Goal: Transaction & Acquisition: Purchase product/service

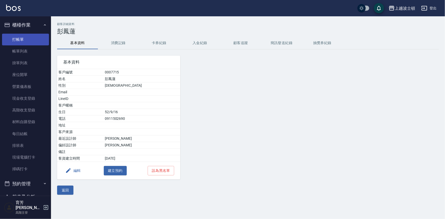
click at [22, 37] on link "打帳單" at bounding box center [25, 40] width 47 height 12
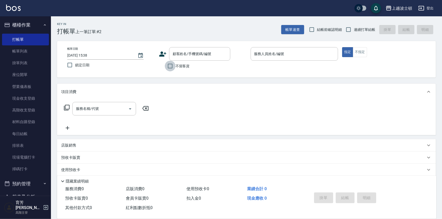
click at [175, 66] on input "不留客資" at bounding box center [170, 66] width 11 height 11
checkbox input "true"
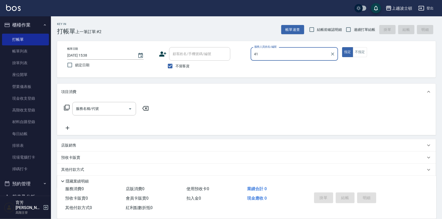
type input "怡廷-41"
type button "true"
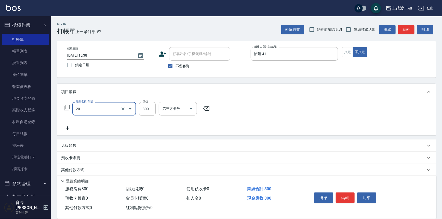
type input "洗髮(201)"
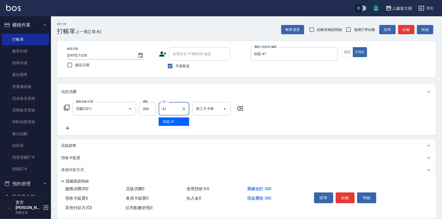
type input "怡廷-41"
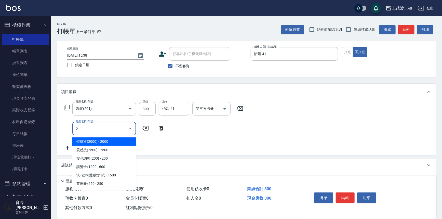
type input "2"
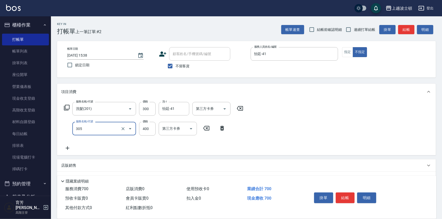
type input "剪髮(305)"
type input "250"
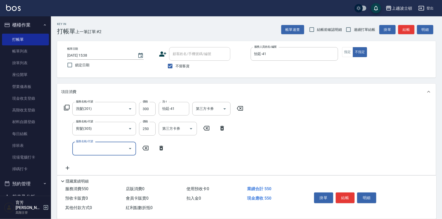
drag, startPoint x: 353, startPoint y: 198, endPoint x: 352, endPoint y: 195, distance: 3.4
click at [352, 197] on button "結帳" at bounding box center [345, 198] width 19 height 11
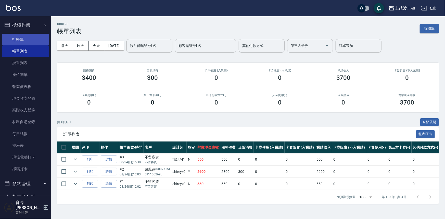
click at [16, 38] on link "打帳單" at bounding box center [25, 40] width 47 height 12
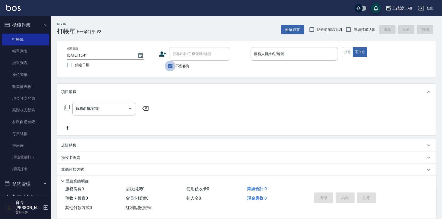
drag, startPoint x: 170, startPoint y: 65, endPoint x: 188, endPoint y: 57, distance: 20.1
click at [170, 65] on input "不留客資" at bounding box center [170, 66] width 11 height 11
checkbox input "false"
click at [189, 54] on div "顧客姓名/手機號碼/編號 顧客姓名/手機號碼/編號" at bounding box center [199, 54] width 61 height 14
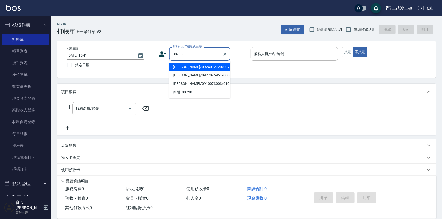
click at [184, 68] on li "[PERSON_NAME]/0924002720/00730" at bounding box center [199, 67] width 61 height 8
type input "[PERSON_NAME]/0924002720/00730"
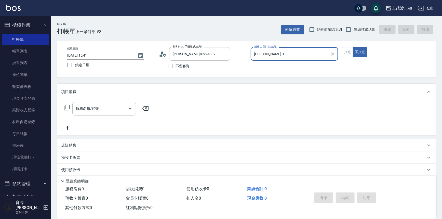
type input "[PERSON_NAME]-1"
click at [347, 53] on button "指定" at bounding box center [347, 52] width 11 height 10
click at [72, 110] on div "服務名稱/代號 服務名稱/代號" at bounding box center [106, 109] width 91 height 14
click at [97, 106] on input "服務名稱/代號" at bounding box center [101, 108] width 52 height 9
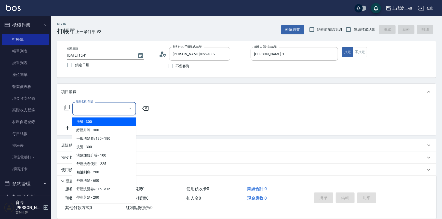
click at [97, 121] on span "洗髮 - 300" at bounding box center [104, 122] width 64 height 8
type input "洗髮(201)"
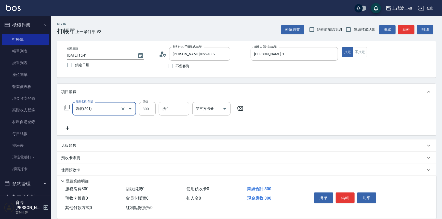
click at [67, 129] on icon at bounding box center [67, 128] width 13 height 6
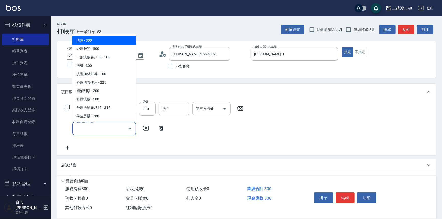
drag, startPoint x: 88, startPoint y: 129, endPoint x: 104, endPoint y: 53, distance: 77.0
click at [88, 123] on div "服務名稱/代號 服務名稱/代號" at bounding box center [104, 129] width 64 height 14
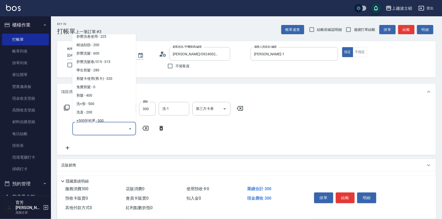
scroll to position [51, 0]
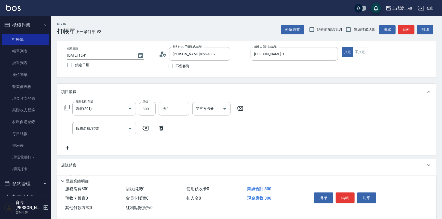
drag, startPoint x: 136, startPoint y: 41, endPoint x: 121, endPoint y: 69, distance: 32.1
click at [138, 49] on div "Key In 打帳單 上一筆訂單:#3 帳單速查 結帳前確認明細 連續打單結帳 掛單 結帳 明細 帳單日期 2025/08/24 15:41 鎖定日期 顧客姓…" at bounding box center [246, 142] width 391 height 252
click at [105, 124] on div "服務名稱/代號" at bounding box center [104, 129] width 64 height 14
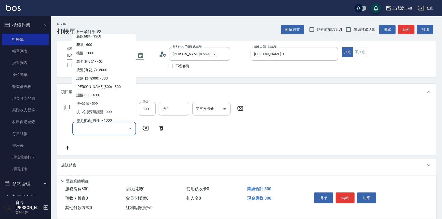
scroll to position [292, 0]
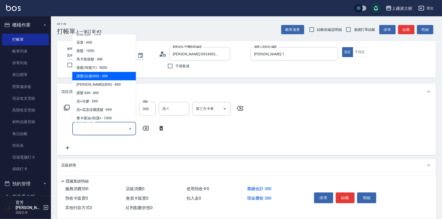
click at [113, 74] on span "護髮(自備300) - 300" at bounding box center [104, 76] width 64 height 8
type input "護髮(自備300)(701)"
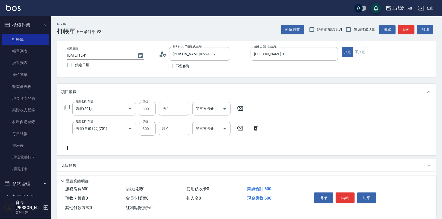
click at [68, 146] on div "服務名稱/代號 洗髮(201) 服務名稱/代號 價格 300 價格 洗-1 洗-1 第三方卡券 第三方卡券 服務名稱/代號 護髮(自備300)(701) 服務…" at bounding box center [161, 126] width 201 height 49
click at [71, 146] on icon at bounding box center [67, 148] width 13 height 6
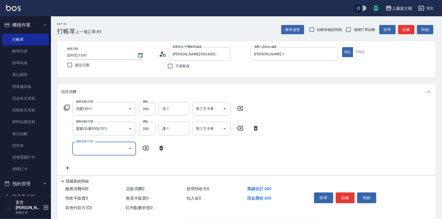
drag, startPoint x: 90, startPoint y: 147, endPoint x: 91, endPoint y: 143, distance: 3.9
click at [91, 144] on input "服務名稱/代號" at bounding box center [101, 148] width 52 height 9
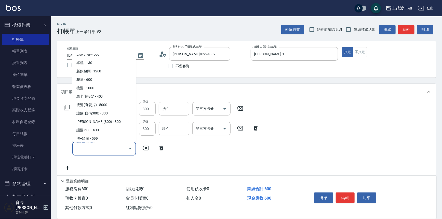
scroll to position [285, 0]
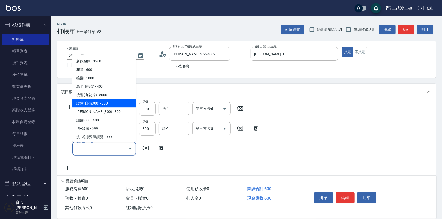
click at [114, 103] on span "護髮(自備300) - 300" at bounding box center [104, 103] width 64 height 8
type input "護髮(自備300)(701)"
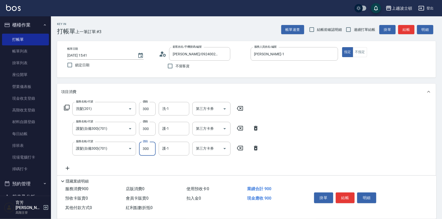
click at [142, 145] on input "300" at bounding box center [147, 149] width 17 height 14
type input "200"
click at [150, 108] on input "300" at bounding box center [147, 109] width 17 height 14
type input "270"
click at [171, 109] on input "洗-1" at bounding box center [174, 108] width 26 height 9
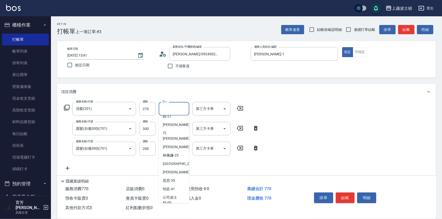
scroll to position [73, 0]
click at [184, 151] on div "[PERSON_NAME]-25" at bounding box center [174, 155] width 31 height 8
type input "[PERSON_NAME]-25"
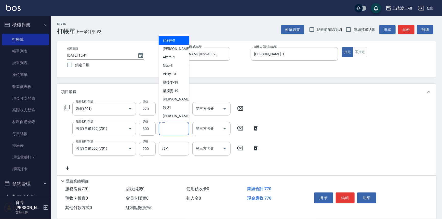
drag, startPoint x: 177, startPoint y: 131, endPoint x: 173, endPoint y: 113, distance: 17.8
click at [177, 130] on input "護-1" at bounding box center [174, 128] width 26 height 9
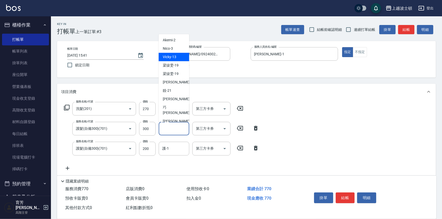
scroll to position [26, 0]
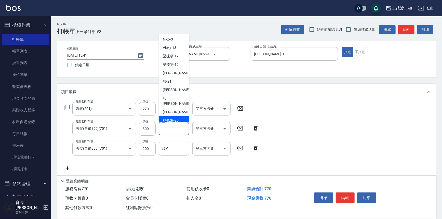
click at [180, 116] on div "[PERSON_NAME]-25" at bounding box center [174, 120] width 31 height 8
type input "[PERSON_NAME]-25"
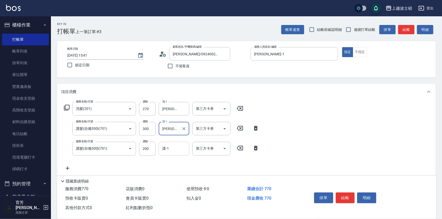
click at [174, 149] on input "護-1" at bounding box center [174, 148] width 26 height 9
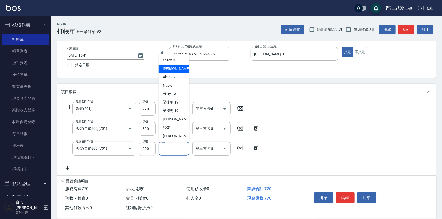
click at [168, 69] on span "[PERSON_NAME] -1" at bounding box center [178, 68] width 30 height 5
type input "[PERSON_NAME]-1"
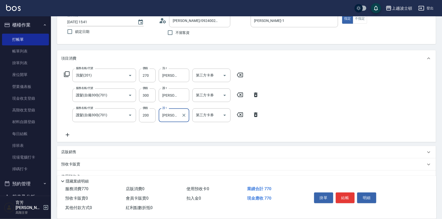
scroll to position [69, 0]
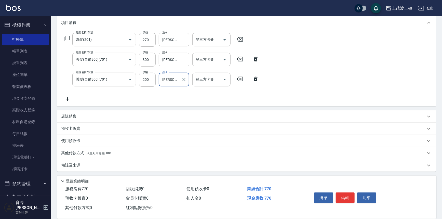
click at [104, 152] on span "入金可用餘額: 881" at bounding box center [99, 153] width 25 height 4
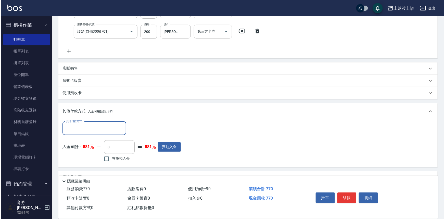
scroll to position [122, 0]
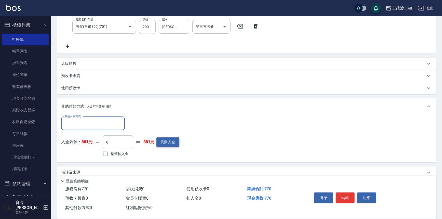
click at [163, 143] on button "異動入金" at bounding box center [168, 141] width 23 height 9
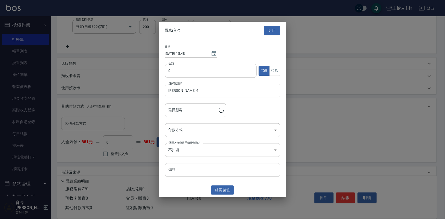
type input "[PERSON_NAME]/0924002720/00730"
click at [167, 71] on input "0" at bounding box center [211, 71] width 92 height 14
type input "1000"
click at [189, 133] on body "上越波士頓 登出 櫃檯作業 打帳單 帳單列表 掛單列表 座位開單 營業儀表板 現金收支登錄 高階收支登錄 材料自購登錄 每日結帳 排班表 現場電腦打卡 掃碼打…" at bounding box center [222, 52] width 445 height 349
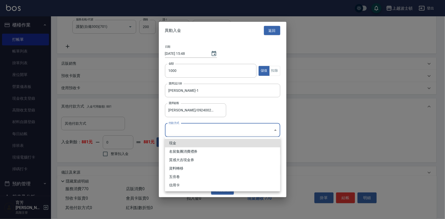
click at [183, 145] on li "現金" at bounding box center [222, 143] width 115 height 8
type input "現金"
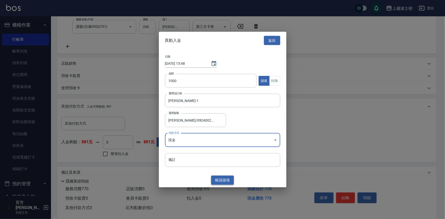
click at [223, 179] on button "確認 儲值" at bounding box center [222, 179] width 23 height 9
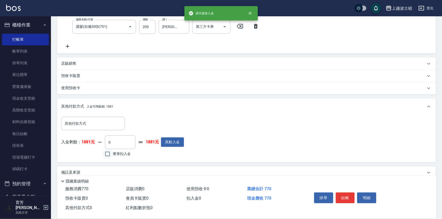
click at [110, 153] on input "整筆扣入金" at bounding box center [107, 154] width 11 height 11
checkbox input "true"
type input "770"
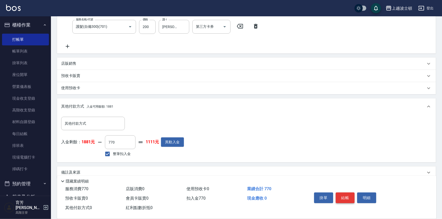
click at [345, 194] on button "結帳" at bounding box center [345, 198] width 19 height 11
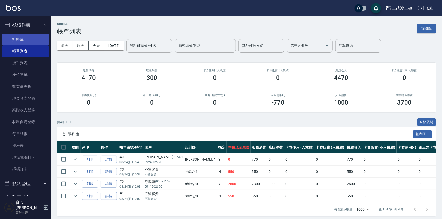
click at [20, 40] on link "打帳單" at bounding box center [25, 40] width 47 height 12
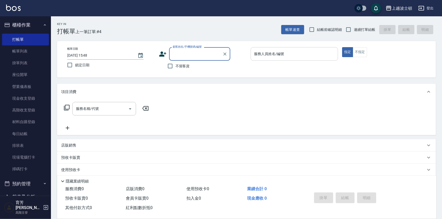
click at [267, 56] on input "服務人員姓名/編號" at bounding box center [294, 53] width 83 height 9
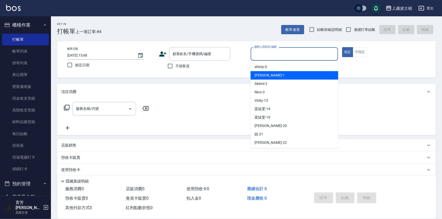
click at [273, 74] on div "[PERSON_NAME] -1" at bounding box center [295, 75] width 88 height 8
type input "[PERSON_NAME]-1"
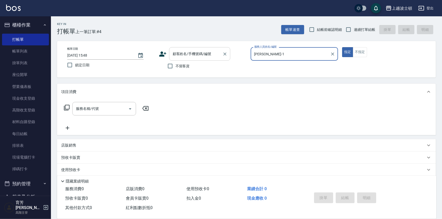
click at [179, 53] on input "顧客姓名/手機號碼/編號" at bounding box center [196, 53] width 49 height 9
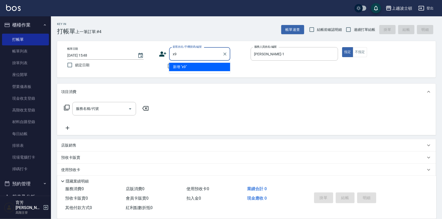
type input "x"
drag, startPoint x: 175, startPoint y: 57, endPoint x: 172, endPoint y: 59, distance: 2.8
click at [173, 58] on div "顧客姓名/手機號碼/編號" at bounding box center [199, 54] width 61 height 14
click at [178, 55] on input "顧客姓名/手機號碼/編號" at bounding box center [196, 53] width 49 height 9
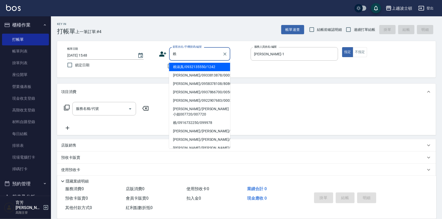
click at [203, 63] on li "賴淑真/0932135550/1242" at bounding box center [199, 67] width 61 height 8
type input "賴淑真/0932135550/1242"
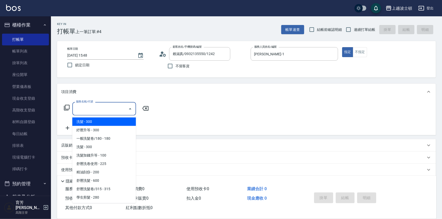
click at [103, 110] on input "服務名稱/代號" at bounding box center [101, 108] width 52 height 9
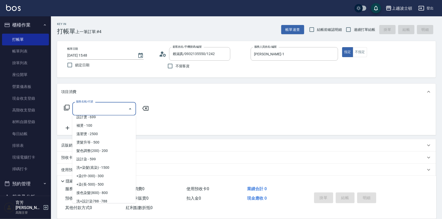
scroll to position [184, 0]
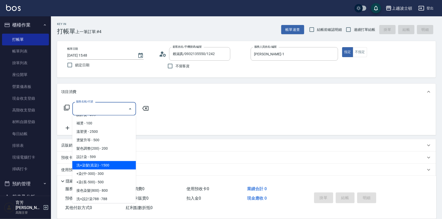
click at [121, 164] on span "洗+染髮(底染) - 1500" at bounding box center [104, 165] width 64 height 8
type input "洗+染髮(底染)(503)"
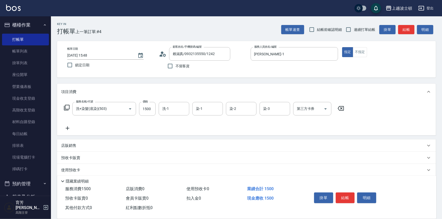
click at [71, 128] on icon at bounding box center [67, 128] width 13 height 6
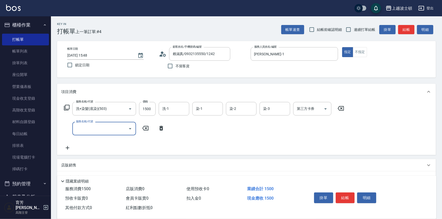
drag, startPoint x: 71, startPoint y: 128, endPoint x: 96, endPoint y: 124, distance: 25.5
click at [96, 125] on input "服務名稱/代號" at bounding box center [101, 128] width 52 height 9
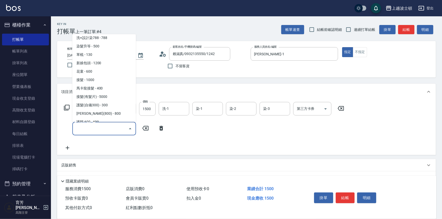
scroll to position [271, 0]
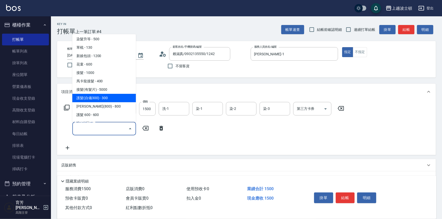
click at [106, 98] on span "護髮(自備300) - 300" at bounding box center [104, 98] width 64 height 8
type input "護髮(自備300)(701)"
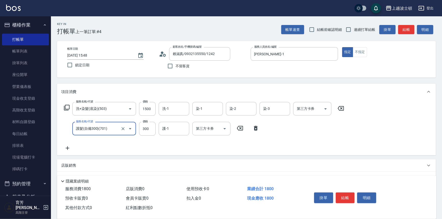
click at [66, 148] on icon at bounding box center [67, 148] width 13 height 6
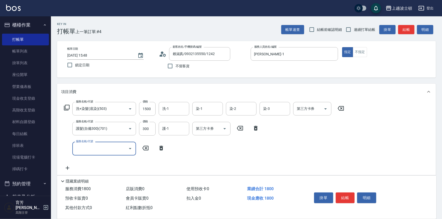
drag, startPoint x: 81, startPoint y: 148, endPoint x: 81, endPoint y: 143, distance: 5.1
click at [81, 145] on input "服務名稱/代號" at bounding box center [101, 148] width 52 height 9
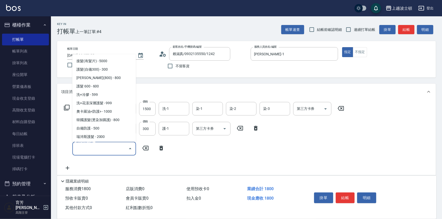
scroll to position [358, 0]
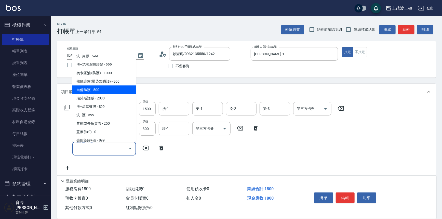
drag, startPoint x: 90, startPoint y: 91, endPoint x: 107, endPoint y: 88, distance: 17.0
click at [94, 89] on span "自備防護 - 500" at bounding box center [104, 90] width 64 height 8
type input "自備防護(709)"
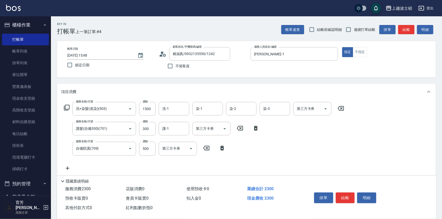
click at [67, 168] on icon at bounding box center [68, 168] width 4 height 4
drag, startPoint x: 131, startPoint y: 168, endPoint x: 130, endPoint y: 165, distance: 2.6
click at [130, 165] on icon "Open" at bounding box center [130, 168] width 6 height 6
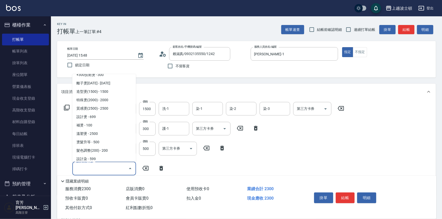
scroll to position [189, 0]
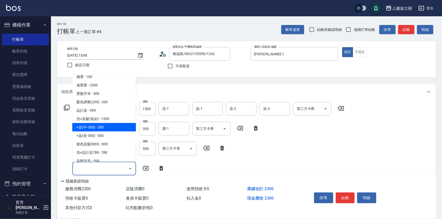
click at [113, 127] on span "+染(中-300) - 300" at bounding box center [104, 127] width 64 height 8
type input "+染(中-300)(504)"
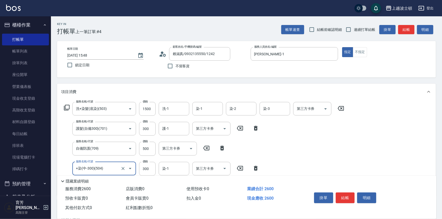
scroll to position [28, 0]
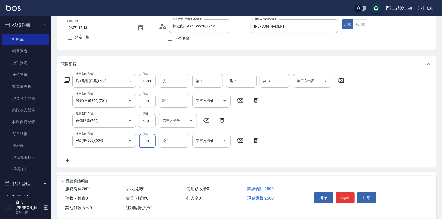
click at [148, 81] on input "1500" at bounding box center [147, 81] width 17 height 14
click at [150, 81] on input "1500" at bounding box center [147, 81] width 17 height 14
type input "1100"
click at [145, 122] on input "500" at bounding box center [147, 121] width 17 height 14
type input "300"
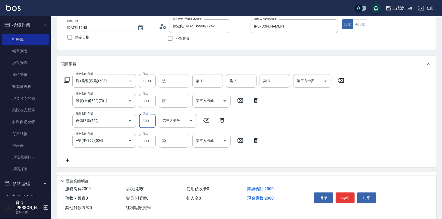
click at [172, 82] on input "洗-1" at bounding box center [174, 80] width 26 height 9
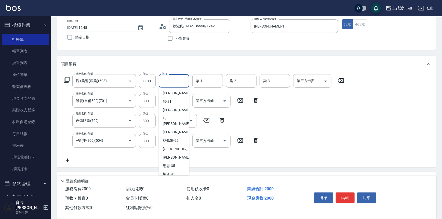
scroll to position [72, 0]
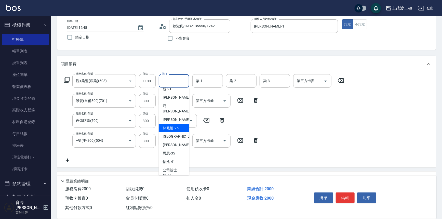
drag, startPoint x: 179, startPoint y: 123, endPoint x: 192, endPoint y: 107, distance: 20.4
click at [180, 124] on div "[PERSON_NAME]-25" at bounding box center [174, 128] width 31 height 8
type input "[PERSON_NAME]-25"
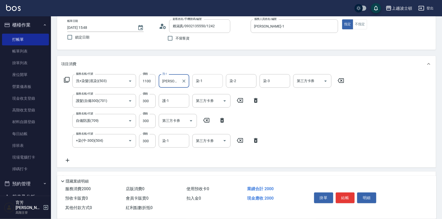
click at [200, 82] on input "染-1" at bounding box center [208, 80] width 26 height 9
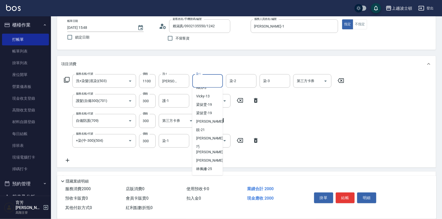
scroll to position [44, 0]
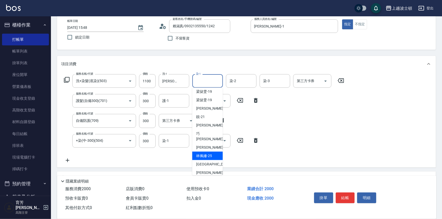
drag, startPoint x: 212, startPoint y: 151, endPoint x: 243, endPoint y: 96, distance: 62.5
click at [212, 152] on div "[PERSON_NAME]-25" at bounding box center [208, 156] width 31 height 8
type input "[PERSON_NAME]-25"
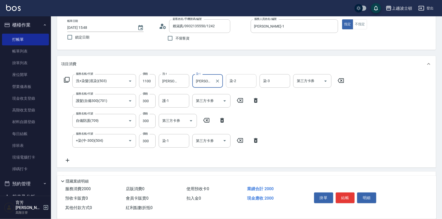
click at [248, 82] on input "染-2" at bounding box center [241, 80] width 26 height 9
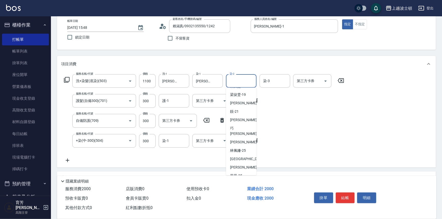
scroll to position [56, 0]
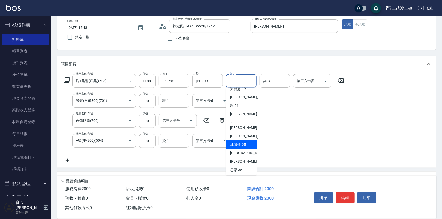
click at [245, 142] on span "[PERSON_NAME]-25" at bounding box center [238, 144] width 16 height 5
type input "[PERSON_NAME]-25"
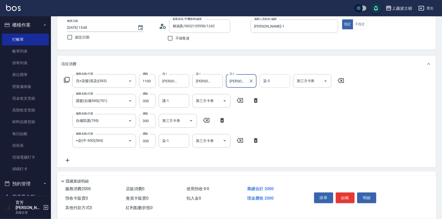
click at [272, 82] on input "染-3" at bounding box center [275, 80] width 26 height 9
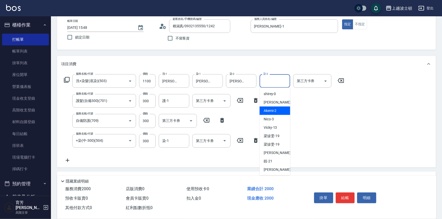
click at [265, 101] on span "[PERSON_NAME] -1" at bounding box center [279, 102] width 30 height 5
type input "[PERSON_NAME]-1"
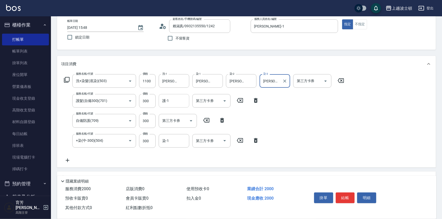
click at [166, 102] on input "護-1" at bounding box center [174, 100] width 26 height 9
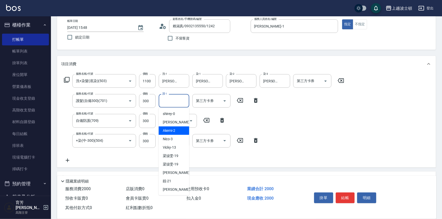
scroll to position [23, 0]
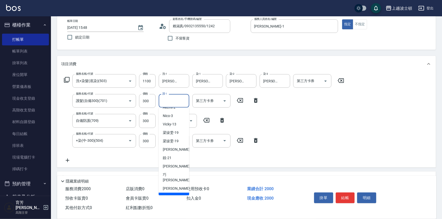
drag, startPoint x: 177, startPoint y: 192, endPoint x: 175, endPoint y: 158, distance: 34.2
click at [176, 194] on span "[PERSON_NAME]-25" at bounding box center [171, 196] width 16 height 5
type input "[PERSON_NAME]-25"
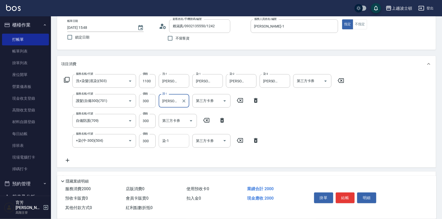
drag, startPoint x: 177, startPoint y: 141, endPoint x: 178, endPoint y: 136, distance: 5.3
click at [177, 141] on input "染-1" at bounding box center [174, 140] width 26 height 9
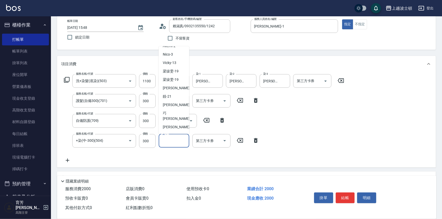
scroll to position [48, 0]
click at [174, 108] on span "[PERSON_NAME]-25" at bounding box center [171, 110] width 16 height 5
type input "[PERSON_NAME]-25"
click at [347, 195] on button "結帳" at bounding box center [345, 198] width 19 height 11
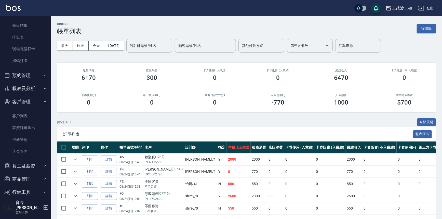
scroll to position [110, 0]
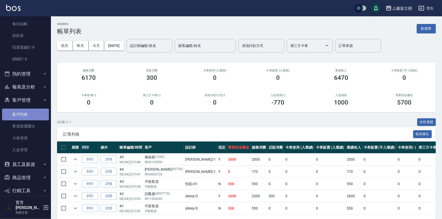
click at [29, 114] on link "客戶列表" at bounding box center [25, 115] width 47 height 12
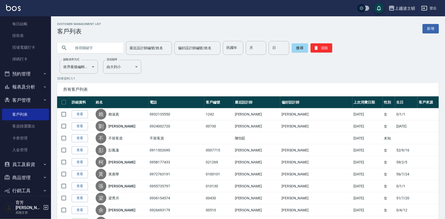
click at [74, 46] on input "text" at bounding box center [95, 48] width 48 height 14
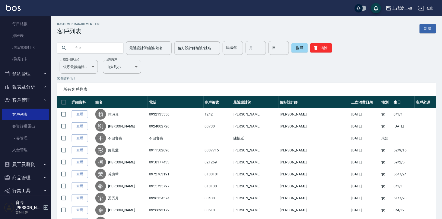
type input "ㄘ"
click at [95, 52] on input "純" at bounding box center [95, 48] width 48 height 14
click at [301, 48] on button "搜尋" at bounding box center [300, 47] width 16 height 9
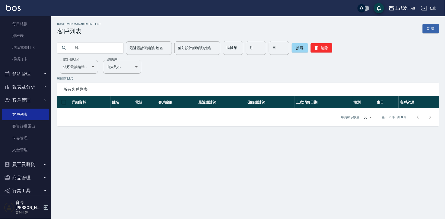
click at [93, 44] on input "純" at bounding box center [95, 48] width 48 height 14
type input "純"
click at [300, 49] on button "搜尋" at bounding box center [300, 47] width 16 height 9
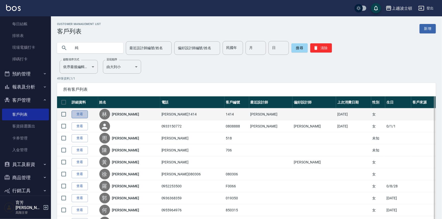
click at [83, 113] on link "查看" at bounding box center [80, 114] width 16 height 8
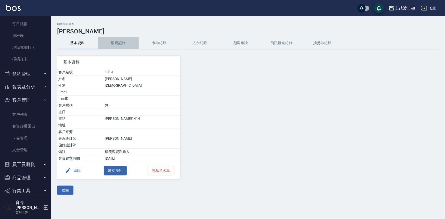
click at [115, 47] on button "消費記錄" at bounding box center [118, 43] width 41 height 12
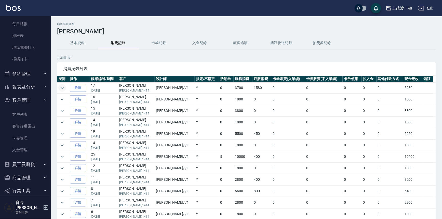
click at [60, 89] on icon "expand row" at bounding box center [62, 88] width 6 height 6
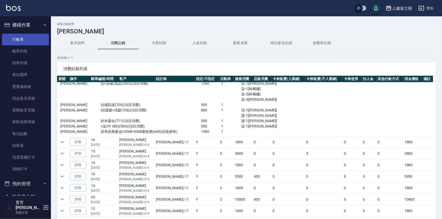
click at [20, 41] on link "打帳單" at bounding box center [25, 40] width 47 height 12
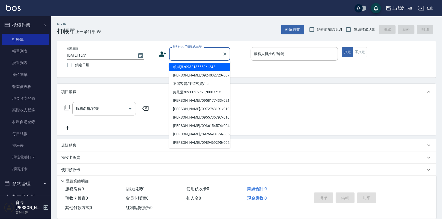
click at [176, 56] on input "顧客姓名/手機號碼/編號" at bounding box center [196, 53] width 49 height 9
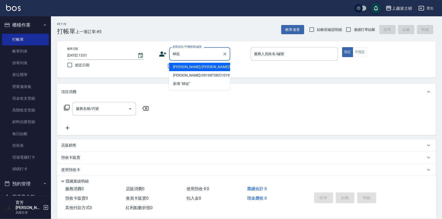
click at [190, 64] on li "[PERSON_NAME]/[PERSON_NAME]1414/1414" at bounding box center [199, 67] width 61 height 8
type input "[PERSON_NAME]/[PERSON_NAME]1414/1414"
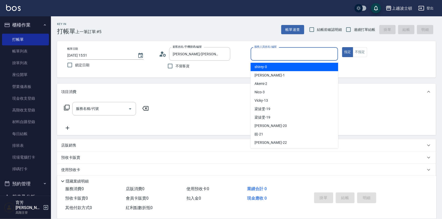
click at [266, 53] on input "服務人員姓名/編號" at bounding box center [294, 53] width 83 height 9
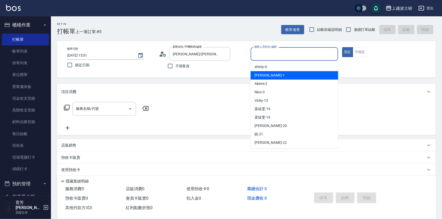
click at [265, 75] on div "[PERSON_NAME] -1" at bounding box center [295, 75] width 88 height 8
type input "[PERSON_NAME]-1"
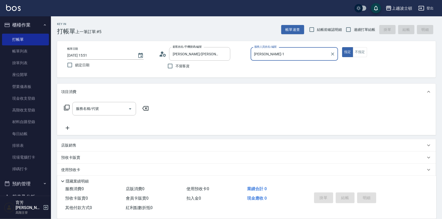
click at [97, 110] on input "服務名稱/代號" at bounding box center [101, 108] width 52 height 9
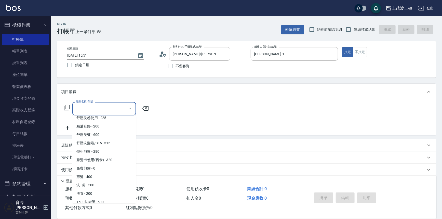
scroll to position [101, 0]
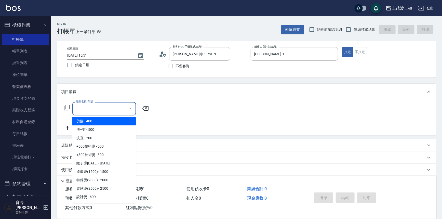
click at [119, 124] on span "剪髮 - 400" at bounding box center [104, 121] width 64 height 8
type input "剪髮(305)"
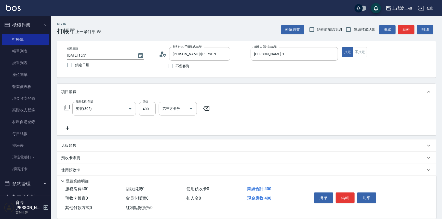
drag, startPoint x: 68, startPoint y: 128, endPoint x: 71, endPoint y: 127, distance: 3.1
click at [71, 127] on icon at bounding box center [67, 128] width 13 height 6
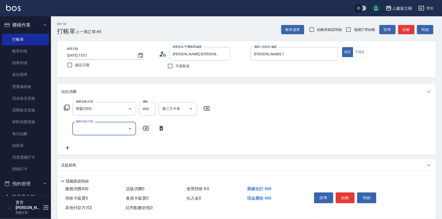
drag, startPoint x: 71, startPoint y: 127, endPoint x: 88, endPoint y: 122, distance: 18.1
click at [88, 122] on div "服務名稱/代號 服務名稱/代號" at bounding box center [104, 129] width 64 height 14
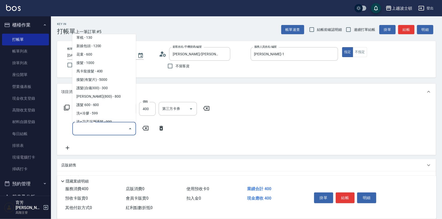
scroll to position [326, 0]
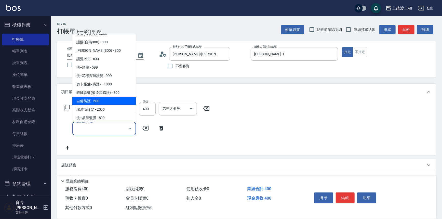
drag, startPoint x: 112, startPoint y: 101, endPoint x: 100, endPoint y: 112, distance: 16.4
click at [112, 101] on span "自備防護 - 500" at bounding box center [104, 101] width 64 height 8
type input "自備防護(709)"
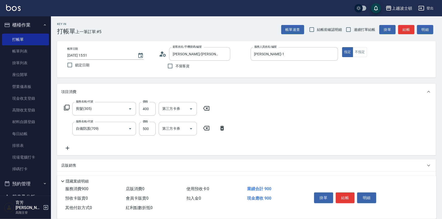
click at [71, 147] on icon at bounding box center [67, 148] width 13 height 6
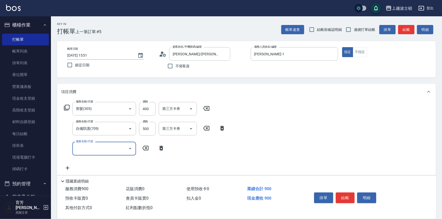
click at [107, 145] on input "服務名稱/代號" at bounding box center [101, 148] width 52 height 9
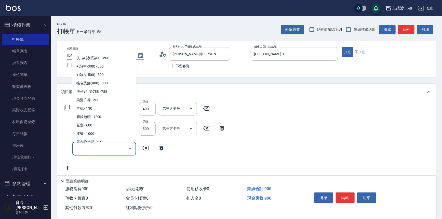
scroll to position [181, 0]
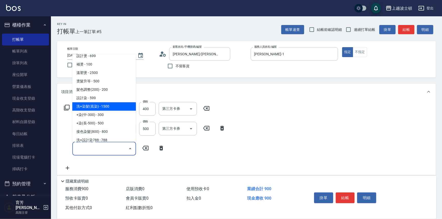
drag, startPoint x: 112, startPoint y: 105, endPoint x: 109, endPoint y: 130, distance: 25.7
click at [112, 105] on span "洗+染髮(底染) - 1500" at bounding box center [104, 107] width 64 height 8
type input "洗+染髮(底染)(503)"
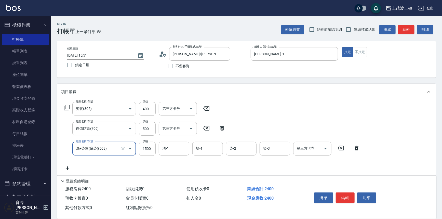
click at [69, 168] on icon at bounding box center [67, 168] width 13 height 6
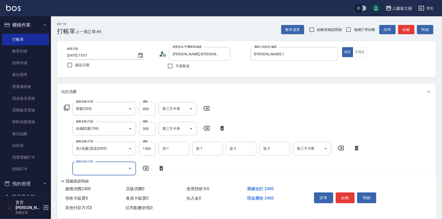
drag, startPoint x: 93, startPoint y: 169, endPoint x: 94, endPoint y: 162, distance: 7.5
click at [94, 166] on input "服務名稱/代號" at bounding box center [101, 168] width 52 height 9
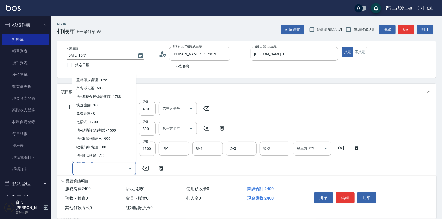
scroll to position [469, 0]
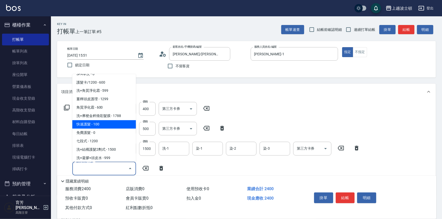
click at [107, 124] on span "快速護髮 - 100" at bounding box center [104, 124] width 64 height 8
type input "快速護髮(727)"
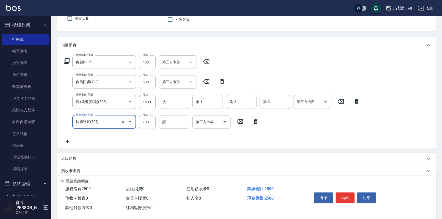
scroll to position [46, 0]
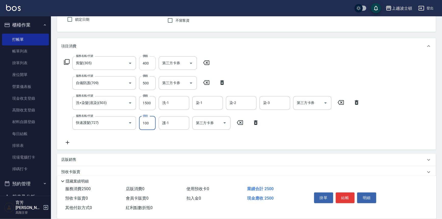
click at [147, 61] on input "400" at bounding box center [147, 63] width 17 height 14
type input "300"
drag, startPoint x: 219, startPoint y: 68, endPoint x: 209, endPoint y: 72, distance: 10.3
click at [219, 68] on div "服務名稱/代號 剪髮(305) 服務名稱/代號 價格 300 價格 第三方卡券 第三方卡券 服務名稱/代號 自備防護(709) 服務名稱/代號 價格 500 …" at bounding box center [212, 100] width 302 height 89
click at [148, 82] on input "500" at bounding box center [147, 83] width 17 height 14
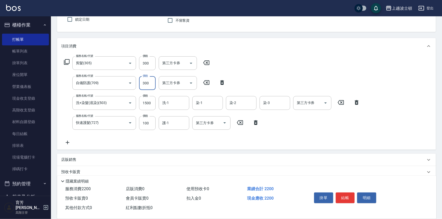
type input "300"
click at [283, 70] on div "服務名稱/代號 剪髮(305) 服務名稱/代號 價格 300 價格 第三方卡券 第三方卡券 服務名稱/代號 自備防護(709) 服務名稱/代號 價格 300 …" at bounding box center [212, 100] width 302 height 89
click at [154, 101] on input "1500" at bounding box center [147, 103] width 17 height 14
type input "1100"
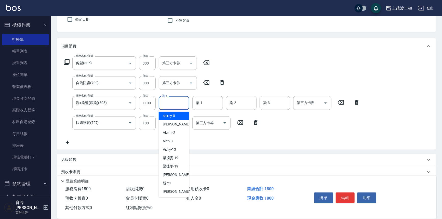
click at [172, 104] on input "洗-1" at bounding box center [174, 102] width 26 height 9
click at [179, 127] on div "[PERSON_NAME] -1" at bounding box center [174, 124] width 31 height 8
type input "[PERSON_NAME]-1"
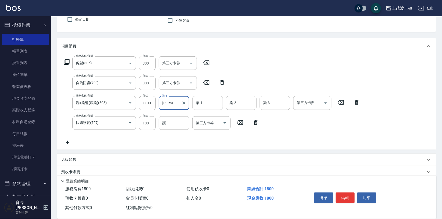
click at [201, 105] on input "染-1" at bounding box center [208, 102] width 26 height 9
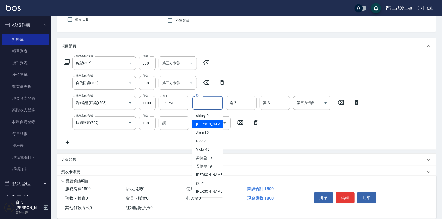
click at [207, 124] on div "[PERSON_NAME] -1" at bounding box center [208, 124] width 31 height 8
type input "[PERSON_NAME]-1"
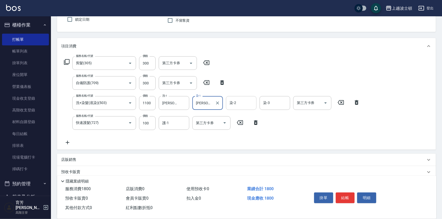
click at [234, 103] on input "染-2" at bounding box center [241, 102] width 26 height 9
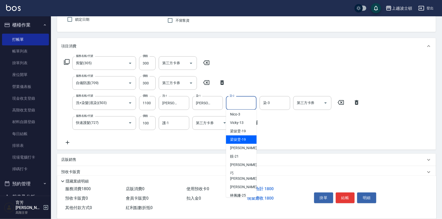
scroll to position [73, 0]
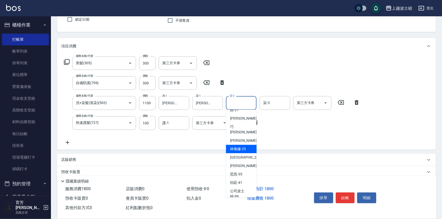
click at [245, 146] on span "[PERSON_NAME]-25" at bounding box center [238, 148] width 16 height 5
type input "[PERSON_NAME]-25"
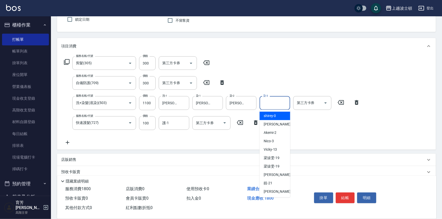
click at [278, 103] on input "染-3" at bounding box center [275, 102] width 26 height 9
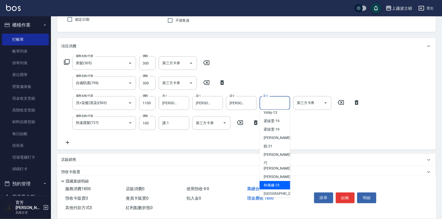
drag, startPoint x: 279, startPoint y: 179, endPoint x: 212, endPoint y: 124, distance: 86.5
click at [279, 183] on span "[PERSON_NAME]-25" at bounding box center [272, 185] width 16 height 5
type input "[PERSON_NAME]-25"
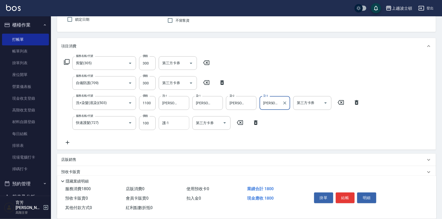
click at [176, 125] on input "護-1" at bounding box center [174, 123] width 26 height 9
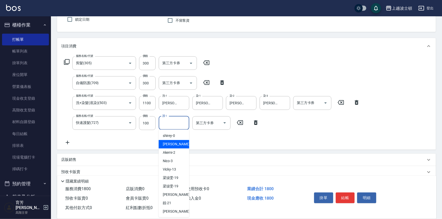
drag, startPoint x: 179, startPoint y: 144, endPoint x: 215, endPoint y: 146, distance: 36.8
click at [194, 145] on body "上越波士頓 登出 櫃檯作業 打帳單 帳單列表 掛單列表 座位開單 營業儀表板 現金收支登錄 高階收支登錄 材料自購登錄 每日結帳 排班表 現場電腦打卡 掃碼打…" at bounding box center [221, 108] width 442 height 309
click at [171, 141] on div "[PERSON_NAME] -1" at bounding box center [174, 144] width 31 height 8
type input "[PERSON_NAME]-1"
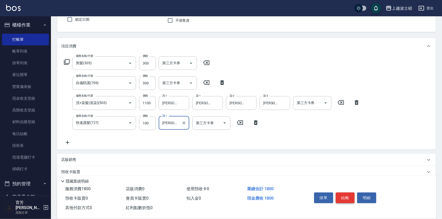
click at [347, 197] on button "結帳" at bounding box center [345, 198] width 19 height 11
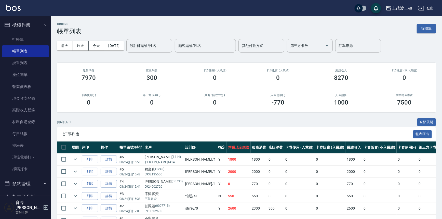
click at [12, 33] on ul "打帳單 帳單列表 掛單列表 座位開單 營業儀表板 現金收支登錄 高階收支登錄 材料自購登錄 每日結帳 排班表 現場電腦打卡 掃碼打卡" at bounding box center [25, 105] width 47 height 146
click at [14, 39] on link "打帳單" at bounding box center [25, 40] width 47 height 12
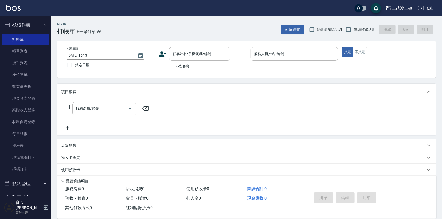
click at [177, 66] on span "不留客資" at bounding box center [183, 65] width 14 height 5
click at [176, 66] on input "不留客資" at bounding box center [170, 66] width 11 height 11
checkbox input "true"
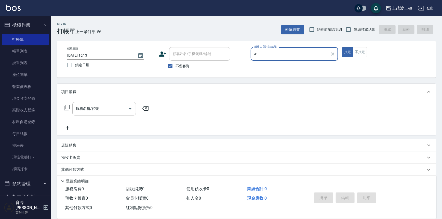
type input "怡廷-41"
type button "true"
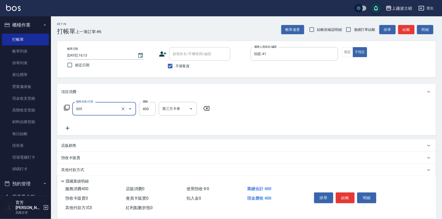
type input "剪髮(305)"
type input "350"
click at [153, 112] on input "350" at bounding box center [147, 109] width 17 height 14
click at [145, 110] on input "350" at bounding box center [147, 109] width 17 height 14
click at [150, 108] on input "350" at bounding box center [147, 109] width 17 height 14
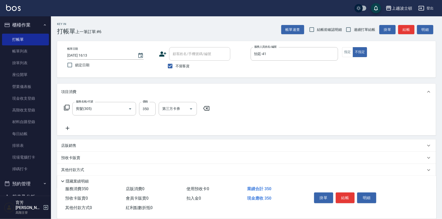
click at [67, 109] on icon at bounding box center [67, 108] width 6 height 6
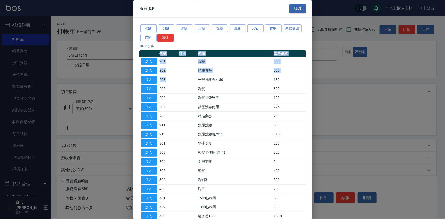
click at [332, 93] on div "所有服務 關閉 洗髮 剪髮 燙髮 染髮 梳髮 護髮 其它 修甲 頭皮養護 接髮 清除 107 筆服務 代號 類別 名稱 參考價格 加入 201 洗髮 300 …" at bounding box center [222, 109] width 445 height 219
click at [188, 28] on button "燙髮" at bounding box center [184, 29] width 16 height 8
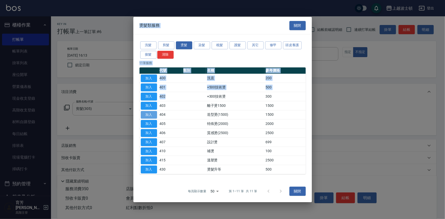
click at [152, 116] on button "加入" at bounding box center [149, 115] width 16 height 8
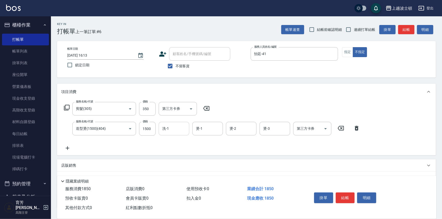
click at [181, 128] on input "洗-1" at bounding box center [174, 128] width 26 height 9
type input "怡廷-41"
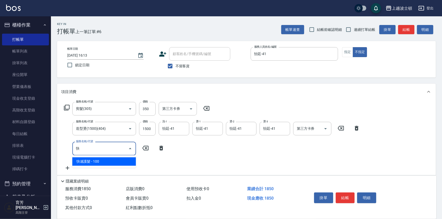
click at [112, 161] on span "快速護髮 - 100" at bounding box center [104, 161] width 64 height 8
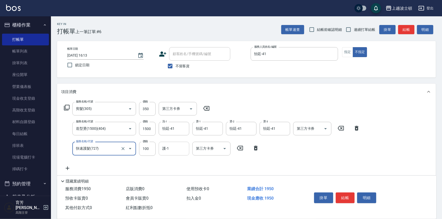
type input "快速護髮(727)"
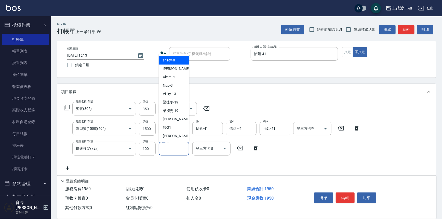
click at [170, 148] on input "護-1" at bounding box center [174, 148] width 26 height 9
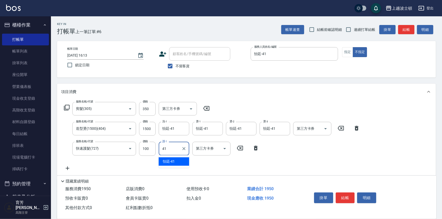
type input "怡廷-41"
click at [147, 109] on input "350" at bounding box center [147, 109] width 17 height 14
click at [148, 108] on input "350" at bounding box center [147, 109] width 17 height 14
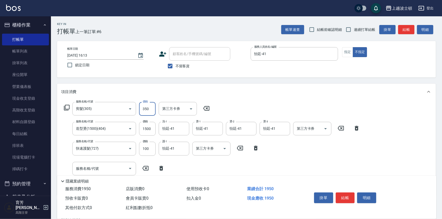
click at [145, 108] on input "350" at bounding box center [147, 109] width 17 height 14
click at [146, 108] on input "350" at bounding box center [147, 109] width 17 height 14
type input "300"
click at [145, 127] on input "1500" at bounding box center [147, 129] width 17 height 14
click at [148, 130] on input "1500" at bounding box center [147, 129] width 17 height 14
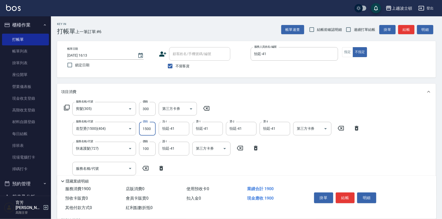
click at [147, 129] on input "1500" at bounding box center [147, 129] width 17 height 14
type input "1600"
click at [348, 194] on button "結帳" at bounding box center [345, 198] width 19 height 11
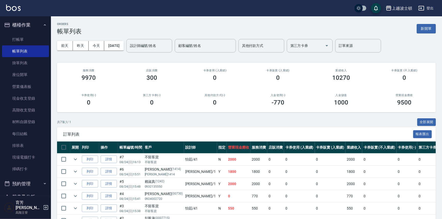
click at [5, 5] on div "上越波士頓 登出" at bounding box center [221, 8] width 442 height 16
click at [18, 14] on div "上越波士頓 登出" at bounding box center [221, 8] width 442 height 16
click at [18, 11] on link at bounding box center [13, 8] width 15 height 7
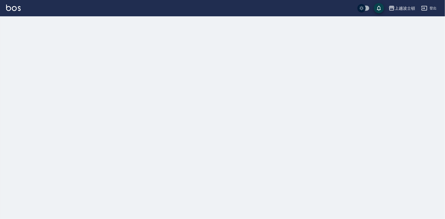
click at [18, 11] on link at bounding box center [13, 8] width 15 height 7
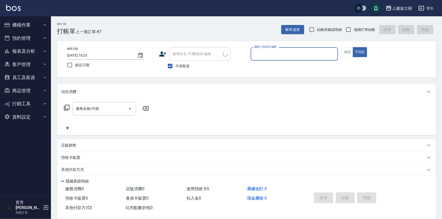
click at [294, 58] on input "服務人員姓名/編號" at bounding box center [294, 53] width 83 height 9
type input "思思-35"
type button "false"
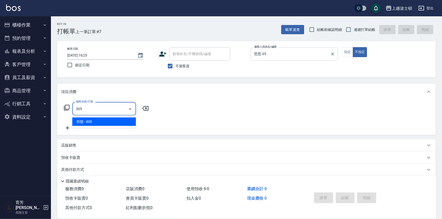
type input "剪髮(305)"
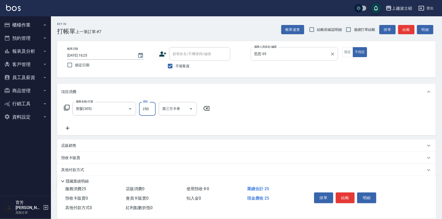
type input "250"
click at [343, 198] on button "結帳" at bounding box center [345, 198] width 19 height 11
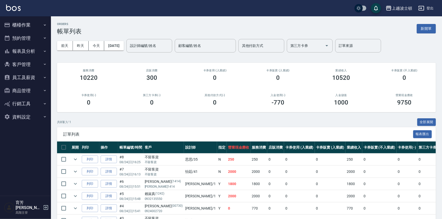
click at [12, 11] on link at bounding box center [13, 8] width 15 height 7
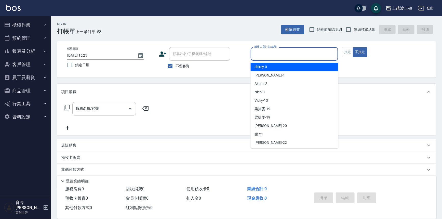
click at [253, 54] on input "服務人員姓名/編號" at bounding box center [294, 53] width 83 height 9
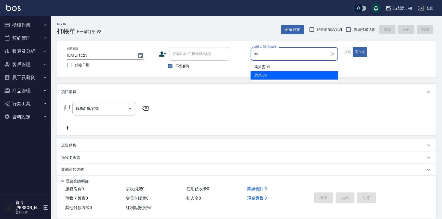
type input "思思-35"
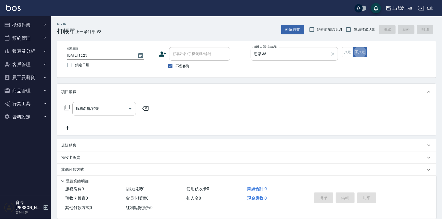
type button "false"
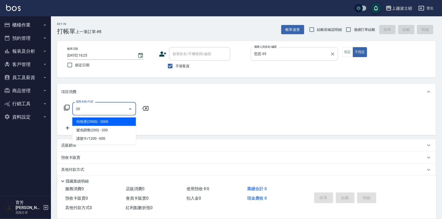
type input "2"
type input "剪髮(305)"
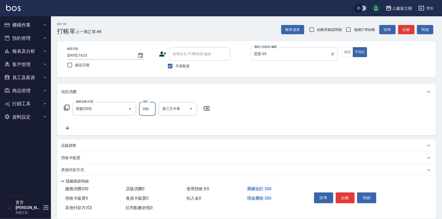
type input "350"
click at [342, 193] on button "結帳" at bounding box center [345, 198] width 19 height 11
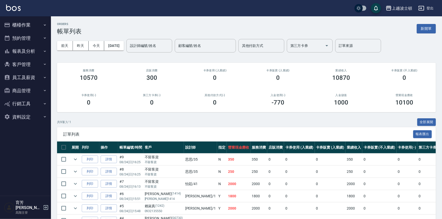
click at [19, 7] on img at bounding box center [13, 8] width 15 height 6
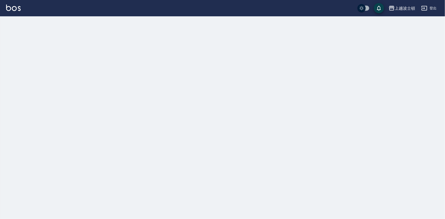
click at [20, 7] on img at bounding box center [13, 8] width 15 height 6
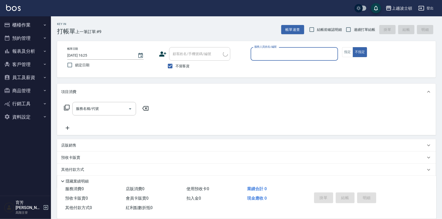
click at [284, 55] on input "服務人員姓名/編號" at bounding box center [294, 53] width 83 height 9
type input "思思-35"
type button "false"
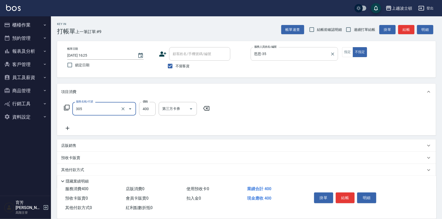
type input "剪髮(305)"
click at [154, 108] on input "35" at bounding box center [147, 109] width 17 height 14
type input "350"
click at [339, 196] on button "結帳" at bounding box center [345, 198] width 19 height 11
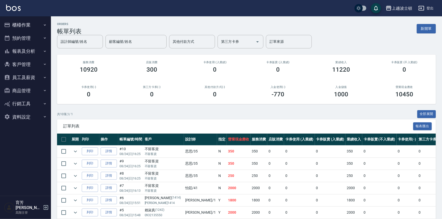
click at [18, 11] on link at bounding box center [13, 8] width 15 height 7
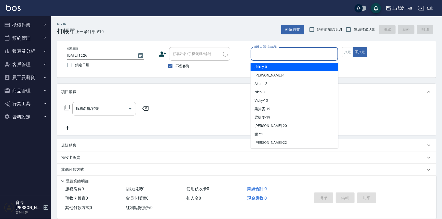
click at [278, 58] on input "服務人員姓名/編號" at bounding box center [294, 53] width 83 height 9
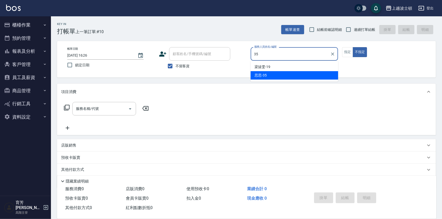
type input "思思-35"
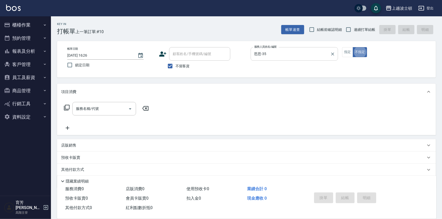
type button "false"
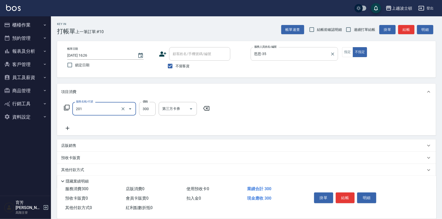
type input "洗髮(201)"
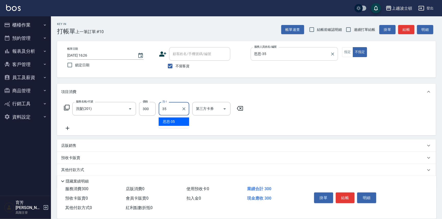
type input "思思-35"
click at [343, 195] on button "結帳" at bounding box center [345, 198] width 19 height 11
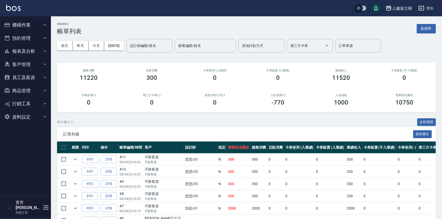
click at [20, 12] on div "上越波士頓 登出" at bounding box center [221, 8] width 442 height 16
click at [18, 9] on img at bounding box center [13, 8] width 15 height 6
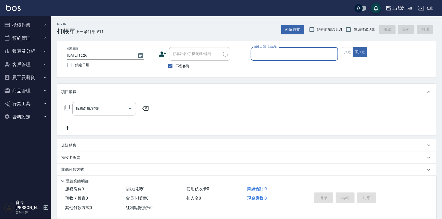
click at [186, 66] on span "不留客資" at bounding box center [183, 65] width 14 height 5
click at [176, 66] on input "不留客資" at bounding box center [170, 66] width 11 height 11
checkbox input "false"
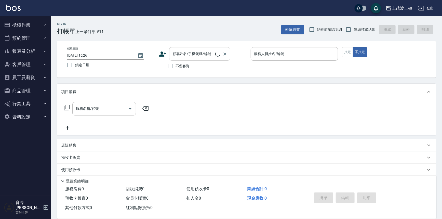
click at [191, 56] on input "顧客姓名/手機號碼/編號" at bounding box center [194, 53] width 44 height 9
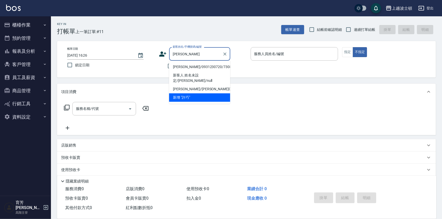
click at [189, 66] on li "[PERSON_NAME]/0931230720/730804" at bounding box center [199, 67] width 61 height 8
type input "[PERSON_NAME]/0931230720/730804"
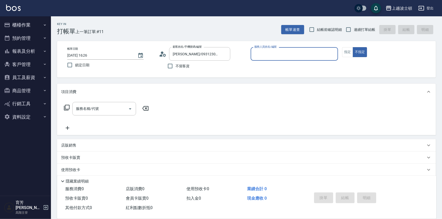
type input "思思-35"
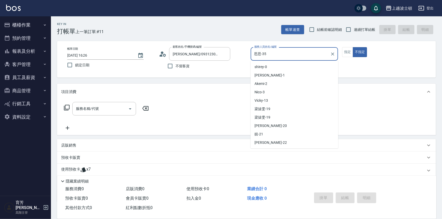
click at [304, 56] on input "思思-35" at bounding box center [290, 53] width 75 height 9
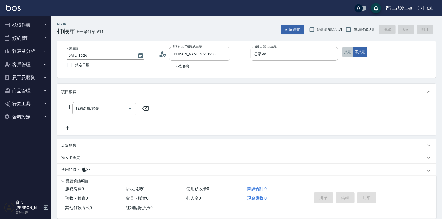
click at [343, 54] on button "指定" at bounding box center [347, 52] width 11 height 10
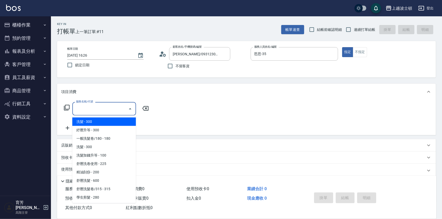
click at [91, 109] on input "服務名稱/代號" at bounding box center [101, 108] width 52 height 9
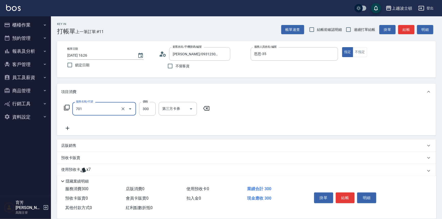
type input "護髮(自備300)(701)"
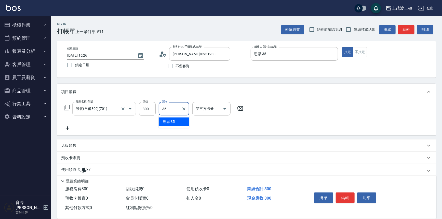
type input "思思-35"
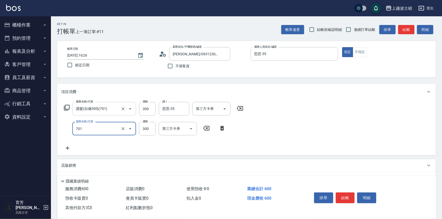
type input "護髮(自備300)(701)"
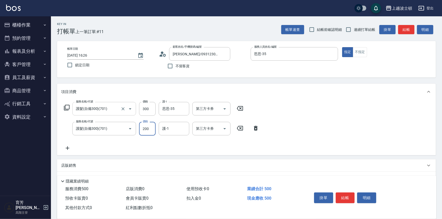
type input "200"
type input "思思-35"
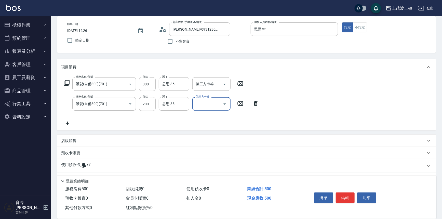
scroll to position [46, 0]
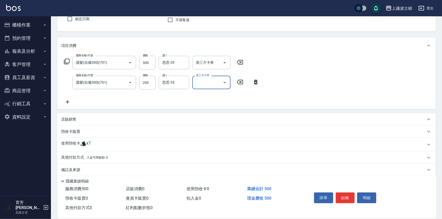
click at [75, 121] on p "店販銷售" at bounding box center [68, 119] width 15 height 5
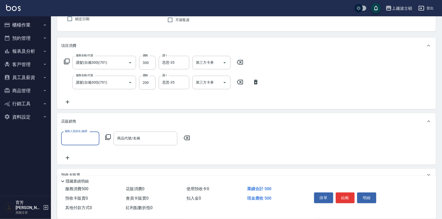
scroll to position [0, 0]
click at [75, 121] on p "店販銷售" at bounding box center [68, 121] width 15 height 5
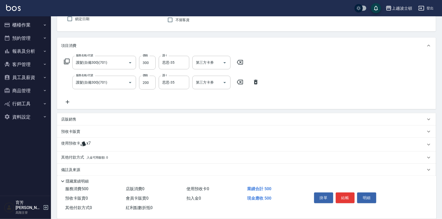
click at [81, 146] on icon at bounding box center [83, 144] width 6 height 6
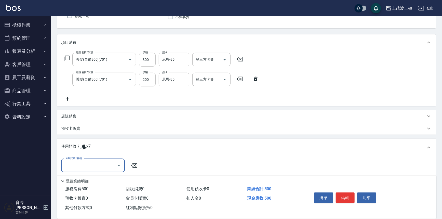
scroll to position [89, 0]
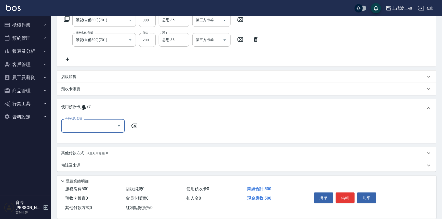
click at [100, 127] on input "卡券代號/名稱" at bounding box center [89, 125] width 52 height 9
click at [92, 138] on div "洗髮卷 剩餘4張" at bounding box center [93, 139] width 64 height 8
type input "洗髮卷"
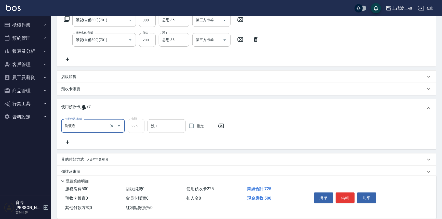
click at [170, 125] on input "洗-1" at bounding box center [167, 126] width 34 height 9
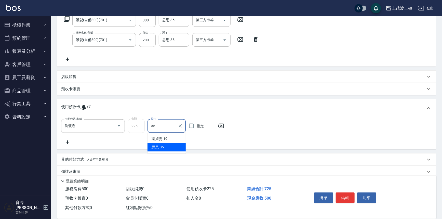
type input "思思-35"
click at [344, 197] on button "結帳" at bounding box center [345, 198] width 19 height 11
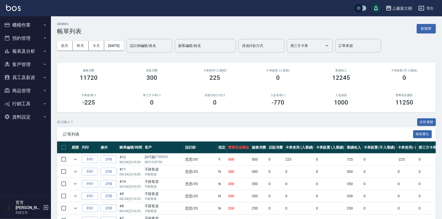
click at [13, 10] on img at bounding box center [13, 8] width 15 height 6
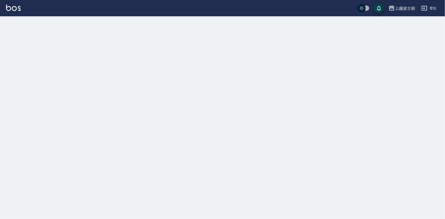
click at [14, 10] on img at bounding box center [13, 8] width 15 height 6
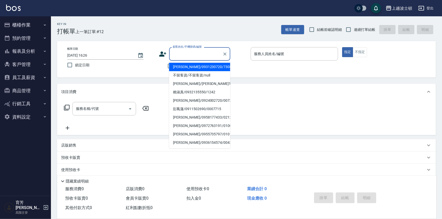
click at [191, 57] on input "顧客姓名/手機號碼/編號" at bounding box center [196, 53] width 49 height 9
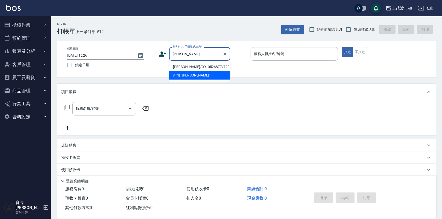
click at [192, 64] on li "[PERSON_NAME]/0910526877/720601" at bounding box center [199, 67] width 61 height 8
type input "[PERSON_NAME]/0910526877/720601"
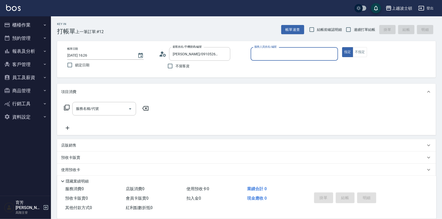
type input "思思-35"
click at [274, 54] on input "思思-35" at bounding box center [290, 53] width 75 height 9
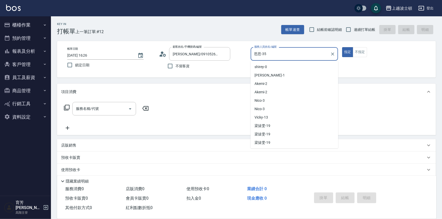
scroll to position [133, 0]
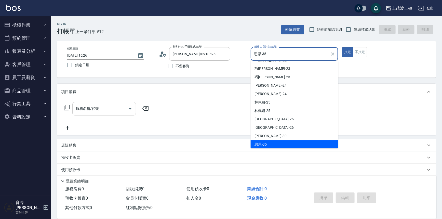
click at [76, 110] on input "服務名稱/代號" at bounding box center [101, 108] width 52 height 9
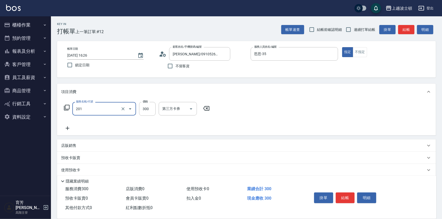
type input "洗髮(201)"
type input "思思-35"
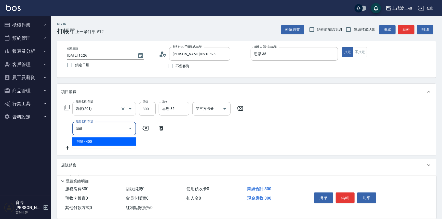
type input "剪髮(305)"
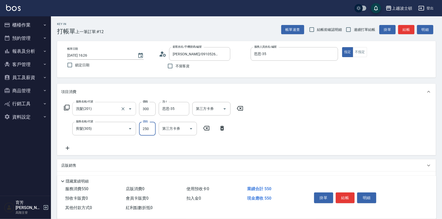
type input "250"
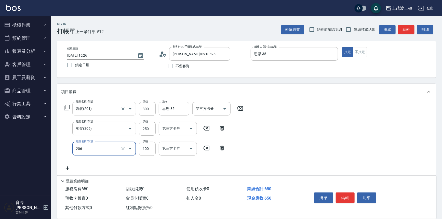
type input "洗髮加錢升等(206)"
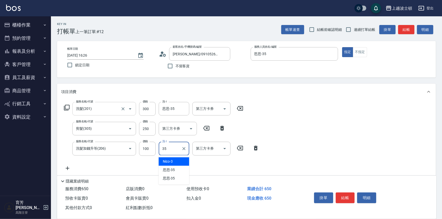
type input "思思-35"
click at [153, 133] on input "250" at bounding box center [147, 129] width 17 height 14
type input "350"
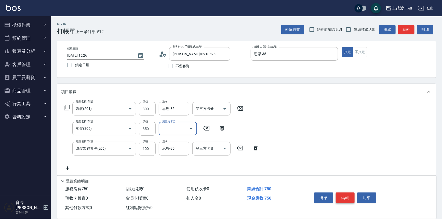
click at [348, 194] on button "結帳" at bounding box center [345, 198] width 19 height 11
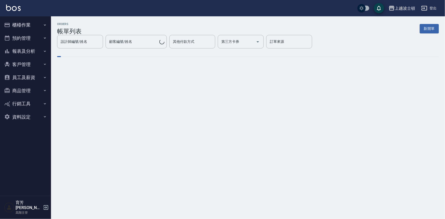
click at [16, 8] on img at bounding box center [13, 8] width 15 height 6
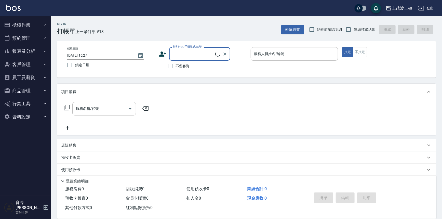
click at [203, 54] on input "顧客姓名/手機號碼/編號" at bounding box center [194, 53] width 44 height 9
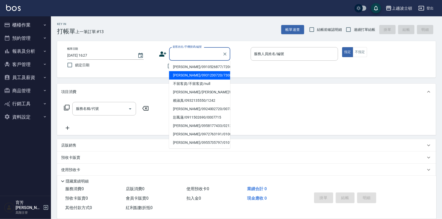
click at [198, 62] on ul "詹阿德/0910526877/720601 許巧穎/0931230720/730804 不留客資/不留客資/null 林紋純/林紋純1414/1414 賴淑真…" at bounding box center [199, 105] width 61 height 88
click at [197, 66] on li "[PERSON_NAME]/0910526877/720601" at bounding box center [199, 67] width 61 height 8
type input "[PERSON_NAME]/0910526877/720601"
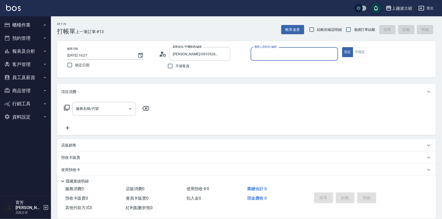
type input "思思-35"
drag, startPoint x: 105, startPoint y: 118, endPoint x: 97, endPoint y: 114, distance: 8.2
click at [104, 118] on div "服務名稱/代號 服務名稱/代號" at bounding box center [106, 116] width 91 height 29
click at [97, 114] on div "服務名稱/代號" at bounding box center [104, 109] width 64 height 14
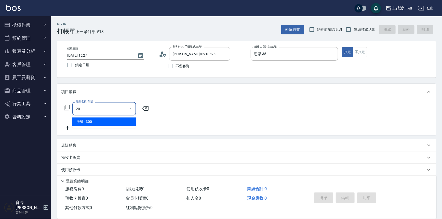
type input "洗髮(201)"
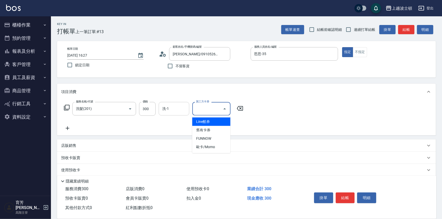
click at [162, 108] on input "洗-1" at bounding box center [174, 108] width 26 height 9
type input "巧莉-23"
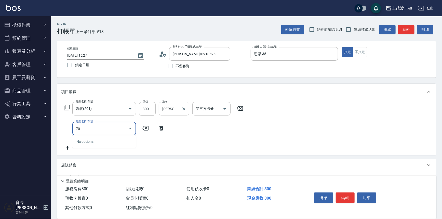
type input "7"
type input "201"
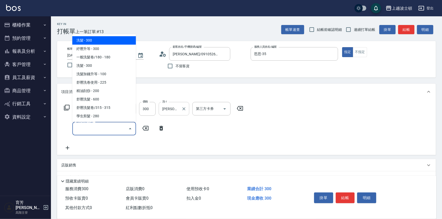
type input "6"
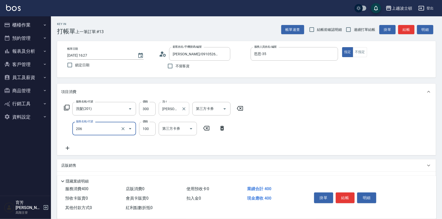
type input "洗髮加錢升等(206)"
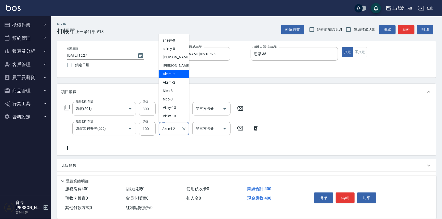
click at [174, 133] on input "Akemi-2" at bounding box center [170, 128] width 18 height 9
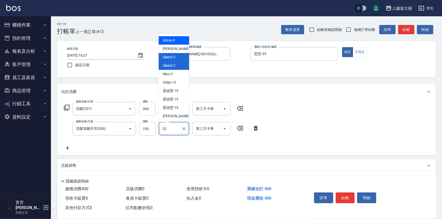
type input "巧莉-23"
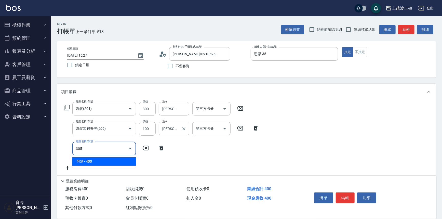
type input "剪髮(305)"
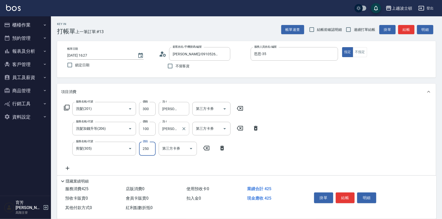
type input "250"
click at [344, 196] on button "結帳" at bounding box center [345, 198] width 19 height 11
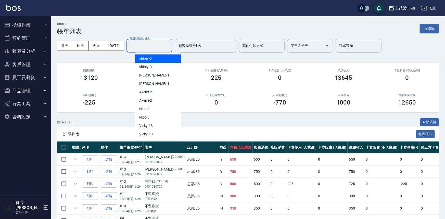
click at [150, 41] on div "設計師編號/姓名" at bounding box center [149, 46] width 46 height 14
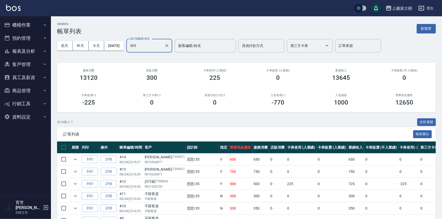
click at [166, 51] on div "365 設計師編號/姓名" at bounding box center [149, 46] width 46 height 14
click at [162, 49] on input "365" at bounding box center [146, 45] width 34 height 9
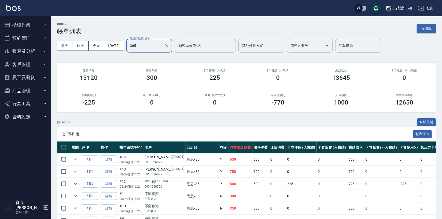
click at [162, 49] on input "365" at bounding box center [146, 45] width 34 height 9
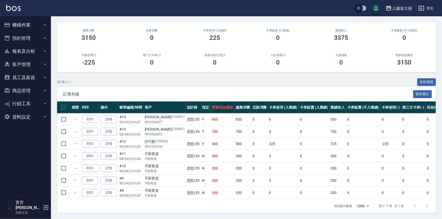
scroll to position [43, 0]
type input "思思-35"
click at [211, 187] on td "250" at bounding box center [223, 193] width 24 height 12
click at [211, 178] on td "350" at bounding box center [223, 181] width 24 height 12
click at [211, 163] on td "350" at bounding box center [223, 168] width 24 height 12
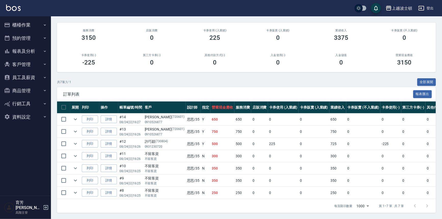
click at [211, 154] on td "300" at bounding box center [223, 156] width 24 height 12
click at [211, 138] on td "500" at bounding box center [223, 144] width 24 height 12
click at [211, 126] on td "750" at bounding box center [223, 132] width 24 height 12
click at [15, 10] on img at bounding box center [13, 8] width 15 height 6
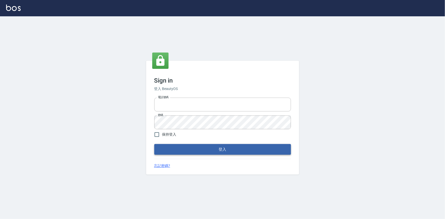
type input "0922670776"
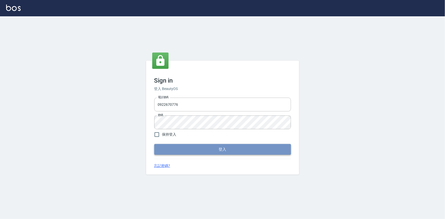
click at [214, 149] on button "登入" at bounding box center [222, 149] width 137 height 11
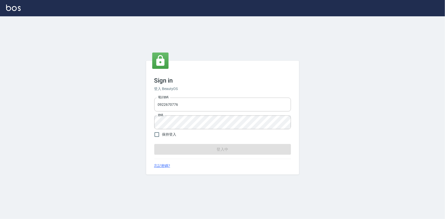
click at [214, 149] on form "電話號碼 [PHONE_NUMBER] 電話號碼 密碼 密碼 保持登入 登入中" at bounding box center [222, 125] width 137 height 59
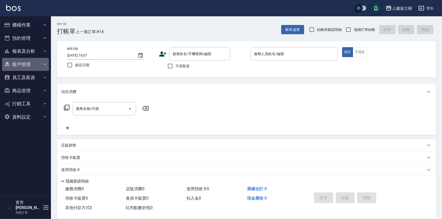
click at [37, 65] on button "客戶管理" at bounding box center [25, 64] width 47 height 13
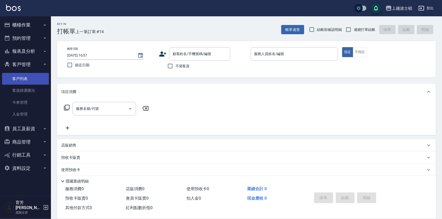
click at [36, 81] on link "客戶列表" at bounding box center [25, 79] width 47 height 12
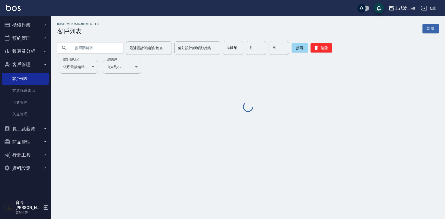
click at [95, 48] on input "text" at bounding box center [95, 48] width 48 height 14
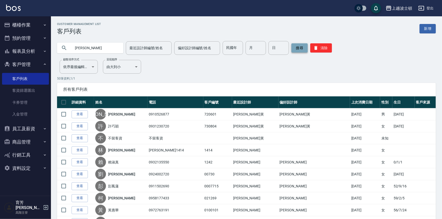
type input "陳玉"
click at [305, 48] on button "搜尋" at bounding box center [300, 47] width 16 height 9
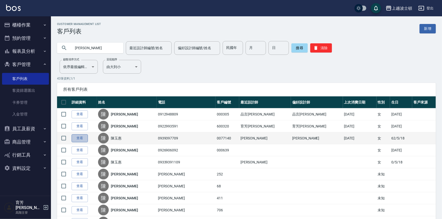
click at [79, 137] on link "查看" at bounding box center [80, 138] width 16 height 8
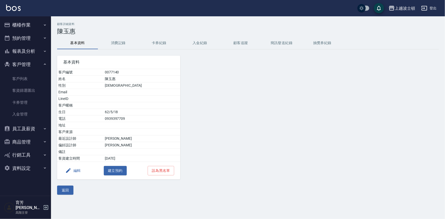
click at [116, 43] on button "消費記錄" at bounding box center [118, 43] width 41 height 12
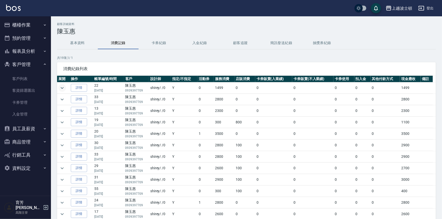
click at [61, 88] on icon "expand row" at bounding box center [62, 88] width 6 height 6
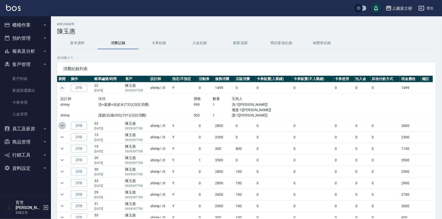
click at [61, 125] on icon "expand row" at bounding box center [62, 126] width 6 height 6
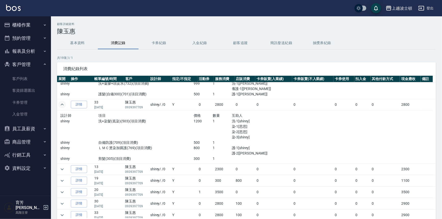
scroll to position [21, 0]
click at [63, 170] on icon "expand row" at bounding box center [62, 169] width 6 height 6
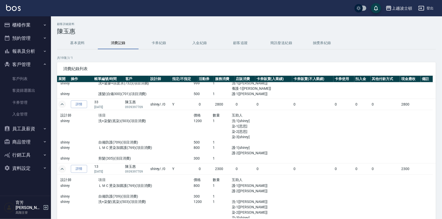
drag, startPoint x: 433, startPoint y: 137, endPoint x: 433, endPoint y: 151, distance: 14.0
click at [433, 151] on td at bounding box center [434, 137] width 3 height 54
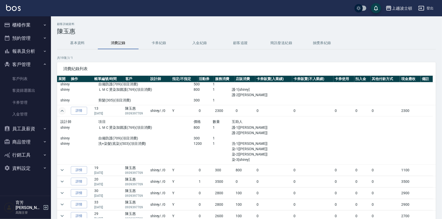
scroll to position [83, 0]
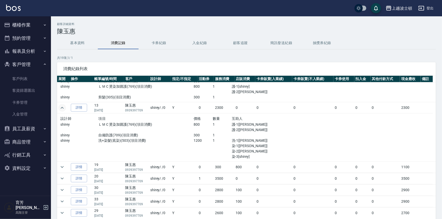
drag, startPoint x: 437, startPoint y: 111, endPoint x: 438, endPoint y: 103, distance: 8.9
click at [438, 103] on div "顧客詳細資料 陳玉惠 基本資料 消費記錄 卡券紀錄 入金紀錄 顧客追蹤 簡訊發送紀錄 抽獎券紀錄 共 19 筆, 1 / 1 消費紀錄列表 展開 操作 帳單編…" at bounding box center [246, 134] width 391 height 225
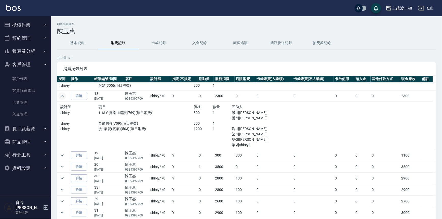
scroll to position [95, 0]
click at [15, 25] on button "櫃檯作業" at bounding box center [25, 24] width 47 height 13
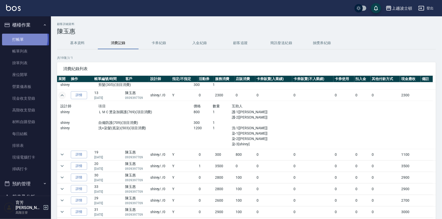
click at [19, 38] on link "打帳單" at bounding box center [25, 40] width 47 height 12
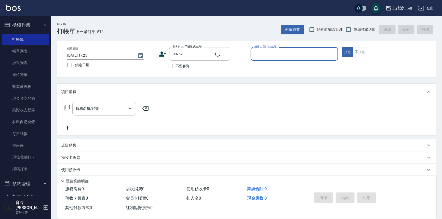
type input "[PERSON_NAME]/0970518911/00769"
type input "V"
type input "怡廷-41"
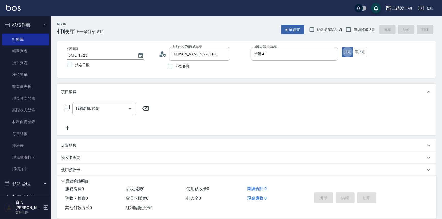
type button "true"
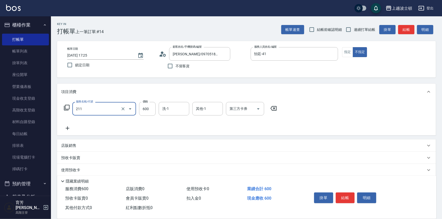
type input "舒壓洗髮(211)"
type input "540"
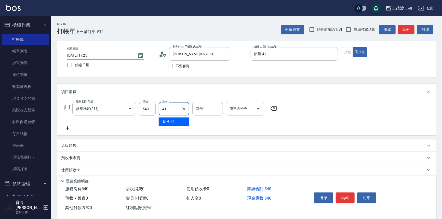
type input "怡廷-41"
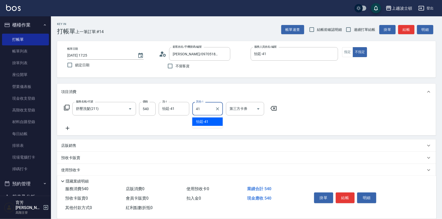
type input "怡廷-41"
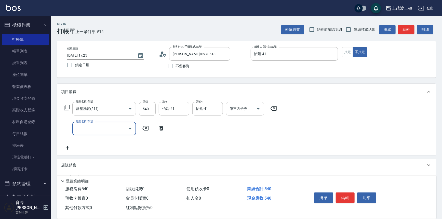
scroll to position [46, 0]
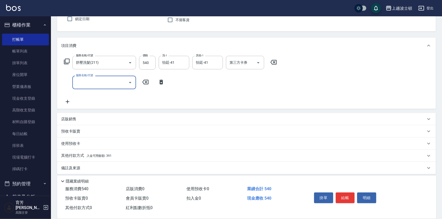
click at [102, 154] on span "入金可用餘額: 391" at bounding box center [99, 156] width 25 height 4
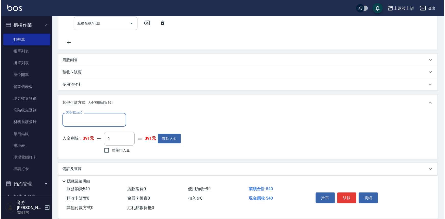
scroll to position [109, 0]
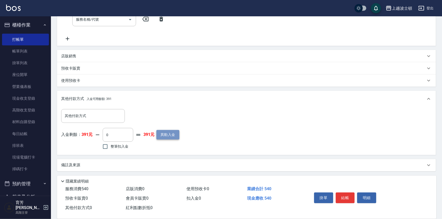
click at [164, 135] on button "異動入金" at bounding box center [168, 134] width 23 height 9
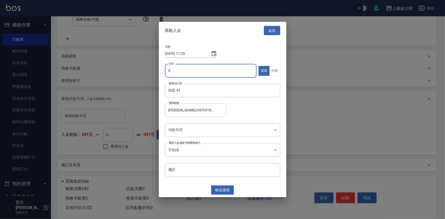
click at [190, 68] on input "0" at bounding box center [211, 71] width 92 height 14
click at [172, 71] on input "0" at bounding box center [211, 71] width 92 height 14
type input "2000"
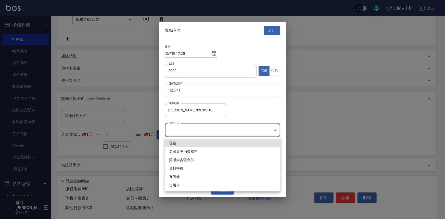
click at [190, 132] on body "上越波士頓 登出 櫃檯作業 打帳單 帳單列表 掛單列表 座位開單 營業儀表板 現金收支登錄 高階收支登錄 材料自購登錄 每日結帳 排班表 現場電腦打卡 掃碼打…" at bounding box center [222, 55] width 445 height 328
click at [190, 145] on li "現金" at bounding box center [222, 143] width 115 height 8
type input "現金"
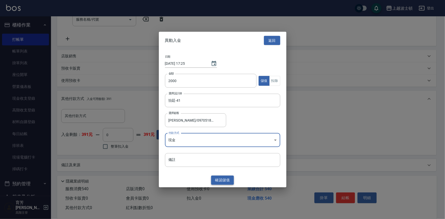
click at [223, 179] on button "確認 儲值" at bounding box center [222, 179] width 23 height 9
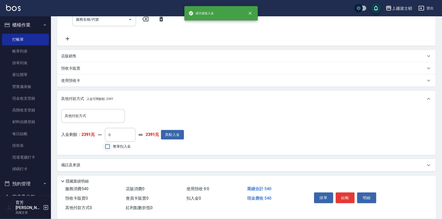
click at [109, 149] on input "整筆扣入金" at bounding box center [107, 146] width 11 height 11
checkbox input "true"
type input "540"
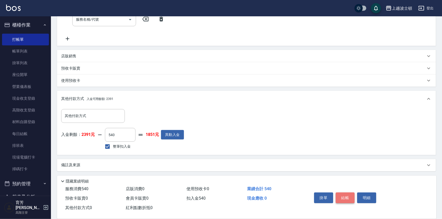
click at [338, 197] on button "結帳" at bounding box center [345, 198] width 19 height 11
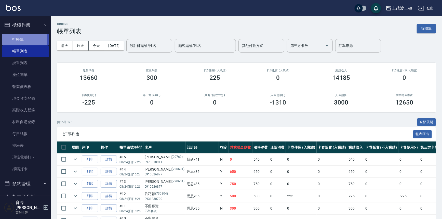
click at [9, 39] on link "打帳單" at bounding box center [25, 40] width 47 height 12
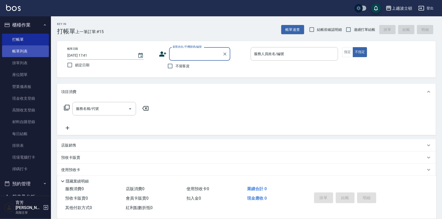
click at [13, 52] on link "帳單列表" at bounding box center [25, 51] width 47 height 12
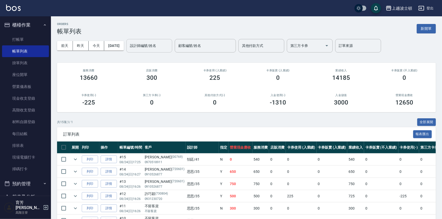
click at [167, 47] on input "設計師編號/姓名" at bounding box center [149, 45] width 41 height 9
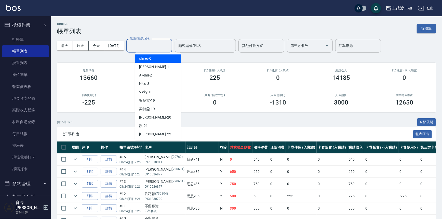
click at [164, 58] on div "shirey -0" at bounding box center [158, 58] width 46 height 8
type input "shirey-0"
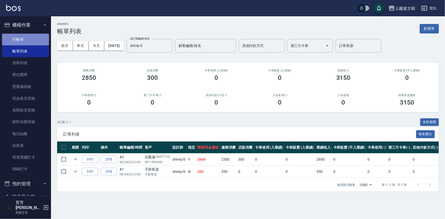
click at [25, 39] on link "打帳單" at bounding box center [25, 40] width 47 height 12
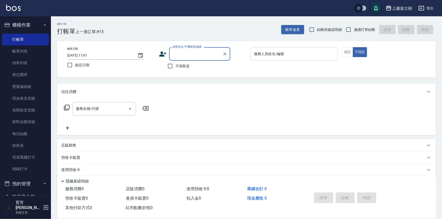
click at [286, 51] on input "服務人員姓名/編號" at bounding box center [294, 53] width 83 height 9
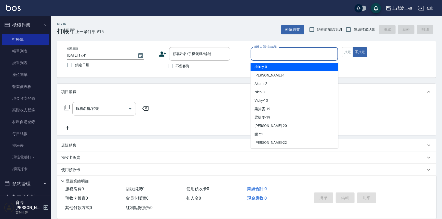
click at [289, 66] on div "shirey -0" at bounding box center [295, 67] width 88 height 8
type input "shirey-0"
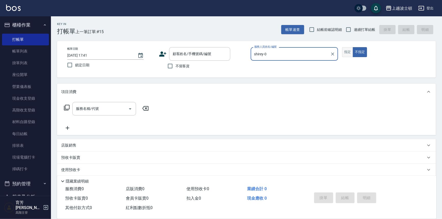
click at [344, 53] on button "指定" at bounding box center [347, 52] width 11 height 10
click at [189, 56] on input "顧客姓名/手機號碼/編號" at bounding box center [196, 53] width 49 height 9
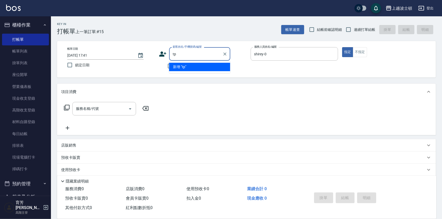
type input "t"
click at [178, 55] on input "顧客姓名/手機號碼/編號" at bounding box center [196, 53] width 49 height 9
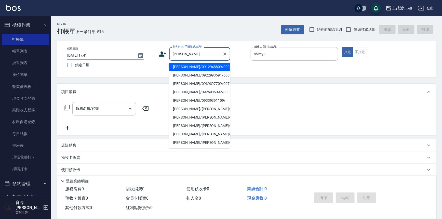
click at [202, 82] on li "[PERSON_NAME]/0939397709/0077140" at bounding box center [199, 84] width 61 height 8
type input "[PERSON_NAME]/0939397709/0077140"
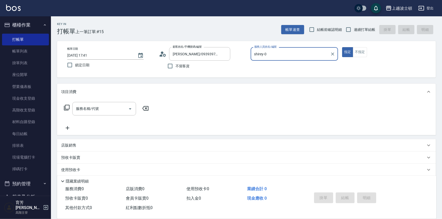
click at [68, 107] on icon at bounding box center [67, 108] width 6 height 6
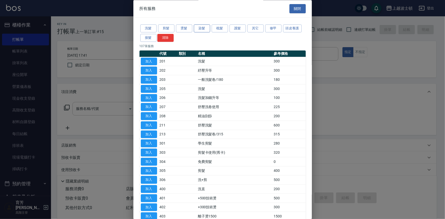
click at [203, 25] on button "染髮" at bounding box center [202, 29] width 16 height 8
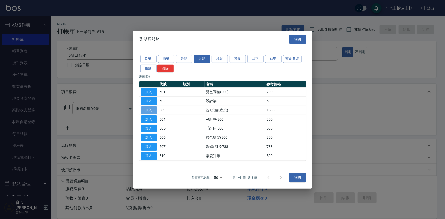
click at [149, 109] on button "加入" at bounding box center [149, 110] width 16 height 8
type input "洗+染髮(底染)(503)"
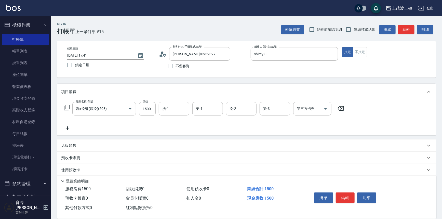
click at [149, 109] on input "1500" at bounding box center [147, 109] width 17 height 14
type input "1200"
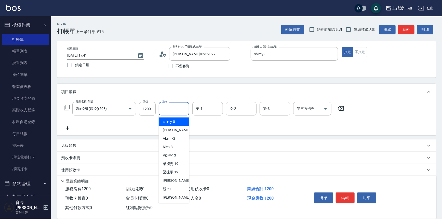
click at [175, 108] on input "洗-1" at bounding box center [174, 108] width 26 height 9
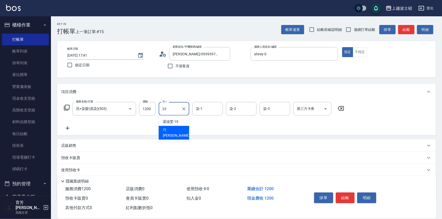
click at [173, 133] on div "巧莉 -23" at bounding box center [174, 133] width 31 height 14
type input "巧莉-23"
click at [204, 109] on input "染-1" at bounding box center [208, 108] width 26 height 9
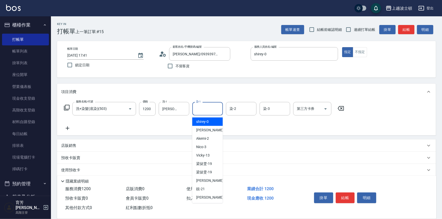
click at [202, 124] on span "shirey -0" at bounding box center [203, 121] width 12 height 5
type input "shirey-0"
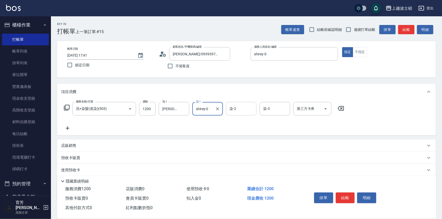
click at [245, 106] on input "染-2" at bounding box center [241, 108] width 26 height 9
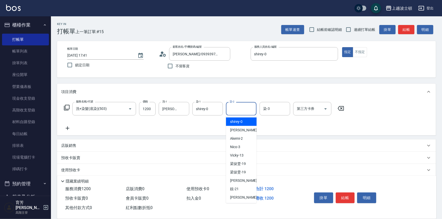
click at [244, 124] on div "shirey -0" at bounding box center [241, 122] width 31 height 8
type input "shirey-0"
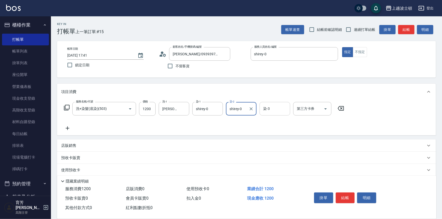
click at [266, 105] on div "染-3 染-3" at bounding box center [275, 109] width 31 height 14
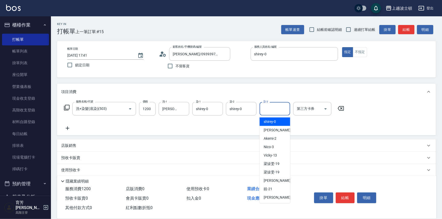
click at [269, 120] on span "shirey -0" at bounding box center [270, 121] width 12 height 5
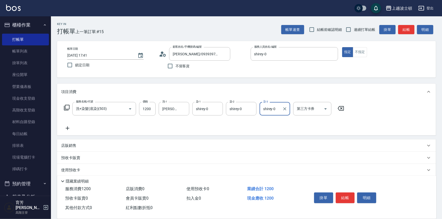
type input "shirey-0"
click at [66, 107] on icon at bounding box center [67, 108] width 6 height 6
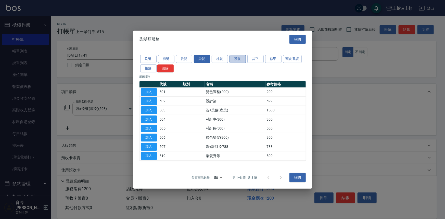
click at [239, 58] on button "護髮" at bounding box center [237, 59] width 16 height 8
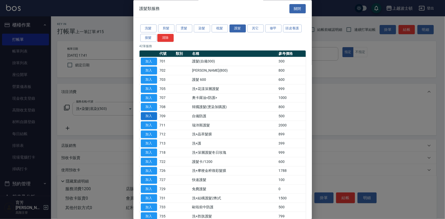
click at [148, 116] on button "加入" at bounding box center [149, 116] width 16 height 8
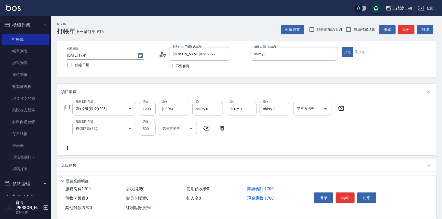
click at [152, 122] on input "500" at bounding box center [147, 129] width 17 height 14
type input "300"
click at [67, 107] on icon at bounding box center [67, 108] width 6 height 6
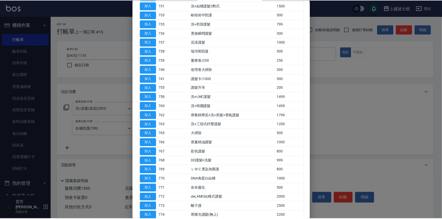
scroll to position [199, 0]
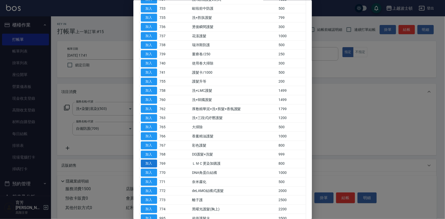
click at [148, 162] on button "加入" at bounding box center [149, 164] width 16 height 8
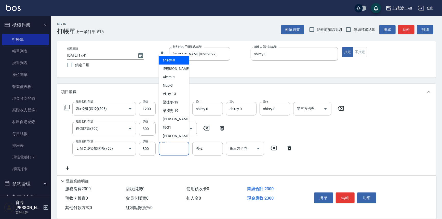
click at [179, 144] on input "護-1" at bounding box center [174, 148] width 26 height 9
click at [180, 148] on input "護-1" at bounding box center [174, 148] width 26 height 9
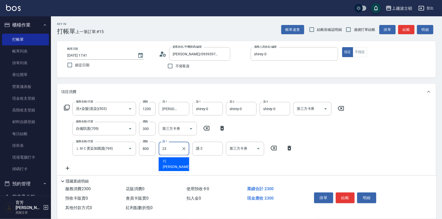
click at [178, 162] on div "巧莉 -23" at bounding box center [174, 164] width 31 height 14
type input "巧莉-23"
click at [202, 151] on input "護-2" at bounding box center [208, 148] width 26 height 9
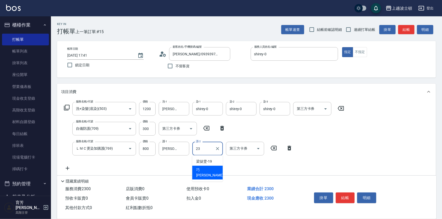
click at [203, 167] on span "巧莉 -23" at bounding box center [213, 172] width 32 height 11
type input "巧莉-23"
click at [66, 106] on icon at bounding box center [67, 108] width 6 height 6
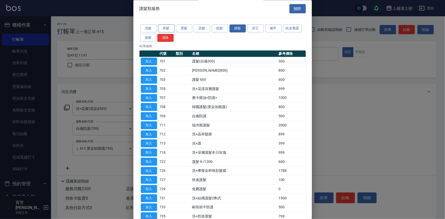
click at [171, 26] on button "剪髮" at bounding box center [166, 29] width 16 height 8
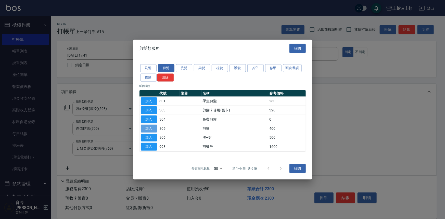
click at [151, 129] on button "加入" at bounding box center [149, 128] width 16 height 8
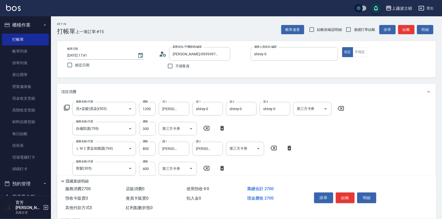
click at [152, 165] on input "400" at bounding box center [147, 169] width 17 height 14
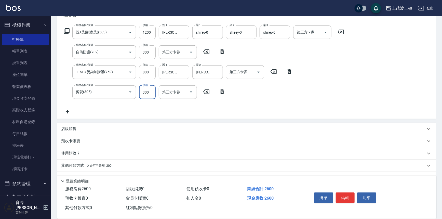
scroll to position [89, 0]
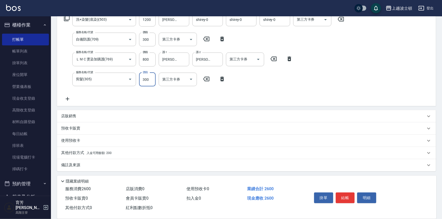
type input "300"
click at [343, 195] on button "結帳" at bounding box center [345, 198] width 19 height 11
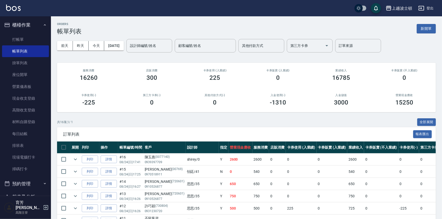
drag, startPoint x: 48, startPoint y: 111, endPoint x: 50, endPoint y: 126, distance: 15.7
click at [50, 126] on nav "櫃檯作業 打帳單 帳單列表 掛單列表 座位開單 營業儀表板 現金收支登錄 高階收支登錄 材料自購登錄 每日結帳 排班表 現場電腦打卡 掃碼打卡 預約管理 預約…" at bounding box center [25, 106] width 51 height 180
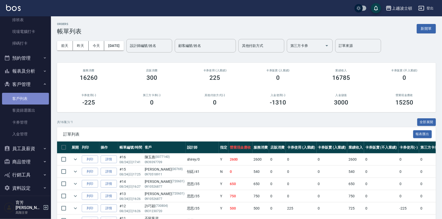
click at [30, 97] on link "客戶列表" at bounding box center [25, 99] width 47 height 12
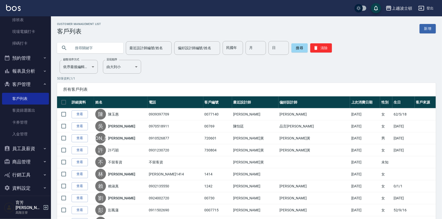
click at [82, 50] on input "text" at bounding box center [95, 48] width 48 height 14
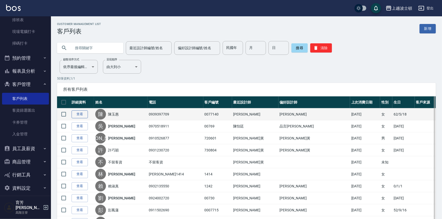
click at [82, 111] on link "查看" at bounding box center [80, 114] width 16 height 8
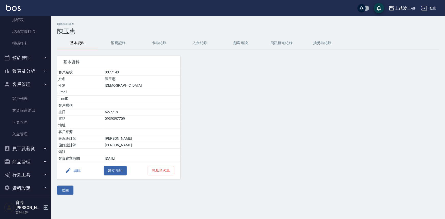
click at [110, 41] on button "消費記錄" at bounding box center [118, 43] width 41 height 12
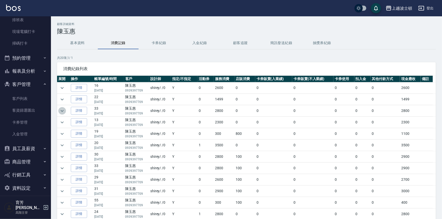
click at [64, 111] on icon "expand row" at bounding box center [62, 111] width 6 height 6
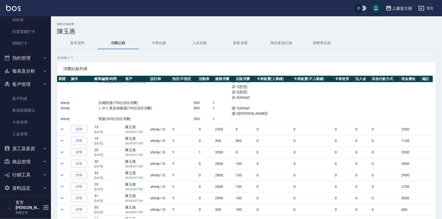
scroll to position [47, 0]
click at [62, 129] on icon "expand row" at bounding box center [62, 129] width 3 height 2
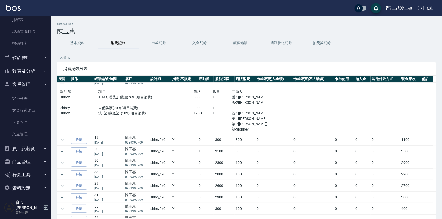
scroll to position [99, 0]
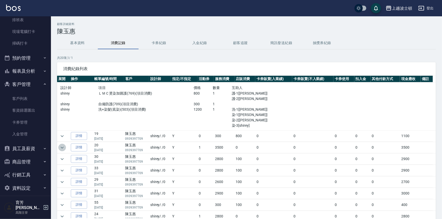
click at [63, 146] on icon "expand row" at bounding box center [62, 148] width 6 height 6
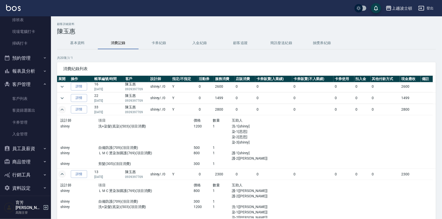
scroll to position [0, 0]
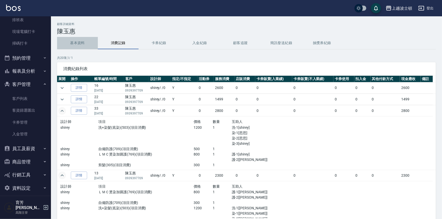
click at [74, 45] on button "基本資料" at bounding box center [77, 43] width 41 height 12
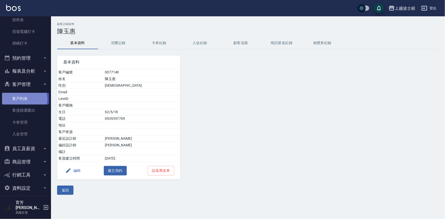
click at [17, 99] on link "客戶列表" at bounding box center [25, 99] width 47 height 12
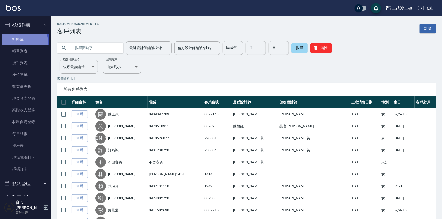
click at [18, 41] on link "打帳單" at bounding box center [25, 40] width 47 height 12
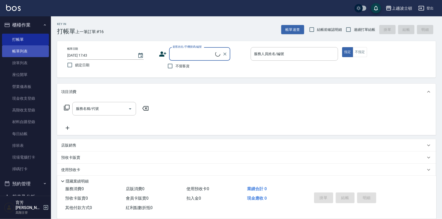
click at [20, 51] on link "帳單列表" at bounding box center [25, 51] width 47 height 12
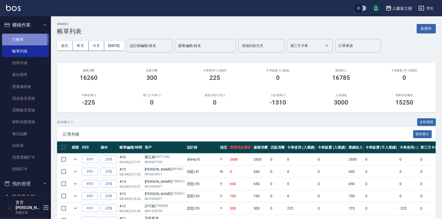
click at [19, 39] on link "打帳單" at bounding box center [25, 40] width 47 height 12
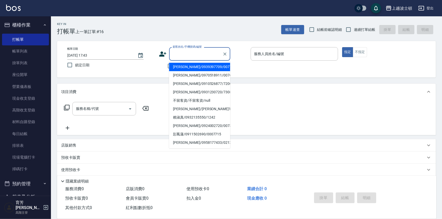
click at [196, 54] on input "顧客姓名/手機號碼/編號" at bounding box center [196, 53] width 49 height 9
click at [206, 68] on li "[PERSON_NAME]/0958359082/0014071" at bounding box center [199, 67] width 61 height 8
type input "[PERSON_NAME]/0958359082/0014071"
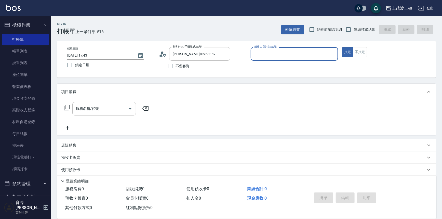
click at [268, 57] on input "服務人員姓名/編號" at bounding box center [294, 53] width 83 height 9
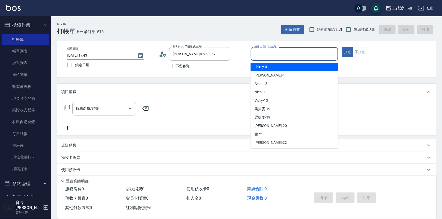
click at [268, 65] on div "shirey -0" at bounding box center [295, 67] width 88 height 8
type input "shirey-0"
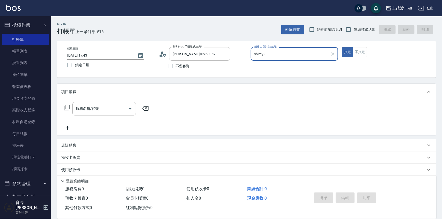
click at [69, 107] on icon at bounding box center [67, 108] width 6 height 6
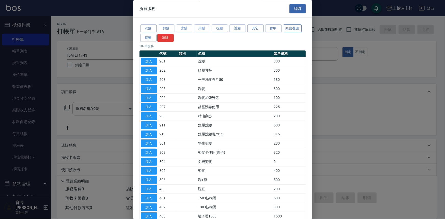
click at [289, 31] on button "頭皮養護" at bounding box center [292, 29] width 19 height 8
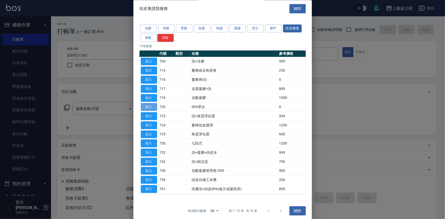
click at [151, 107] on button "加入" at bounding box center [149, 107] width 16 height 8
type input "SPA單次(720)"
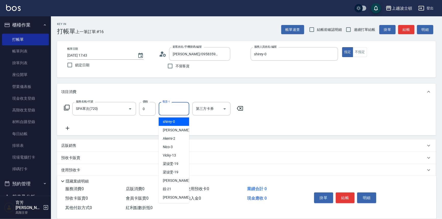
click at [174, 112] on input "養護-1" at bounding box center [174, 108] width 26 height 9
click at [176, 120] on div "shirey -0" at bounding box center [174, 122] width 31 height 8
type input "shirey-0"
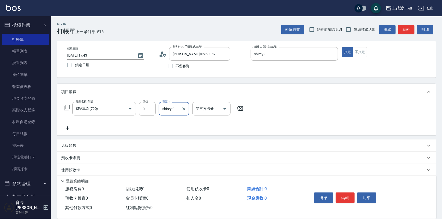
click at [66, 105] on icon at bounding box center [67, 108] width 6 height 6
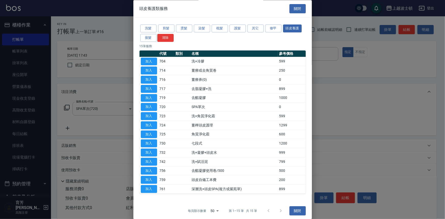
click at [143, 24] on div "洗髮 剪髮 燙髮 染髮 梳髮 護髮 其它 修甲 頭皮養護 接髮 清除" at bounding box center [222, 33] width 166 height 19
click at [150, 28] on button "洗髮" at bounding box center [148, 29] width 16 height 8
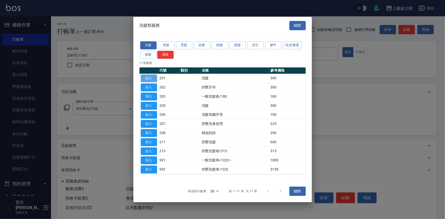
click at [148, 76] on button "加入" at bounding box center [149, 78] width 16 height 8
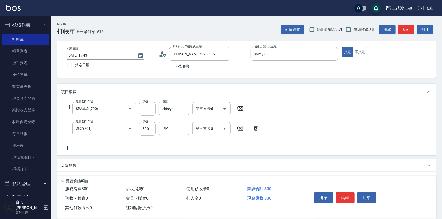
click at [177, 129] on input "洗-1" at bounding box center [174, 128] width 26 height 9
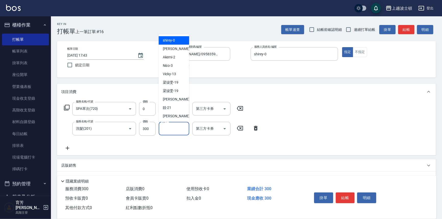
click at [182, 42] on div "shirey -0" at bounding box center [174, 40] width 31 height 8
type input "shirey-0"
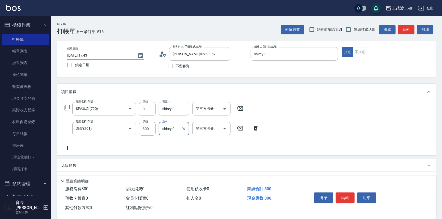
click at [66, 108] on icon at bounding box center [67, 108] width 6 height 6
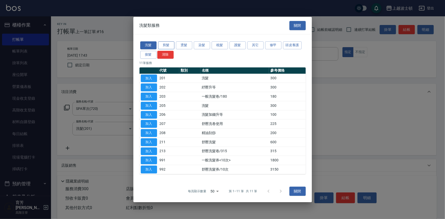
click at [161, 44] on button "剪髮" at bounding box center [166, 45] width 16 height 8
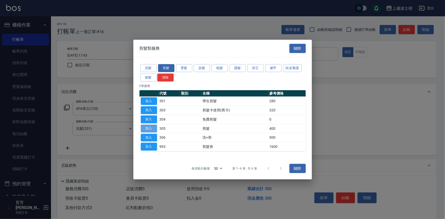
click at [153, 129] on button "加入" at bounding box center [149, 128] width 16 height 8
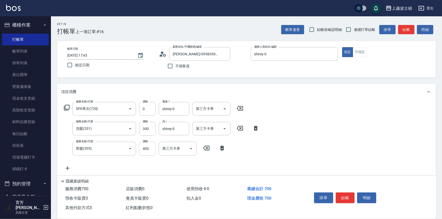
click at [153, 143] on input "400" at bounding box center [147, 149] width 17 height 14
type input "350"
click at [68, 106] on icon at bounding box center [67, 108] width 6 height 6
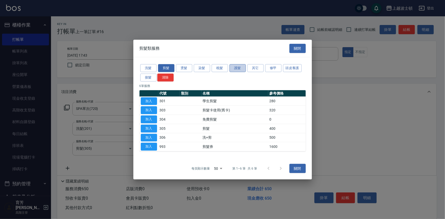
click at [237, 66] on button "護髮" at bounding box center [237, 68] width 16 height 8
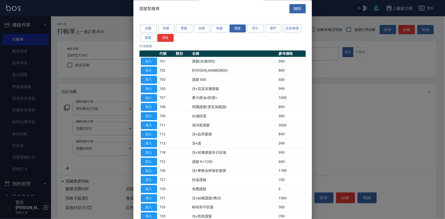
drag, startPoint x: 312, startPoint y: 97, endPoint x: 301, endPoint y: 163, distance: 67.1
click at [301, 163] on div "護髮類服務 關閉 洗髮 剪髮 燙髮 染髮 梳髮 護髮 其它 修甲 頭皮養護 接髮 清除 42 筆服務 代號 類別 名稱 參考價格 加入 701 護髮(自備30…" at bounding box center [222, 109] width 445 height 219
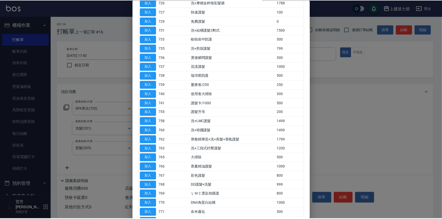
scroll to position [166, 0]
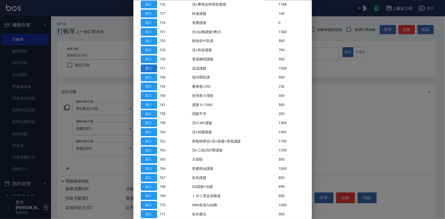
click at [151, 66] on button "加入" at bounding box center [149, 68] width 16 height 8
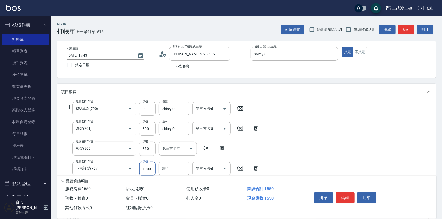
click at [151, 167] on input "1000" at bounding box center [147, 169] width 17 height 14
drag, startPoint x: 151, startPoint y: 167, endPoint x: 140, endPoint y: 167, distance: 10.5
click at [140, 167] on input "1000" at bounding box center [147, 169] width 17 height 14
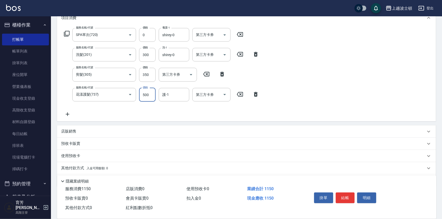
scroll to position [82, 0]
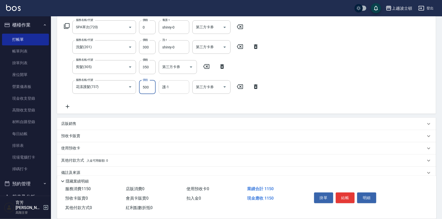
type input "500"
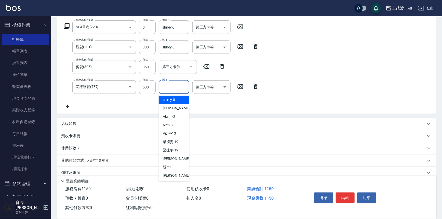
click at [181, 87] on input "護-1" at bounding box center [174, 87] width 26 height 9
click at [178, 102] on div "shirey -0" at bounding box center [174, 100] width 31 height 8
type input "shirey-0"
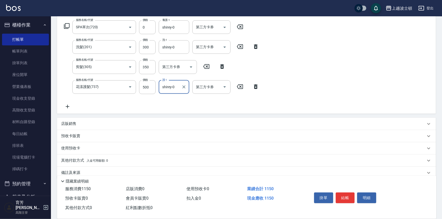
click at [72, 125] on p "店販銷售" at bounding box center [68, 123] width 15 height 5
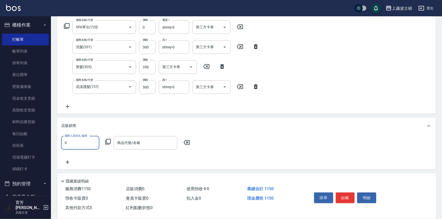
scroll to position [0, 0]
click at [86, 156] on div "shirey -0" at bounding box center [80, 155] width 38 height 8
type input "shirey-0"
click at [108, 140] on icon at bounding box center [108, 142] width 6 height 6
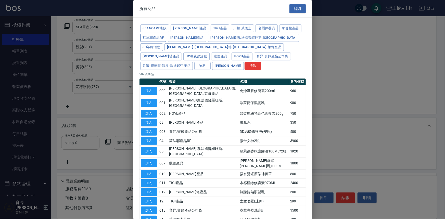
click at [154, 35] on button "萊法耶產品RF" at bounding box center [153, 38] width 26 height 8
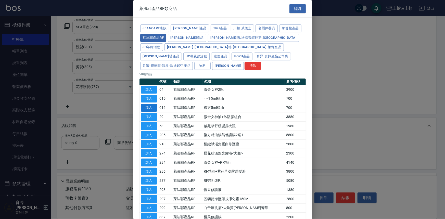
click at [152, 104] on button "加入" at bounding box center [149, 108] width 16 height 8
type input "複方5ml精油"
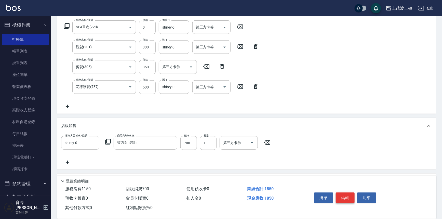
click at [347, 197] on button "結帳" at bounding box center [345, 198] width 19 height 11
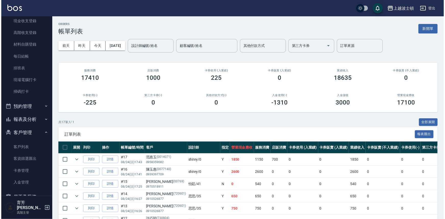
scroll to position [78, 0]
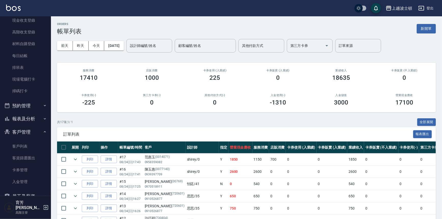
click at [39, 142] on link "客戶列表" at bounding box center [25, 146] width 47 height 12
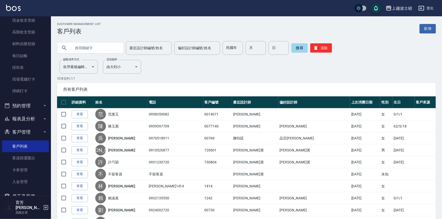
click at [88, 44] on input "text" at bounding box center [95, 48] width 48 height 14
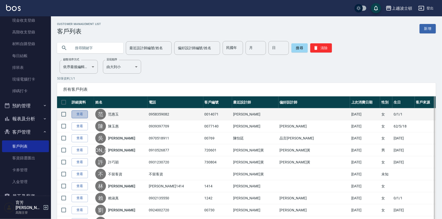
click at [85, 115] on link "查看" at bounding box center [80, 114] width 16 height 8
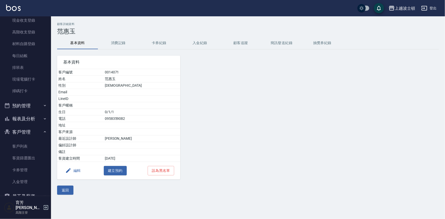
click at [118, 41] on button "消費記錄" at bounding box center [118, 43] width 41 height 12
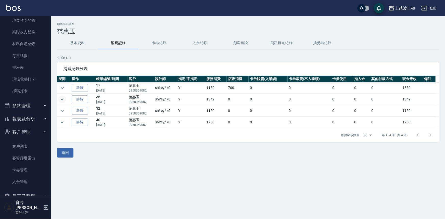
click at [61, 99] on icon "expand row" at bounding box center [62, 99] width 6 height 6
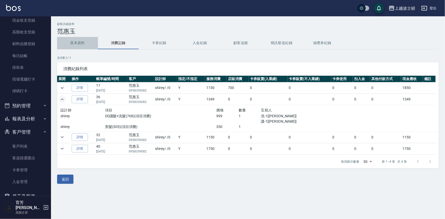
click at [79, 42] on button "基本資料" at bounding box center [77, 43] width 41 height 12
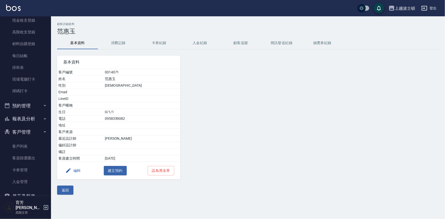
click at [119, 44] on button "消費記錄" at bounding box center [118, 43] width 41 height 12
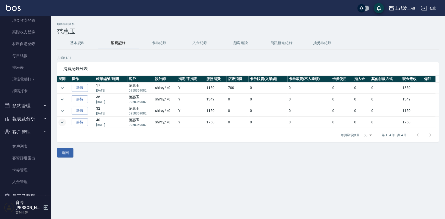
click at [65, 120] on icon "expand row" at bounding box center [62, 122] width 6 height 6
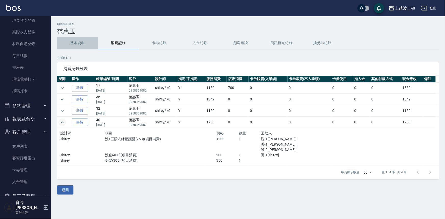
click at [71, 44] on button "基本資料" at bounding box center [77, 43] width 41 height 12
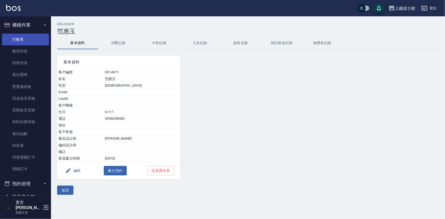
click at [29, 42] on link "打帳單" at bounding box center [25, 40] width 47 height 12
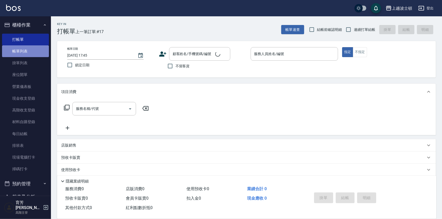
click at [29, 48] on link "帳單列表" at bounding box center [25, 51] width 47 height 12
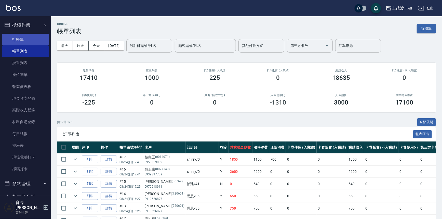
click at [34, 40] on link "打帳單" at bounding box center [25, 40] width 47 height 12
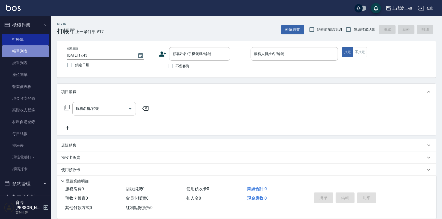
click at [28, 52] on link "帳單列表" at bounding box center [25, 51] width 47 height 12
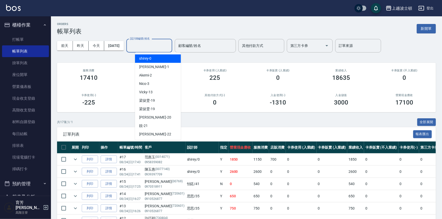
click at [157, 43] on input "設計師編號/姓名" at bounding box center [149, 45] width 41 height 9
click at [159, 58] on div "shirey -0" at bounding box center [158, 58] width 46 height 8
type input "shirey-0"
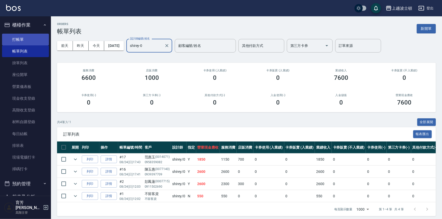
click at [33, 38] on link "打帳單" at bounding box center [25, 40] width 47 height 12
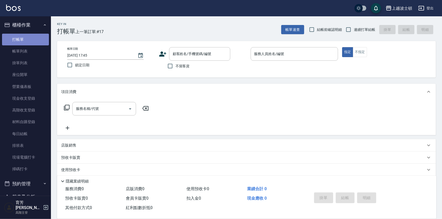
click at [35, 44] on link "打帳單" at bounding box center [25, 40] width 47 height 12
click at [36, 48] on link "帳單列表" at bounding box center [25, 51] width 47 height 12
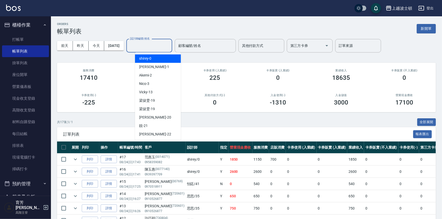
click at [160, 47] on input "設計師編號/姓名" at bounding box center [149, 45] width 41 height 9
click at [159, 58] on div "shirey -0" at bounding box center [158, 58] width 46 height 8
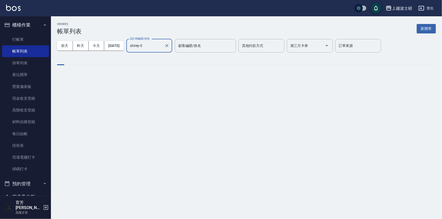
type input "shirey-0"
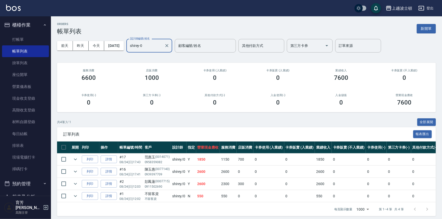
scroll to position [6, 0]
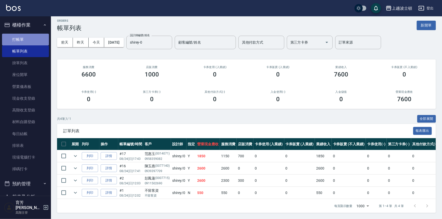
click at [27, 40] on link "打帳單" at bounding box center [25, 40] width 47 height 12
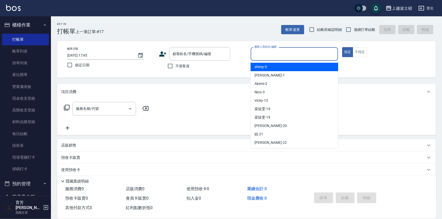
click at [276, 54] on input "服務人員姓名/編號" at bounding box center [294, 53] width 83 height 9
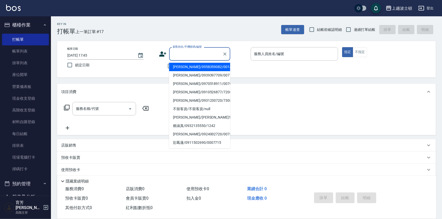
click at [189, 55] on input "顧客姓名/手機號碼/編號" at bounding box center [196, 53] width 49 height 9
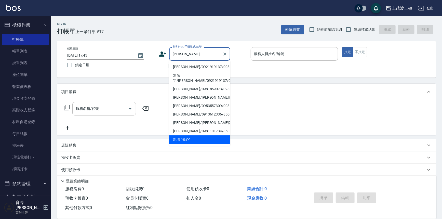
click at [197, 66] on li "[PERSON_NAME]/0921919137/00852" at bounding box center [199, 67] width 61 height 8
type input "[PERSON_NAME]/0921919137/00852"
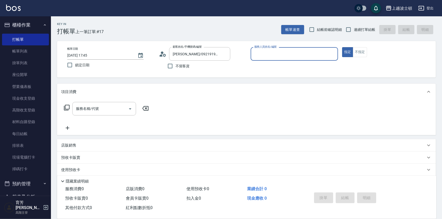
type input "shirey-0"
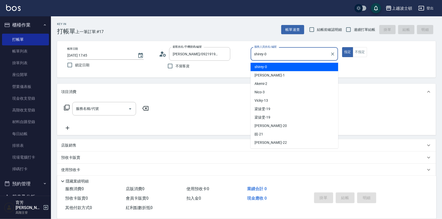
click at [271, 53] on input "shirey-0" at bounding box center [290, 53] width 75 height 9
click at [254, 67] on div "shirey -0" at bounding box center [295, 67] width 88 height 8
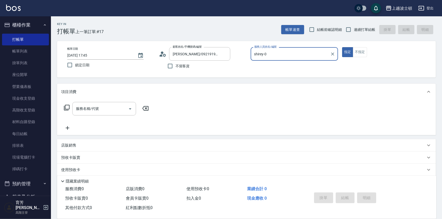
click at [68, 107] on icon at bounding box center [67, 108] width 6 height 6
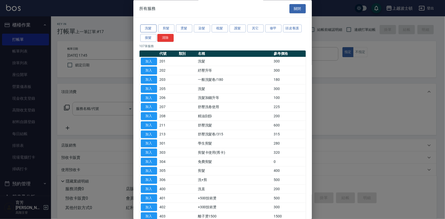
click at [148, 30] on button "洗髮" at bounding box center [148, 29] width 16 height 8
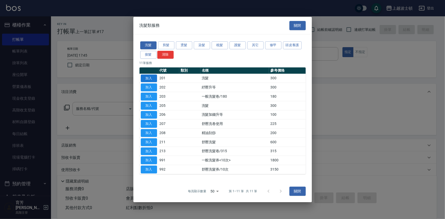
click at [149, 77] on button "加入" at bounding box center [149, 78] width 16 height 8
type input "洗髮(201)"
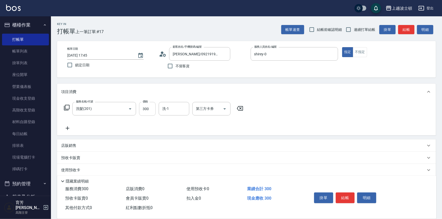
click at [150, 108] on input "300" at bounding box center [147, 109] width 17 height 14
type input "270"
click at [176, 107] on input "洗-1" at bounding box center [174, 108] width 26 height 9
click at [184, 122] on div "shirey -0" at bounding box center [174, 122] width 31 height 8
type input "shirey-0"
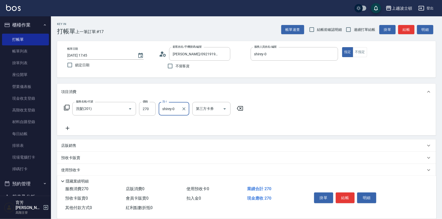
click at [67, 106] on icon at bounding box center [67, 108] width 6 height 6
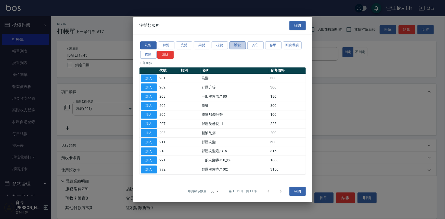
click at [240, 43] on button "護髮" at bounding box center [237, 45] width 16 height 8
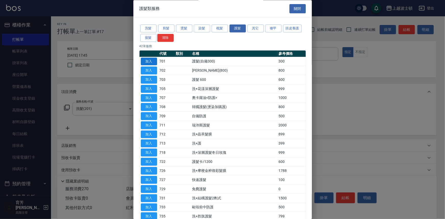
click at [151, 59] on button "加入" at bounding box center [149, 62] width 16 height 8
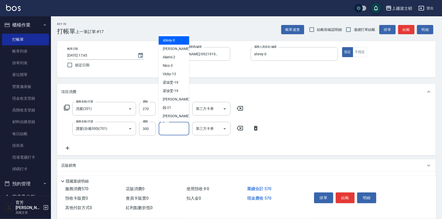
click at [183, 132] on input "護-1" at bounding box center [174, 128] width 26 height 9
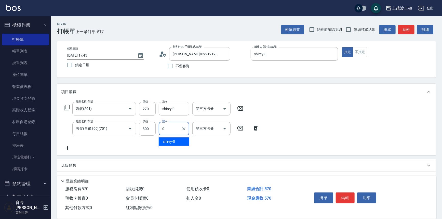
click at [178, 143] on div "shirey -0" at bounding box center [174, 141] width 31 height 8
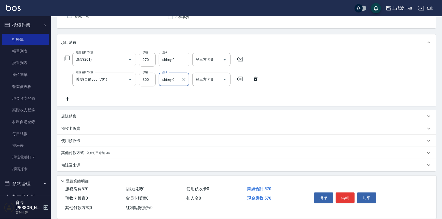
type input "shirey-0"
click at [71, 117] on p "店販銷售" at bounding box center [68, 116] width 15 height 5
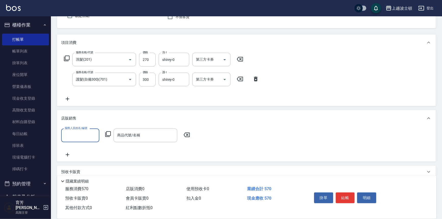
scroll to position [0, 0]
click at [87, 146] on div "shirey -0" at bounding box center [80, 148] width 38 height 8
type input "shirey-0"
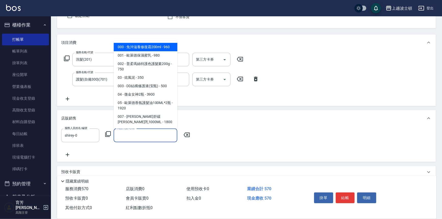
click at [133, 135] on input "商品代號/名稱" at bounding box center [145, 135] width 59 height 9
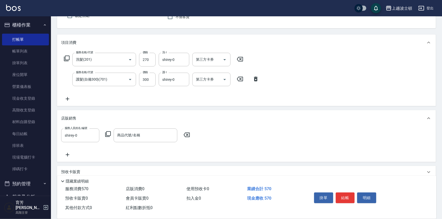
click at [106, 134] on icon at bounding box center [108, 134] width 6 height 6
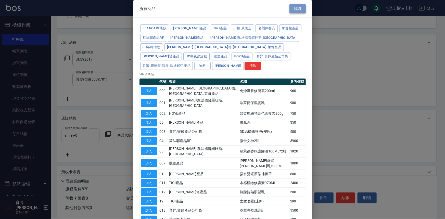
click at [291, 7] on button "關閉" at bounding box center [297, 8] width 16 height 9
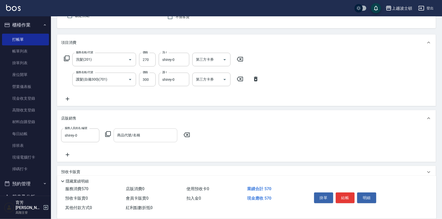
click at [126, 134] on input "商品代號/名稱" at bounding box center [145, 135] width 59 height 9
type input "ㄏㄨㄚ"
click at [138, 133] on input "商品代號/名稱" at bounding box center [145, 135] width 59 height 9
click at [107, 134] on icon at bounding box center [108, 134] width 6 height 6
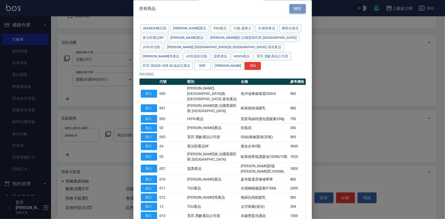
click at [291, 8] on button "關閉" at bounding box center [297, 8] width 16 height 9
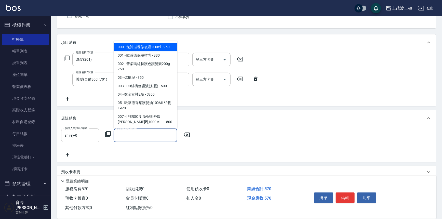
click at [133, 138] on input "商品代號/名稱" at bounding box center [145, 135] width 59 height 9
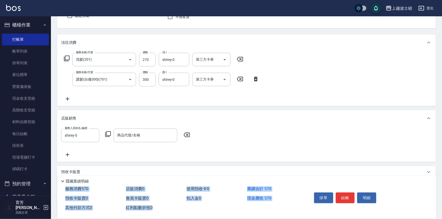
drag, startPoint x: 390, startPoint y: 217, endPoint x: 395, endPoint y: 220, distance: 6.0
click at [395, 219] on html "上越波士頓 登出 櫃檯作業 打帳單 帳單列表 掛單列表 座位開單 營業儀表板 現金收支登錄 高階收支登錄 材料自購登錄 每日結帳 排班表 現場電腦打卡 掃碼打…" at bounding box center [221, 107] width 442 height 312
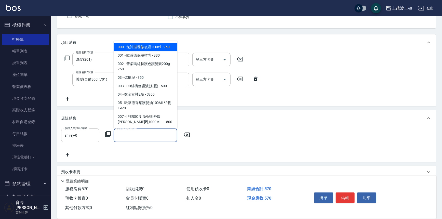
click at [144, 133] on input "商品代號/名稱" at bounding box center [145, 135] width 59 height 9
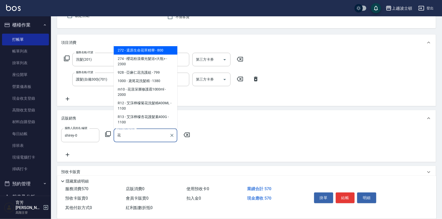
click at [162, 89] on span "m10 - 花漾深層修護霜1000ml - 2000" at bounding box center [146, 92] width 64 height 14
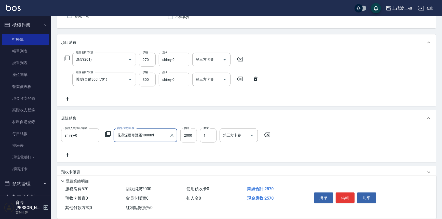
type input "花漾深層修護霜1000ml"
click at [193, 136] on input "2000" at bounding box center [189, 136] width 17 height 14
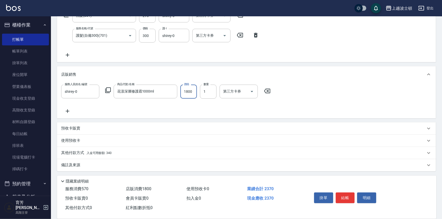
type input "1800"
click at [107, 153] on span "入金可用餘額: 340" at bounding box center [99, 153] width 25 height 4
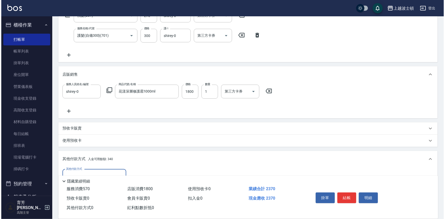
scroll to position [153, 0]
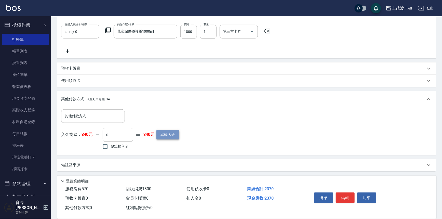
click at [172, 135] on button "異動入金" at bounding box center [168, 134] width 23 height 9
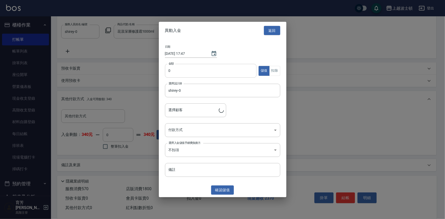
type input "[PERSON_NAME]/0921919137/00852"
click at [176, 72] on input "0" at bounding box center [211, 71] width 92 height 14
type input "3000"
click at [274, 130] on body "上越波士頓 登出 櫃檯作業 打帳單 帳單列表 掛單列表 座位開單 營業儀表板 現金收支登錄 高階收支登錄 材料自購登錄 每日結帳 排班表 現場電腦打卡 掃碼打…" at bounding box center [222, 33] width 445 height 372
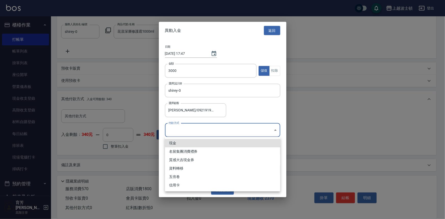
click at [176, 145] on li "現金" at bounding box center [222, 143] width 115 height 8
type input "現金"
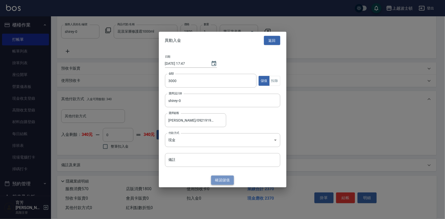
click at [216, 177] on button "確認 儲值" at bounding box center [222, 179] width 23 height 9
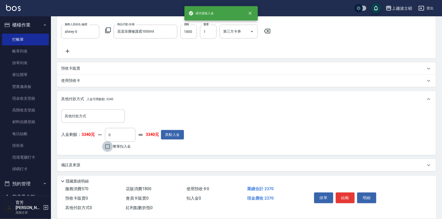
click at [110, 145] on input "整筆扣入金" at bounding box center [107, 146] width 11 height 11
checkbox input "true"
type input "2370"
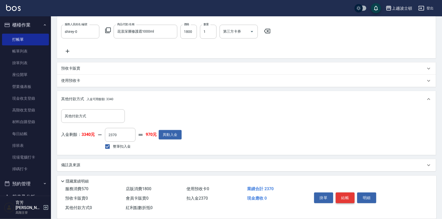
click at [349, 198] on button "結帳" at bounding box center [345, 198] width 19 height 11
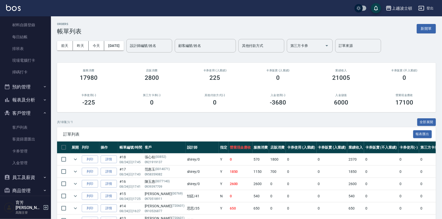
scroll to position [98, 0]
click at [27, 124] on link "客戶列表" at bounding box center [25, 127] width 47 height 12
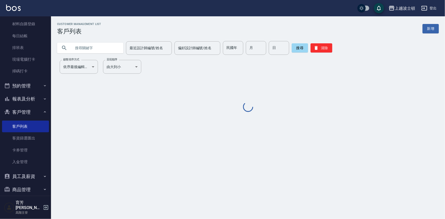
click at [114, 44] on input "text" at bounding box center [95, 48] width 48 height 14
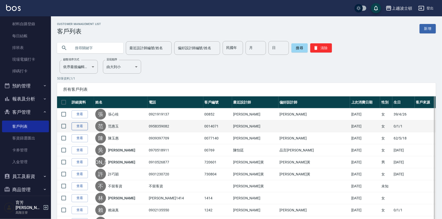
click at [83, 127] on link "查看" at bounding box center [80, 126] width 16 height 8
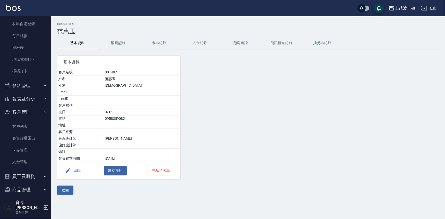
click at [121, 40] on button "消費記錄" at bounding box center [118, 43] width 41 height 12
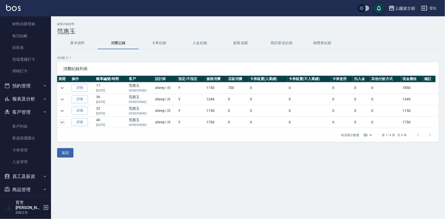
click at [63, 121] on icon "expand row" at bounding box center [62, 122] width 6 height 6
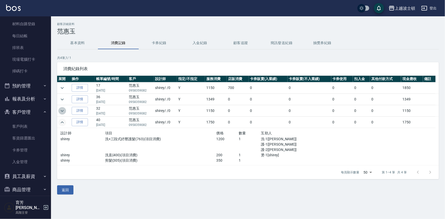
click at [63, 109] on icon "expand row" at bounding box center [62, 111] width 6 height 6
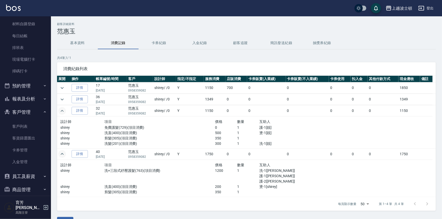
click at [59, 94] on td at bounding box center [193, 94] width 272 height 0
click at [61, 100] on icon "expand row" at bounding box center [62, 99] width 6 height 6
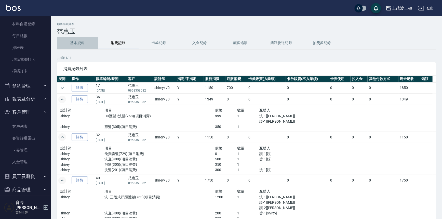
click at [80, 45] on button "基本資料" at bounding box center [77, 43] width 41 height 12
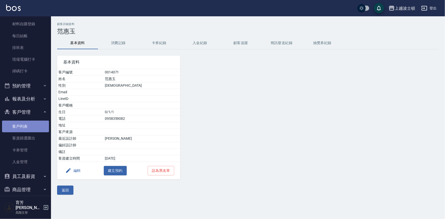
click at [32, 126] on link "客戶列表" at bounding box center [25, 127] width 47 height 12
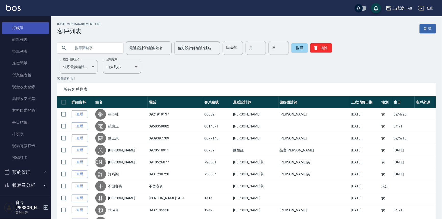
scroll to position [11, 0]
drag, startPoint x: 39, startPoint y: 27, endPoint x: 36, endPoint y: 29, distance: 3.1
click at [38, 27] on link "打帳單" at bounding box center [25, 29] width 47 height 12
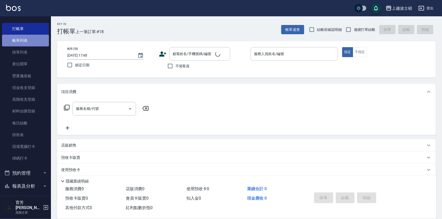
click at [29, 44] on link "帳單列表" at bounding box center [25, 41] width 47 height 12
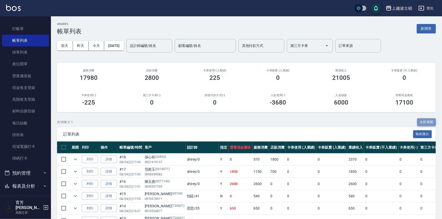
click at [424, 119] on button "全部展開" at bounding box center [427, 122] width 19 height 8
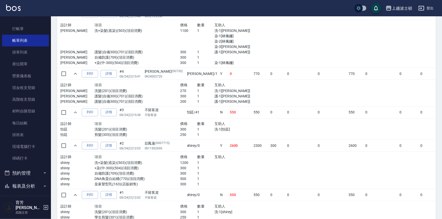
scroll to position [700, 0]
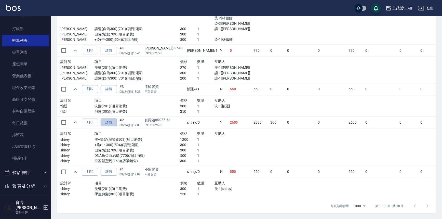
click at [116, 119] on link "詳情" at bounding box center [109, 123] width 16 height 8
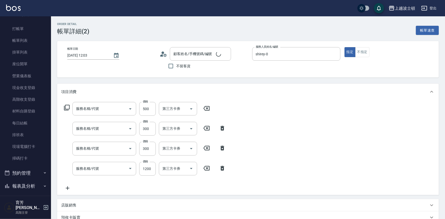
type input "2025/08/24 12:03"
type input "shirey-0"
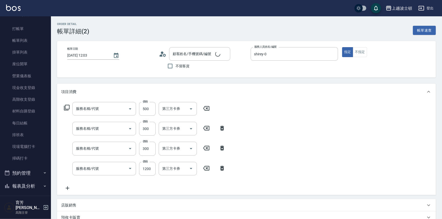
type input "DNA角蛋白結構(770)"
type input "自備防護(709)"
type input "+染(中-300)(504)"
type input "洗+染髮(底染)(503)"
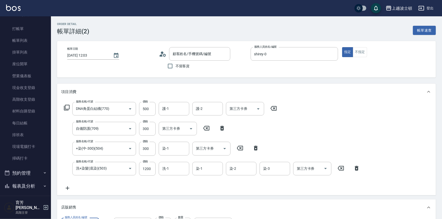
type input "彭鳳蓮/0911502690/0007715"
type input "皇家塑型乳"
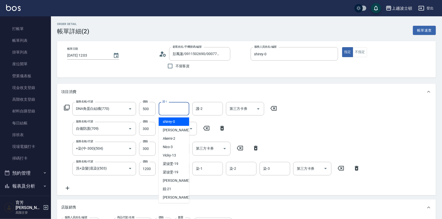
click at [180, 110] on input "護-1" at bounding box center [174, 108] width 26 height 9
click at [178, 119] on div "shirey -0" at bounding box center [174, 122] width 31 height 8
type input "shirey-0"
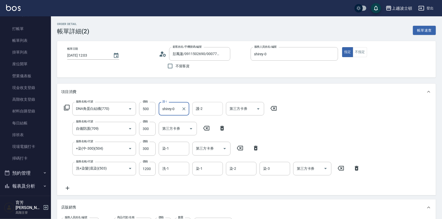
click at [202, 114] on div "護-2" at bounding box center [208, 109] width 31 height 14
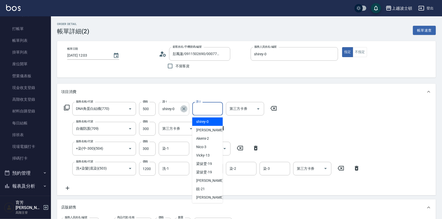
click at [184, 108] on icon "Clear" at bounding box center [184, 108] width 3 height 3
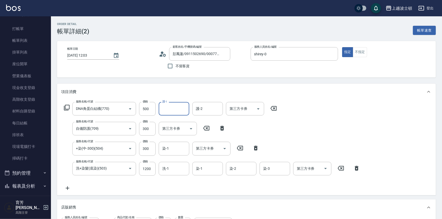
click at [172, 109] on input "護-1" at bounding box center [174, 108] width 26 height 9
click at [175, 128] on div "巧莉 -23" at bounding box center [174, 133] width 31 height 14
type input "巧莉-23"
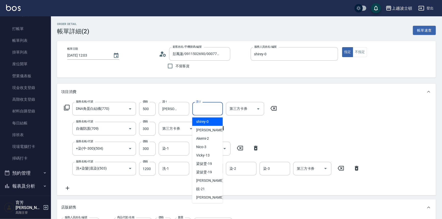
click at [205, 111] on input "護-2" at bounding box center [208, 108] width 26 height 9
click at [206, 120] on span "shirey -0" at bounding box center [203, 121] width 12 height 5
type input "shirey-0"
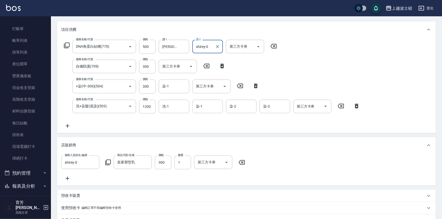
scroll to position [63, 0]
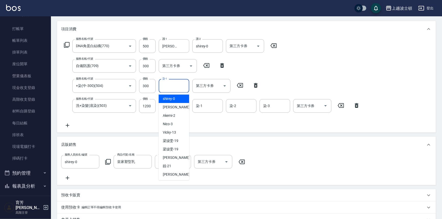
click at [171, 88] on input "染-1" at bounding box center [174, 85] width 26 height 9
click at [178, 97] on div "shirey -0" at bounding box center [174, 99] width 31 height 8
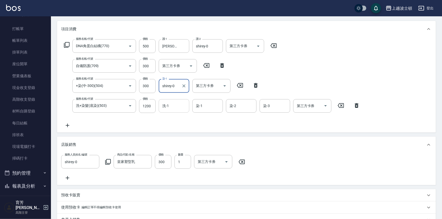
type input "shirey-0"
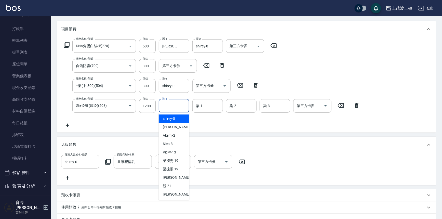
click at [179, 109] on input "洗-1" at bounding box center [174, 105] width 26 height 9
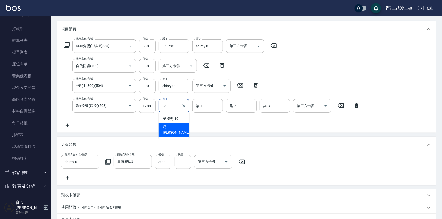
click at [179, 124] on div "巧莉 -23" at bounding box center [174, 130] width 31 height 14
type input "巧莉-23"
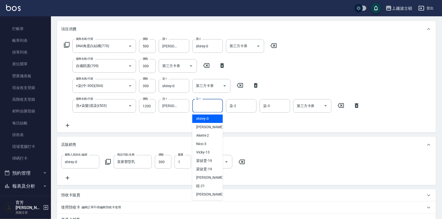
click at [214, 103] on input "染-1" at bounding box center [208, 105] width 26 height 9
click at [212, 117] on div "shirey -0" at bounding box center [208, 118] width 31 height 8
type input "shirey-0"
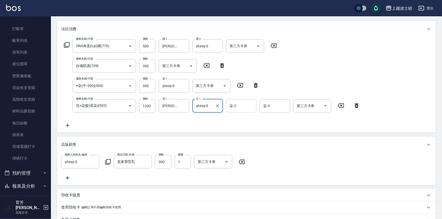
click at [234, 109] on input "染-2" at bounding box center [241, 105] width 26 height 9
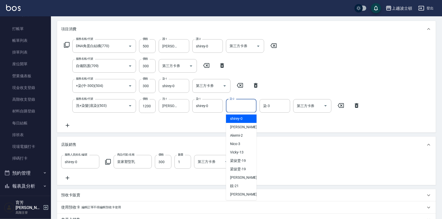
click at [239, 119] on span "shirey -0" at bounding box center [236, 118] width 12 height 5
type input "shirey-0"
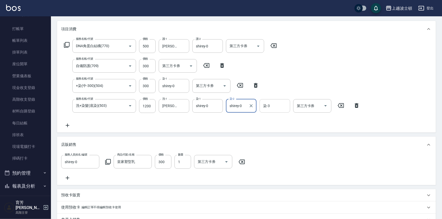
click at [283, 105] on input "染-3" at bounding box center [275, 105] width 26 height 9
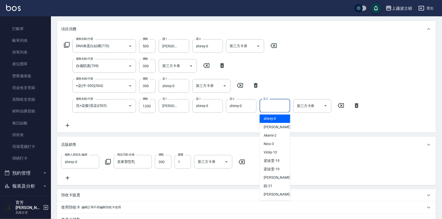
click at [278, 118] on div "shirey -0" at bounding box center [275, 118] width 31 height 8
type input "shirey-0"
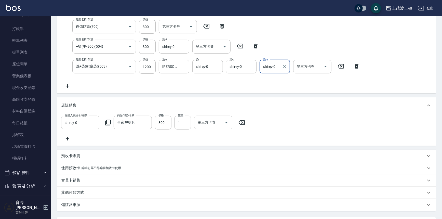
scroll to position [145, 0]
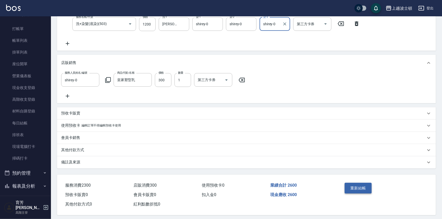
click at [354, 189] on button "重新結帳" at bounding box center [358, 188] width 27 height 11
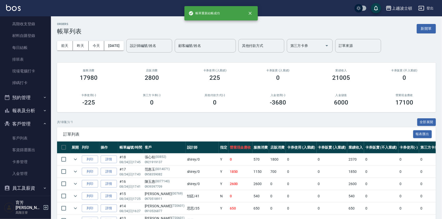
scroll to position [88, 0]
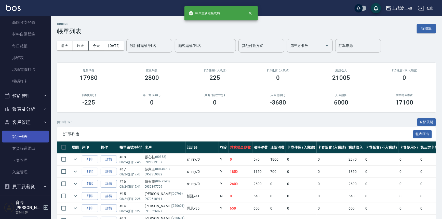
click at [34, 133] on link "客戶列表" at bounding box center [25, 137] width 47 height 12
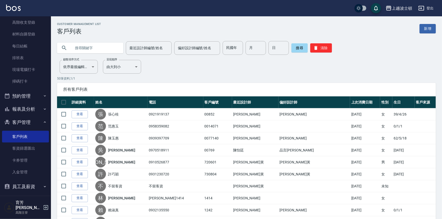
click at [104, 48] on input "text" at bounding box center [95, 48] width 48 height 14
drag, startPoint x: 51, startPoint y: 71, endPoint x: 53, endPoint y: 32, distance: 39.3
drag, startPoint x: 48, startPoint y: 70, endPoint x: 50, endPoint y: 54, distance: 15.7
click at [50, 54] on nav "櫃檯作業 打帳單 帳單列表 掛單列表 座位開單 營業儀表板 現金收支登錄 高階收支登錄 材料自購登錄 每日結帳 排班表 現場電腦打卡 掃碼打卡 預約管理 預約…" at bounding box center [25, 106] width 51 height 180
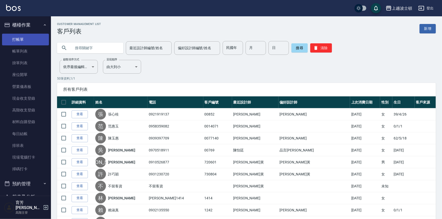
click at [30, 36] on link "打帳單" at bounding box center [25, 40] width 47 height 12
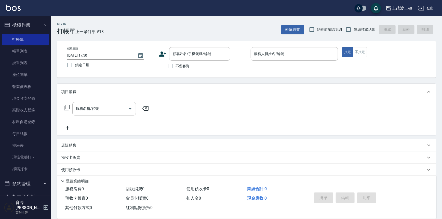
click at [178, 65] on span "不留客資" at bounding box center [183, 65] width 14 height 5
click at [176, 65] on input "不留客資" at bounding box center [170, 66] width 11 height 11
checkbox input "true"
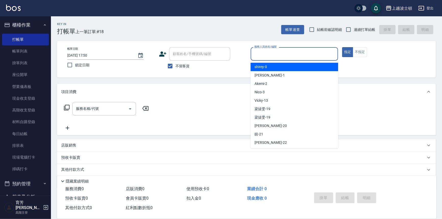
click at [288, 51] on input "服務人員姓名/編號" at bounding box center [294, 53] width 83 height 9
click at [284, 66] on div "shirey -0" at bounding box center [295, 67] width 88 height 8
type input "shirey-0"
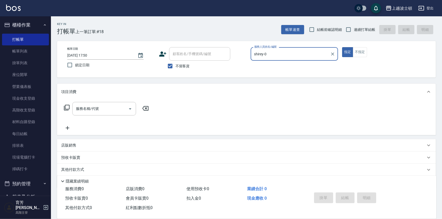
click at [69, 107] on icon at bounding box center [67, 108] width 6 height 6
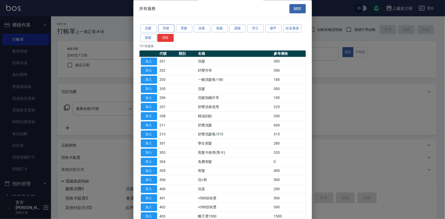
click at [164, 28] on button "剪髮" at bounding box center [166, 29] width 16 height 8
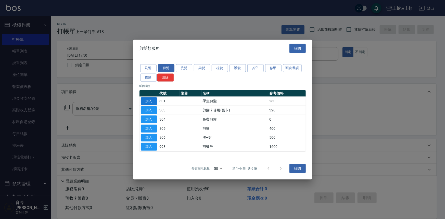
click at [148, 102] on button "加入" at bounding box center [149, 101] width 16 height 8
type input "學生剪髮(301)"
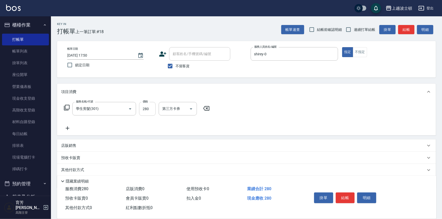
click at [149, 110] on input "280" at bounding box center [147, 109] width 17 height 14
type input "250"
click at [349, 193] on button "結帳" at bounding box center [345, 198] width 19 height 11
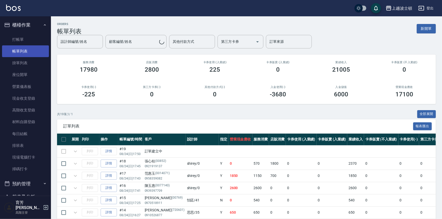
click at [31, 51] on link "帳單列表" at bounding box center [25, 51] width 47 height 12
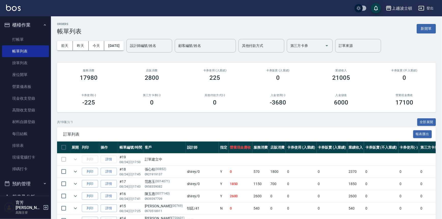
drag, startPoint x: 48, startPoint y: 48, endPoint x: 49, endPoint y: 82, distance: 33.2
click at [49, 82] on nav "櫃檯作業 打帳單 帳單列表 掛單列表 座位開單 營業儀表板 現金收支登錄 高階收支登錄 材料自購登錄 每日結帳 排班表 現場電腦打卡 掃碼打卡 預約管理 預約…" at bounding box center [25, 106] width 51 height 180
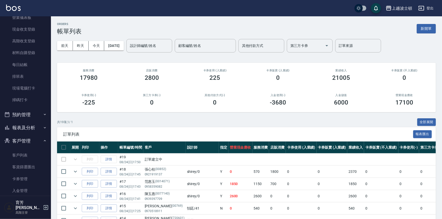
scroll to position [74, 0]
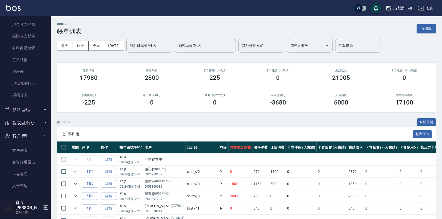
click at [44, 122] on icon "button" at bounding box center [45, 122] width 2 height 1
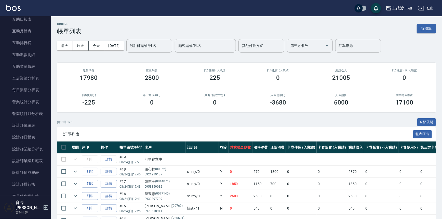
scroll to position [288, 0]
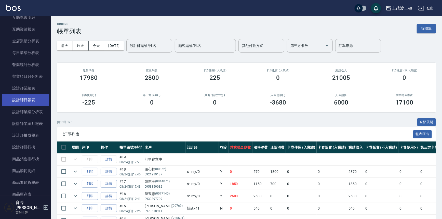
click at [34, 100] on link "設計師日報表" at bounding box center [25, 100] width 47 height 12
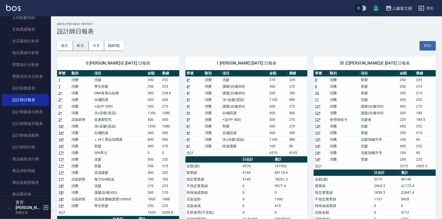
click at [83, 46] on button "昨天" at bounding box center [81, 45] width 16 height 9
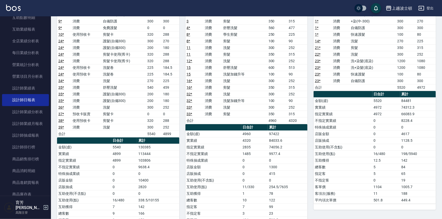
scroll to position [60, 0]
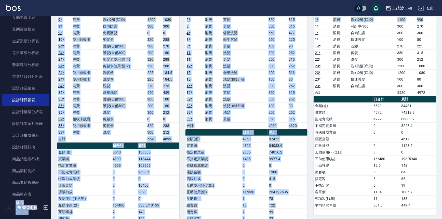
drag, startPoint x: 424, startPoint y: 20, endPoint x: 424, endPoint y: 10, distance: 10.2
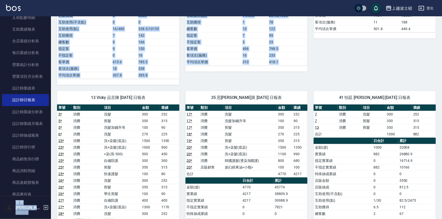
scroll to position [0, 0]
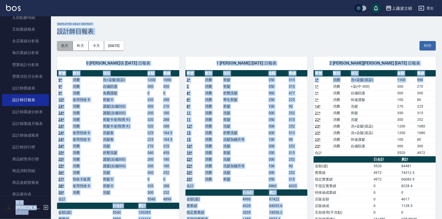
click at [69, 45] on button "前天" at bounding box center [65, 45] width 16 height 9
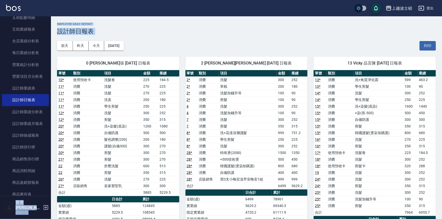
scroll to position [152, 0]
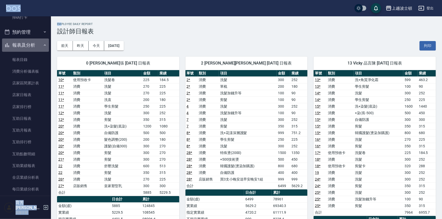
click at [45, 46] on button "報表及分析" at bounding box center [25, 45] width 47 height 13
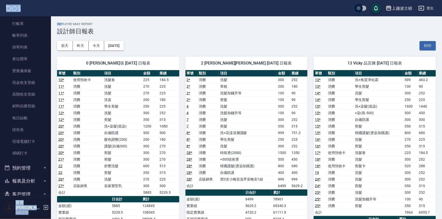
scroll to position [126, 0]
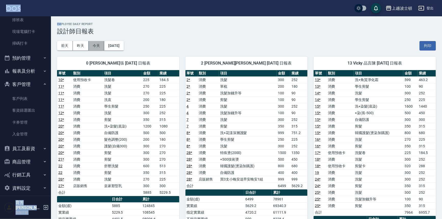
drag, startPoint x: 94, startPoint y: 46, endPoint x: 99, endPoint y: 48, distance: 5.5
click at [94, 46] on button "今天" at bounding box center [97, 45] width 16 height 9
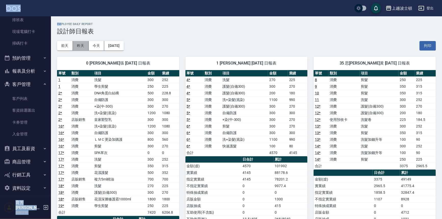
click at [82, 46] on button "昨天" at bounding box center [81, 45] width 16 height 9
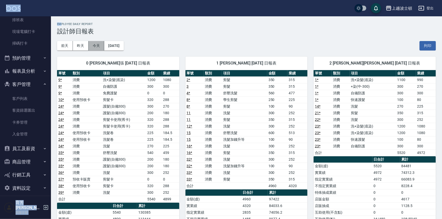
click at [97, 46] on button "今天" at bounding box center [97, 45] width 16 height 9
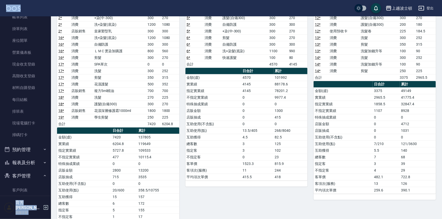
scroll to position [25, 0]
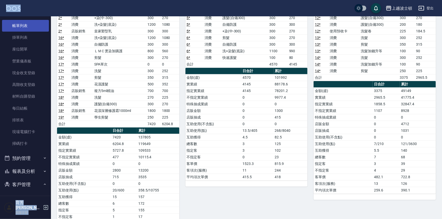
drag, startPoint x: 33, startPoint y: 22, endPoint x: 33, endPoint y: 28, distance: 5.1
click at [33, 22] on link "帳單列表" at bounding box center [25, 26] width 47 height 12
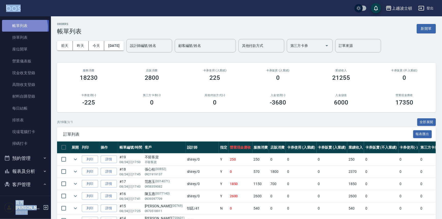
click at [22, 27] on link "帳單列表" at bounding box center [25, 26] width 47 height 12
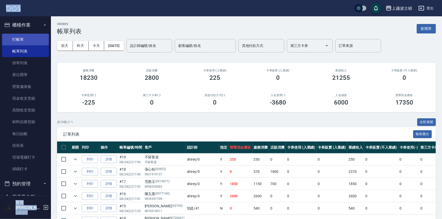
click at [27, 35] on link "打帳單" at bounding box center [25, 40] width 47 height 12
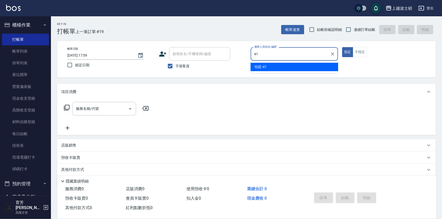
type input "怡廷-41"
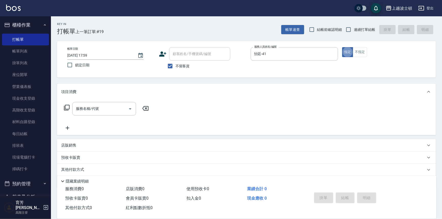
type button "true"
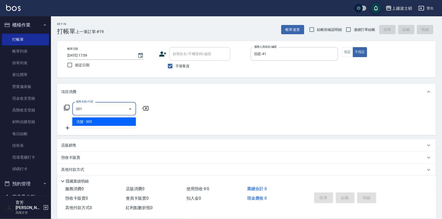
type input "洗髮(201)"
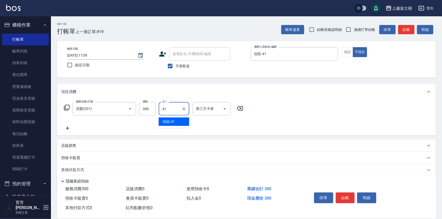
type input "怡廷-41"
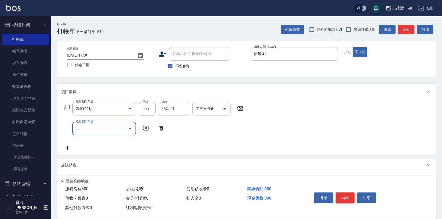
click at [351, 196] on button "結帳" at bounding box center [345, 198] width 19 height 11
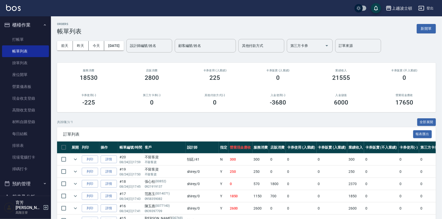
click at [5, 0] on div "上越波士頓 登出" at bounding box center [221, 8] width 442 height 16
click at [6, 3] on div "上越波士頓 登出" at bounding box center [221, 8] width 442 height 16
click at [6, 4] on div "上越波士頓 登出" at bounding box center [221, 8] width 442 height 16
click at [6, 5] on img at bounding box center [13, 8] width 15 height 6
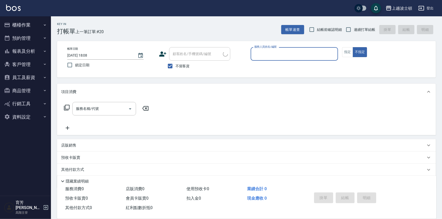
click at [255, 52] on input "服務人員姓名/編號" at bounding box center [294, 53] width 83 height 9
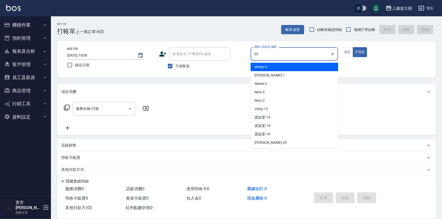
type input "思思-35"
type button "false"
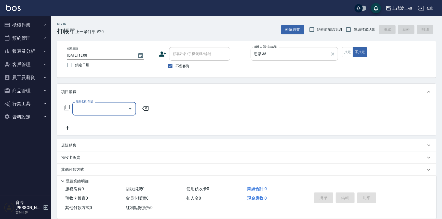
type input "3"
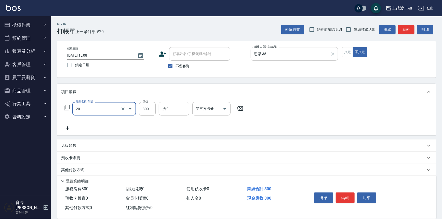
type input "洗髮(201)"
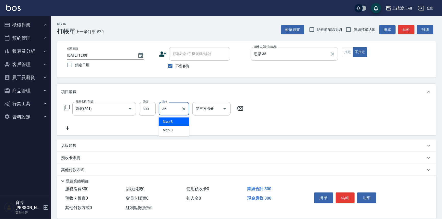
type input "思思-35"
click at [350, 195] on button "結帳" at bounding box center [345, 198] width 19 height 11
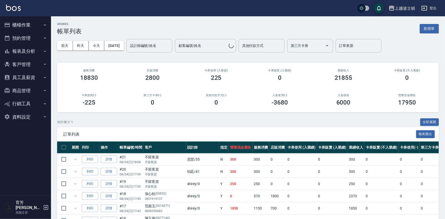
click at [18, 10] on img at bounding box center [13, 8] width 15 height 6
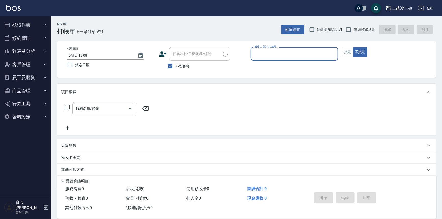
click at [263, 56] on input "服務人員姓名/編號" at bounding box center [294, 53] width 83 height 9
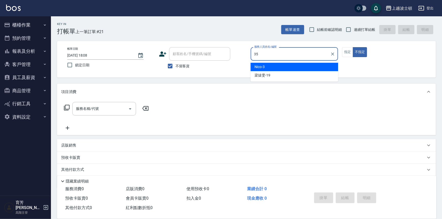
type input "思思-35"
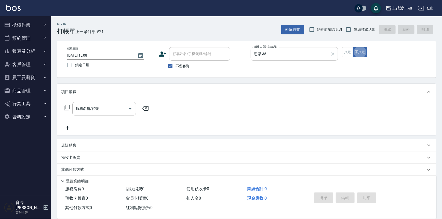
type button "false"
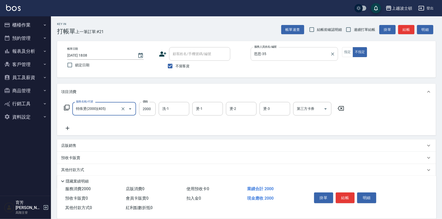
type input "特殊燙(2000)(405)"
click at [108, 114] on div "特殊燙(2000)(405) 服務名稱/代號" at bounding box center [104, 109] width 64 height 14
type input "洗髮(201)"
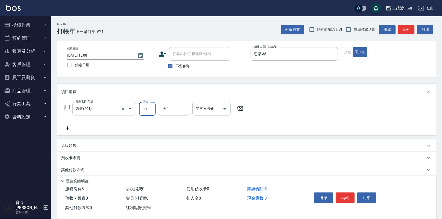
type input "300"
type input "思思-35"
click at [352, 198] on div "掛單 結帳 明細" at bounding box center [345, 198] width 67 height 16
click at [349, 198] on button "結帳" at bounding box center [345, 198] width 19 height 11
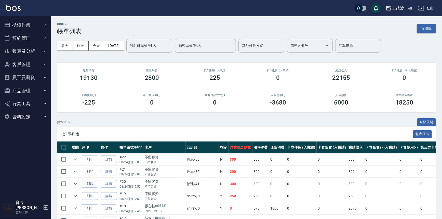
drag, startPoint x: 344, startPoint y: 198, endPoint x: 368, endPoint y: 217, distance: 31.1
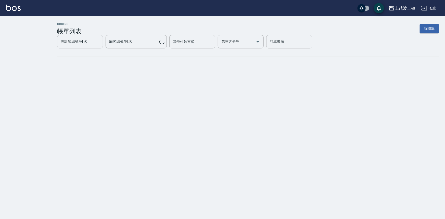
click at [101, 46] on input "設計師編號/姓名" at bounding box center [79, 41] width 41 height 9
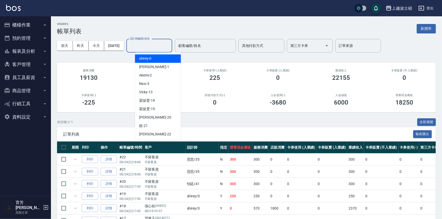
click at [139, 48] on input "設計師編號/姓名" at bounding box center [149, 45] width 41 height 9
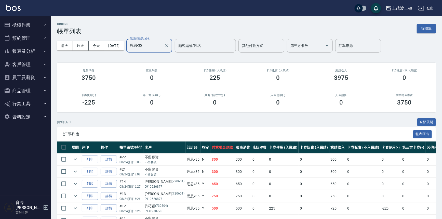
scroll to position [67, 0]
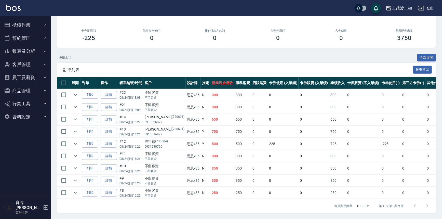
type input "思思-35"
click at [28, 25] on button "櫃檯作業" at bounding box center [25, 24] width 47 height 13
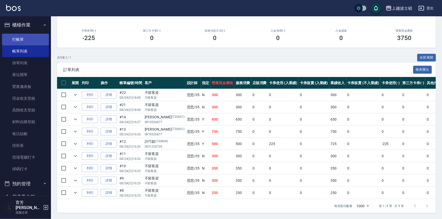
click at [22, 40] on link "打帳單" at bounding box center [25, 40] width 47 height 12
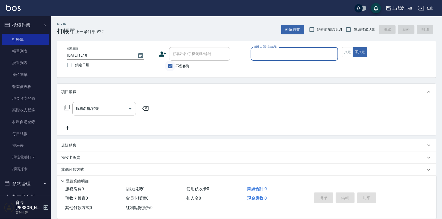
click at [173, 65] on input "不留客資" at bounding box center [170, 66] width 11 height 11
checkbox input "false"
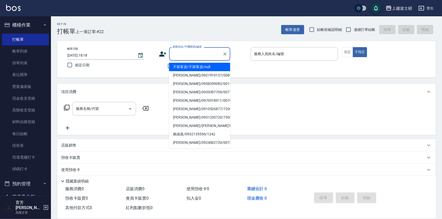
click at [183, 56] on input "顧客姓名/手機號碼/編號" at bounding box center [196, 53] width 49 height 9
click at [182, 66] on li "郭愛珠/0930849519/48777" at bounding box center [199, 67] width 61 height 8
type input "郭愛珠/0930849519/48777"
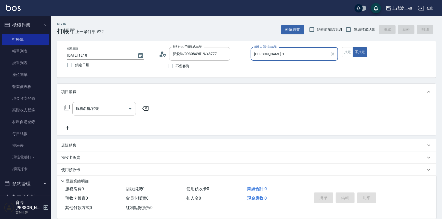
type input "[PERSON_NAME]-1"
drag, startPoint x: 347, startPoint y: 50, endPoint x: 331, endPoint y: 58, distance: 17.8
click at [346, 51] on button "指定" at bounding box center [347, 52] width 11 height 10
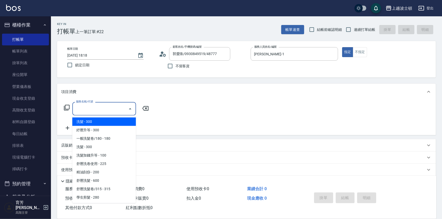
click at [89, 108] on input "服務名稱/代號" at bounding box center [101, 108] width 52 height 9
click at [88, 120] on span "洗髮 - 300" at bounding box center [104, 122] width 64 height 8
type input "洗髮(201)"
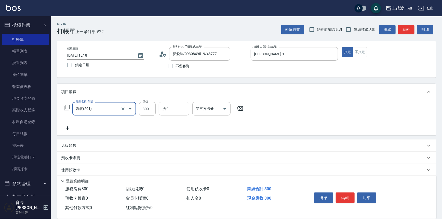
click at [166, 110] on input "洗-1" at bounding box center [174, 108] width 26 height 9
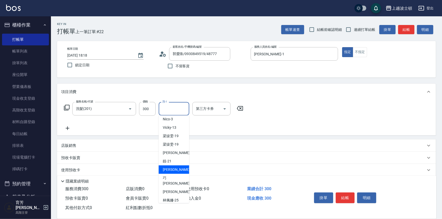
scroll to position [36, 0]
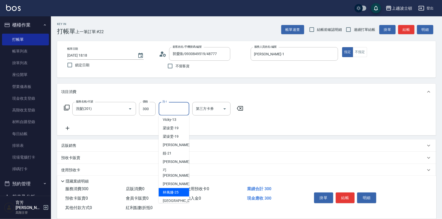
click at [175, 190] on span "[PERSON_NAME]-25" at bounding box center [171, 192] width 16 height 5
type input "[PERSON_NAME]-25"
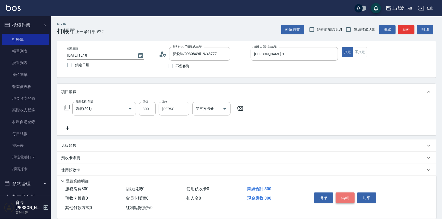
click at [349, 196] on button "結帳" at bounding box center [345, 198] width 19 height 11
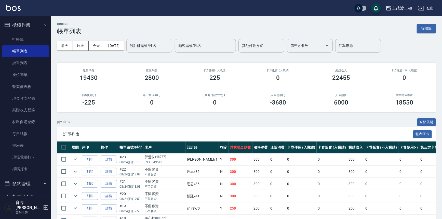
click at [148, 43] on input "設計師編號/姓名" at bounding box center [149, 45] width 41 height 9
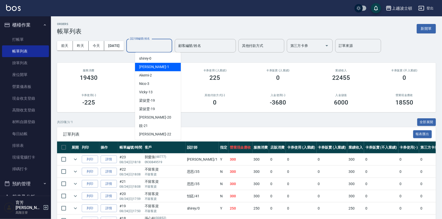
click at [153, 66] on div "[PERSON_NAME] -1" at bounding box center [158, 67] width 46 height 8
type input "[PERSON_NAME]-1"
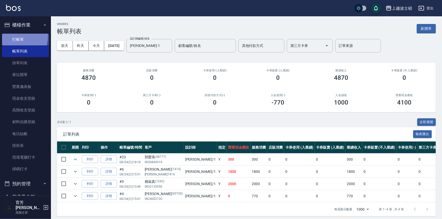
click at [13, 36] on link "打帳單" at bounding box center [25, 40] width 47 height 12
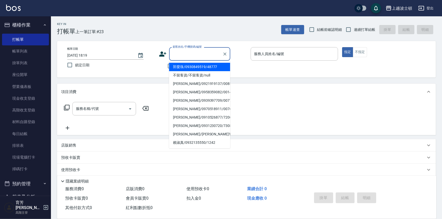
click at [184, 55] on input "顧客姓名/手機號碼/編號" at bounding box center [196, 53] width 49 height 9
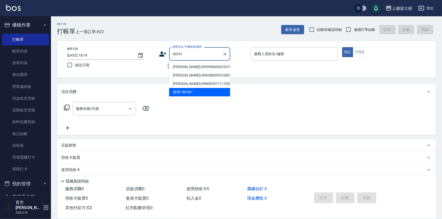
click at [210, 65] on li "[PERSON_NAME]/0939954039/00761" at bounding box center [199, 67] width 61 height 8
type input "[PERSON_NAME]/0939954039/00761"
type input "[PERSON_NAME]-1"
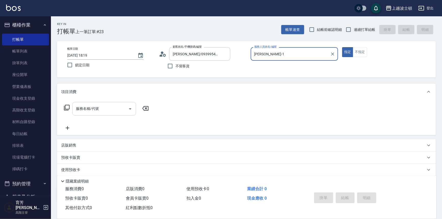
click at [98, 108] on input "服務名稱/代號" at bounding box center [101, 108] width 52 height 9
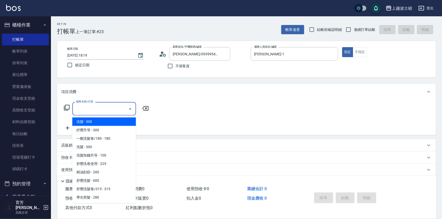
click at [101, 122] on span "洗髮 - 300" at bounding box center [104, 122] width 64 height 8
type input "洗髮(201)"
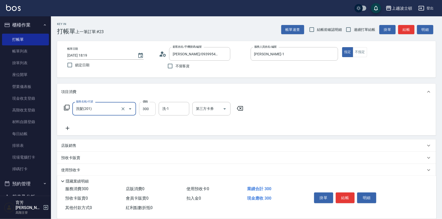
click at [147, 106] on input "300" at bounding box center [147, 109] width 17 height 14
type input "270"
click at [165, 109] on input "洗-1" at bounding box center [174, 108] width 26 height 9
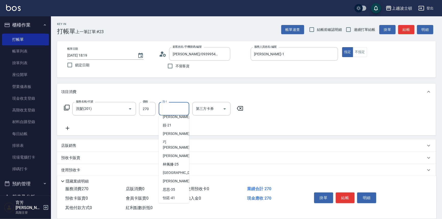
scroll to position [66, 0]
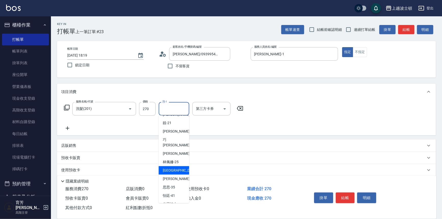
click at [169, 160] on div "[PERSON_NAME]-25" at bounding box center [174, 162] width 31 height 8
type input "[PERSON_NAME]-25"
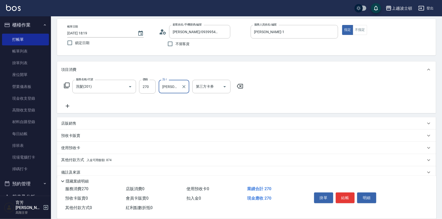
scroll to position [30, 0]
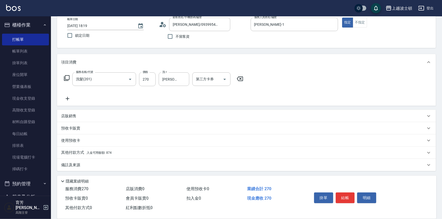
click at [76, 156] on div "其他付款方式 入金可用餘額: 874" at bounding box center [246, 153] width 379 height 12
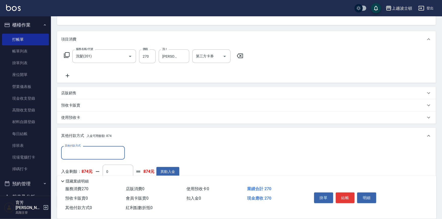
scroll to position [89, 0]
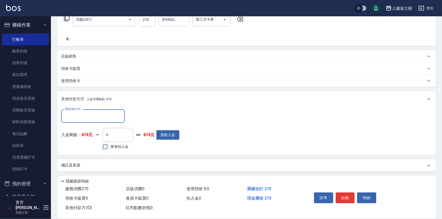
click at [106, 147] on input "整筆扣入金" at bounding box center [105, 147] width 11 height 11
checkbox input "true"
type input "270"
click at [346, 194] on button "結帳" at bounding box center [345, 198] width 19 height 11
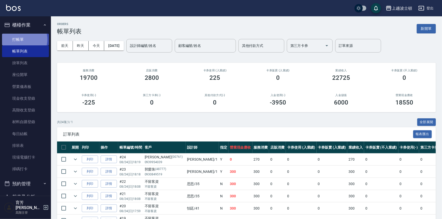
click at [24, 39] on link "打帳單" at bounding box center [25, 40] width 47 height 12
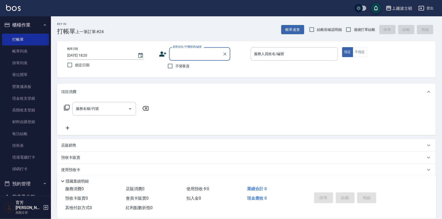
click at [179, 54] on input "顧客姓名/手機號碼/編號" at bounding box center [196, 53] width 49 height 9
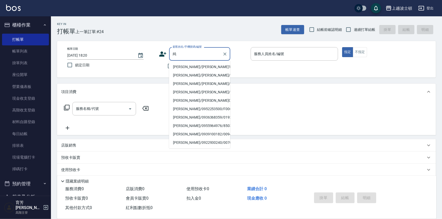
click at [188, 66] on li "[PERSON_NAME]/[PERSON_NAME]1414/1414" at bounding box center [199, 67] width 61 height 8
type input "[PERSON_NAME]/[PERSON_NAME]1414/1414"
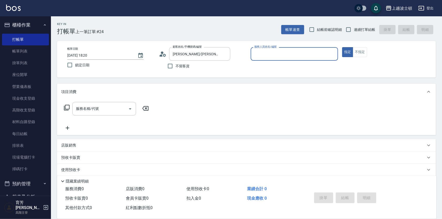
click at [286, 55] on input "服務人員姓名/編號" at bounding box center [294, 53] width 83 height 9
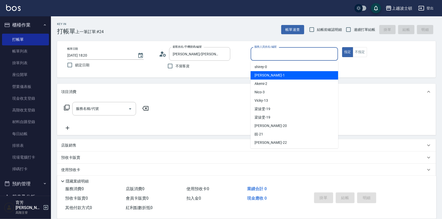
click at [281, 74] on div "[PERSON_NAME] -1" at bounding box center [295, 75] width 88 height 8
type input "[PERSON_NAME]-1"
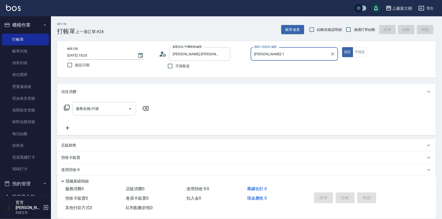
click at [99, 109] on input "服務名稱/代號" at bounding box center [101, 108] width 52 height 9
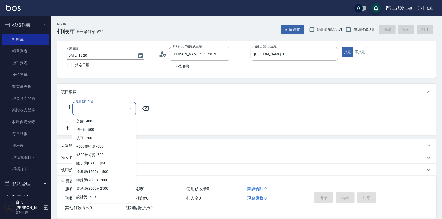
scroll to position [106, 0]
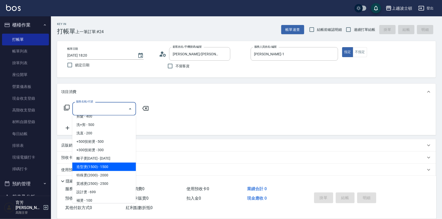
click at [109, 168] on span "造型燙(1500) - 1500" at bounding box center [104, 167] width 64 height 8
type input "造型燙(1500)(404)"
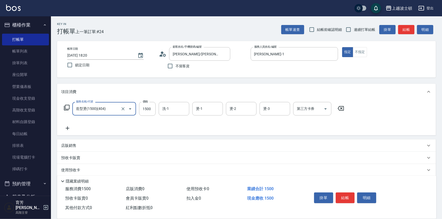
click at [67, 127] on icon at bounding box center [67, 128] width 13 height 6
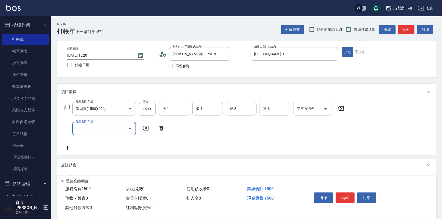
click at [110, 127] on input "服務名稱/代號" at bounding box center [101, 128] width 52 height 9
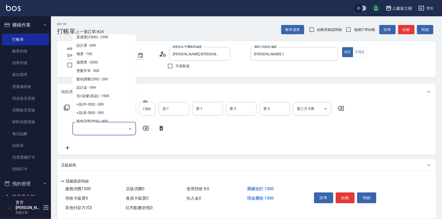
scroll to position [179, 0]
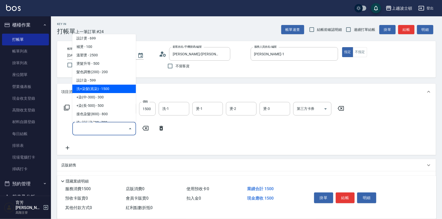
click at [117, 90] on span "洗+染髮(底染) - 1500" at bounding box center [104, 89] width 64 height 8
type input "洗+染髮(底染)(503)"
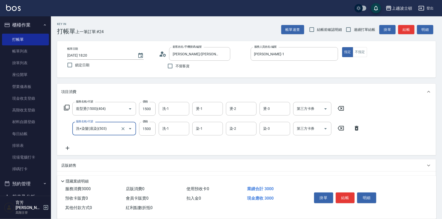
click at [68, 149] on icon at bounding box center [67, 148] width 13 height 6
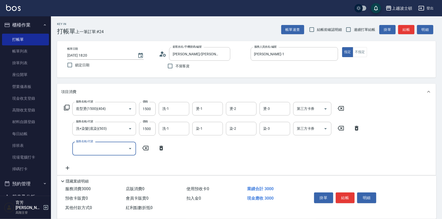
click at [104, 147] on input "服務名稱/代號" at bounding box center [101, 148] width 52 height 9
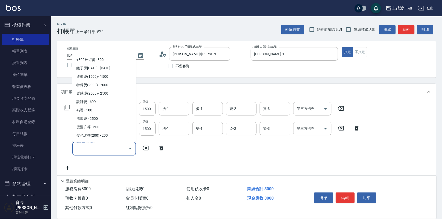
scroll to position [201, 0]
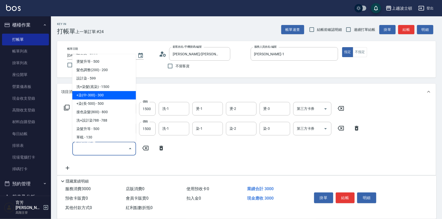
click at [113, 97] on span "+染(中-300) - 300" at bounding box center [104, 95] width 64 height 8
type input "+染(中-300)(504)"
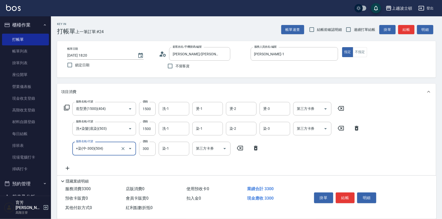
click at [66, 168] on icon at bounding box center [67, 168] width 13 height 6
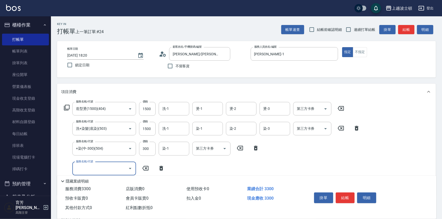
click at [92, 166] on input "服務名稱/代號" at bounding box center [101, 168] width 52 height 9
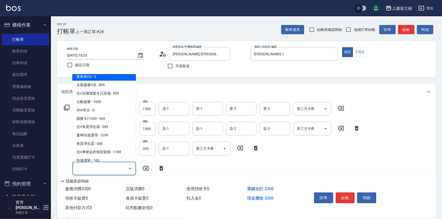
scroll to position [375, 0]
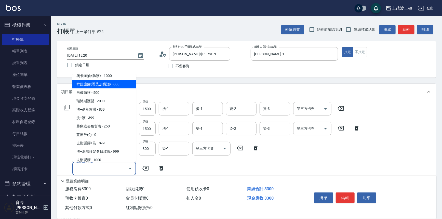
click at [120, 84] on span "韓國護髮(燙染加購護) - 800" at bounding box center [104, 84] width 64 height 8
type input "韓國護髮(燙染加購護)(708)"
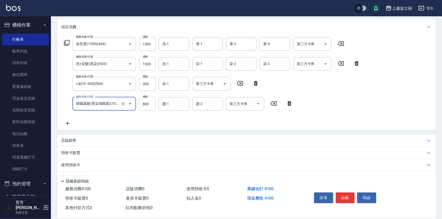
scroll to position [70, 0]
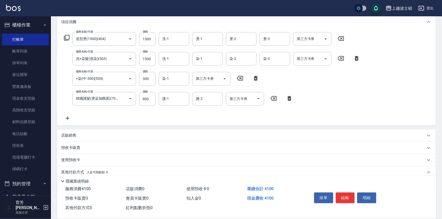
click at [69, 118] on icon at bounding box center [67, 118] width 13 height 6
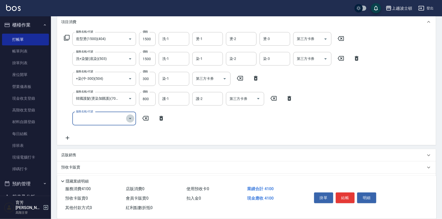
click at [130, 118] on icon "Open" at bounding box center [130, 118] width 3 height 1
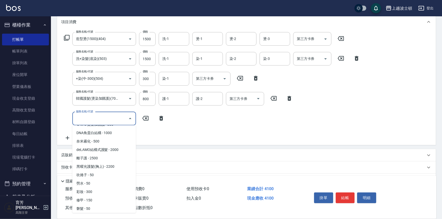
scroll to position [730, 0]
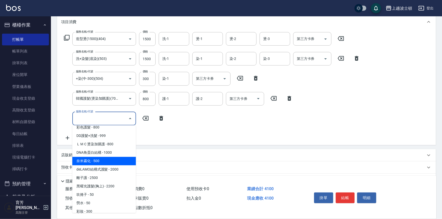
click at [109, 160] on span "奈米霧化 - 500" at bounding box center [104, 161] width 64 height 8
type input "奈米霧化(771)"
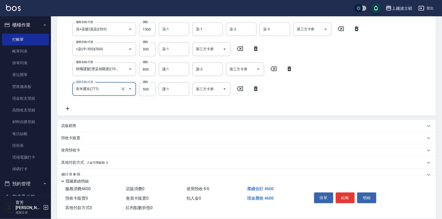
scroll to position [102, 0]
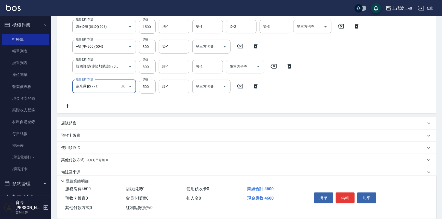
click at [76, 124] on p "店販銷售" at bounding box center [68, 123] width 15 height 5
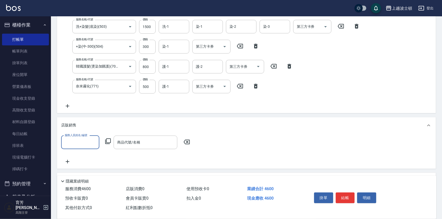
scroll to position [0, 0]
click at [75, 141] on input "服務人員姓名/編號" at bounding box center [80, 142] width 34 height 9
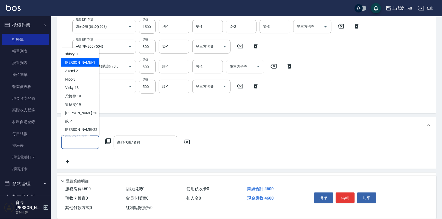
click at [72, 60] on span "[PERSON_NAME] -1" at bounding box center [80, 62] width 30 height 5
type input "[PERSON_NAME]-1"
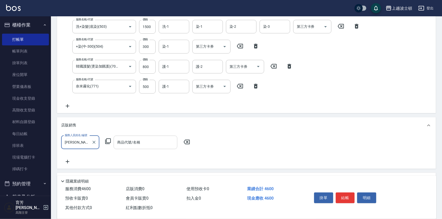
click at [138, 145] on input "商品代號/名稱" at bounding box center [145, 142] width 59 height 9
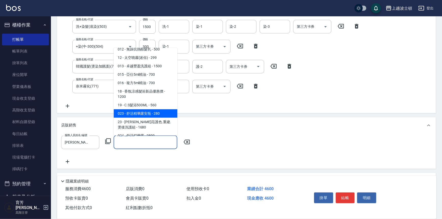
scroll to position [26, 0]
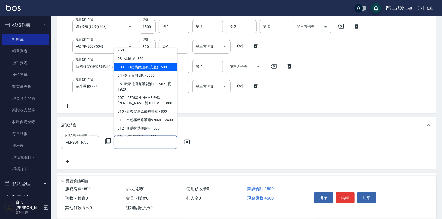
click at [162, 68] on span "003 - DD結構修護液(安瓶) - 500" at bounding box center [146, 67] width 64 height 8
type input "DD結構修護液(安瓶)"
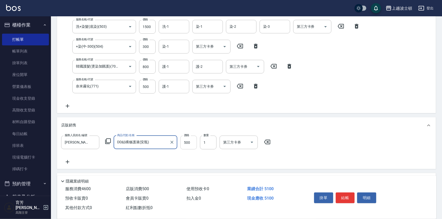
click at [184, 138] on input "500" at bounding box center [189, 143] width 17 height 14
type input "400"
click at [66, 107] on icon at bounding box center [67, 106] width 13 height 6
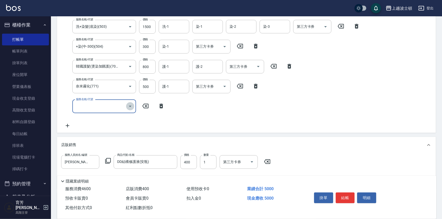
click at [130, 106] on icon "Open" at bounding box center [130, 106] width 6 height 6
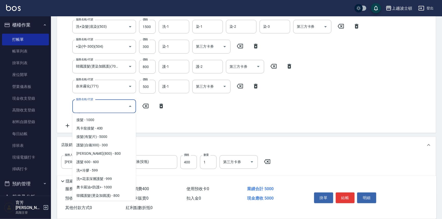
scroll to position [310, 0]
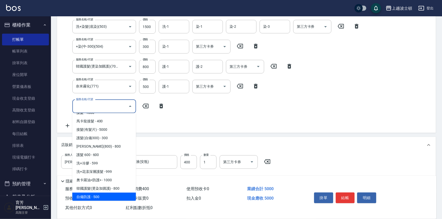
click at [99, 196] on span "自備防護 - 500" at bounding box center [104, 197] width 64 height 8
type input "自備防護(709)"
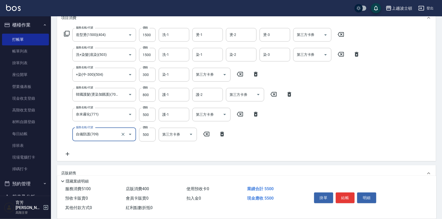
scroll to position [67, 0]
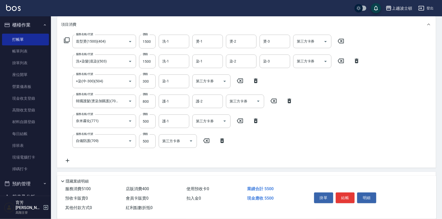
click at [70, 159] on icon at bounding box center [67, 161] width 13 height 6
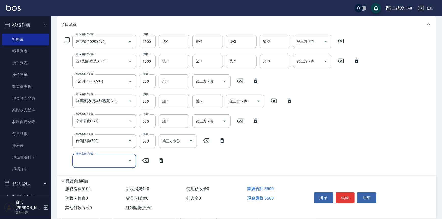
click at [131, 160] on icon "Open" at bounding box center [130, 161] width 6 height 6
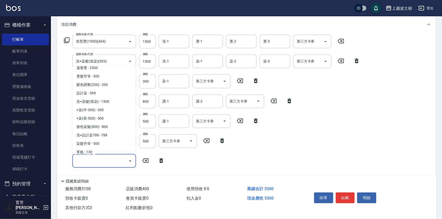
scroll to position [198, 0]
click at [85, 82] on span "髮色調整(200) - 200" at bounding box center [104, 84] width 64 height 8
type input "髮色調整(200)(501)"
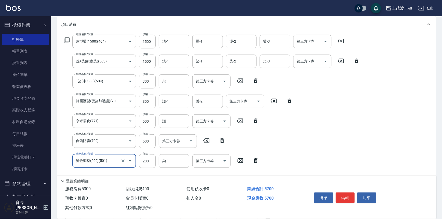
click at [442, 47] on div "Key In 打帳單 上一筆訂單:#24 帳單速查 結帳前確認明細 連續打單結帳 掛單 結帳 明細 帳單日期 [DATE] 18:20 鎖定日期 顧客姓名/手…" at bounding box center [246, 146] width 391 height 395
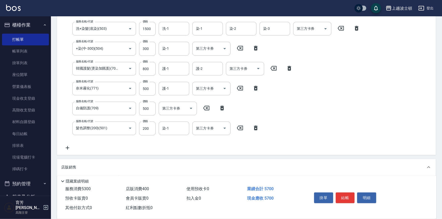
scroll to position [125, 0]
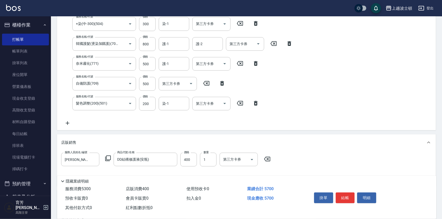
click at [66, 123] on icon at bounding box center [67, 123] width 13 height 6
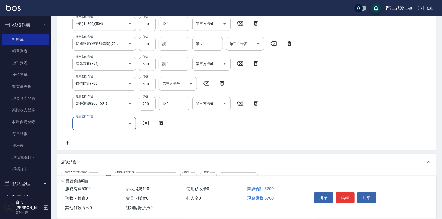
click at [130, 123] on icon "Open" at bounding box center [130, 124] width 6 height 6
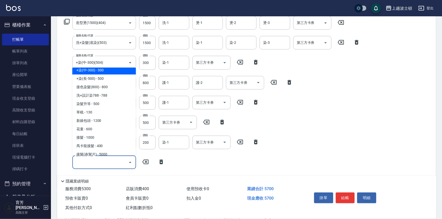
scroll to position [86, 0]
click at [130, 62] on icon "Open" at bounding box center [130, 62] width 3 height 1
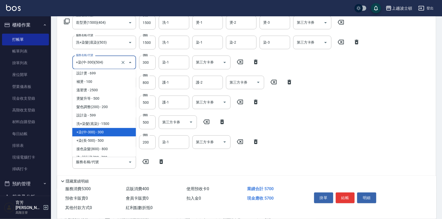
scroll to position [198, 0]
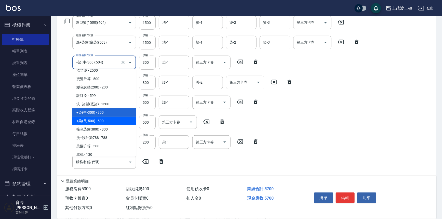
click at [114, 121] on span "+染(長-500) - 500" at bounding box center [104, 121] width 64 height 8
type input "+染(長-500)(505)"
type input "500"
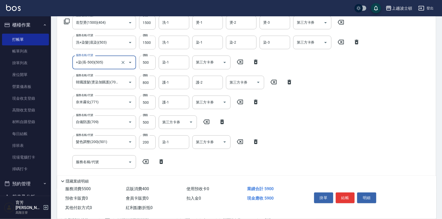
click at [144, 42] on input "1500" at bounding box center [147, 43] width 17 height 14
type input "1400"
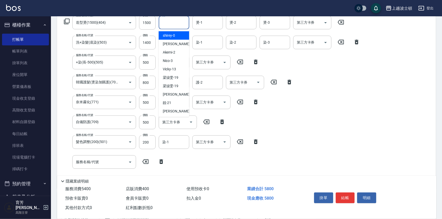
click at [167, 22] on input "洗-1" at bounding box center [174, 22] width 26 height 9
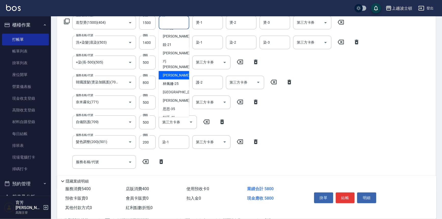
scroll to position [59, 0]
click at [131, 141] on icon "Open" at bounding box center [130, 142] width 6 height 6
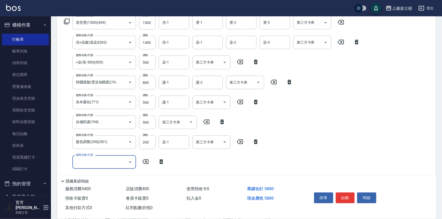
scroll to position [0, 0]
click at [130, 161] on icon "Open" at bounding box center [130, 162] width 6 height 6
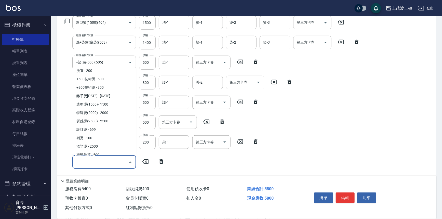
scroll to position [123, 0]
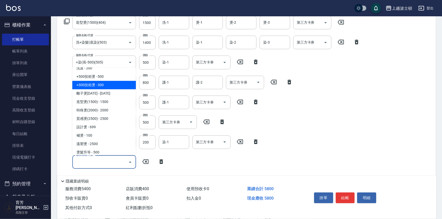
click at [101, 83] on span "+300技術燙 - 300" at bounding box center [104, 85] width 64 height 8
type input "+300技術燙(402)"
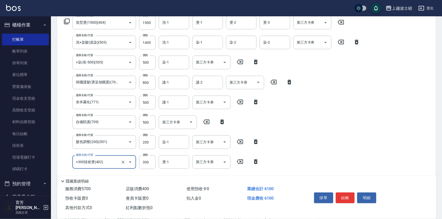
click at [239, 141] on icon at bounding box center [240, 142] width 13 height 6
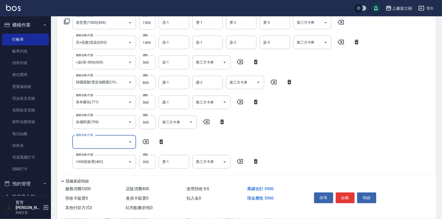
click at [144, 44] on input "1400" at bounding box center [147, 43] width 17 height 14
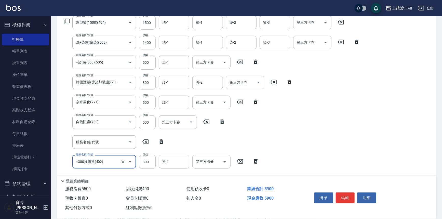
scroll to position [0, 0]
click at [144, 44] on input "1400" at bounding box center [147, 43] width 17 height 14
click at [144, 41] on input "1400" at bounding box center [147, 43] width 17 height 14
click at [140, 42] on input "1400" at bounding box center [147, 43] width 17 height 14
click at [150, 160] on input "300" at bounding box center [147, 162] width 17 height 14
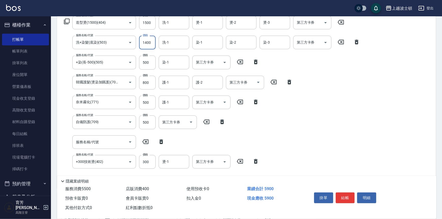
click at [147, 43] on input "1400" at bounding box center [147, 43] width 17 height 14
type input "1300"
click at [170, 23] on input "洗-1" at bounding box center [174, 22] width 26 height 9
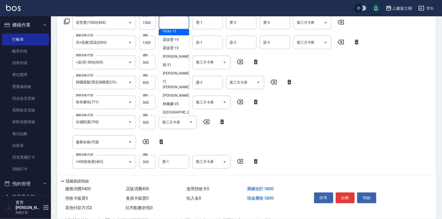
scroll to position [41, 0]
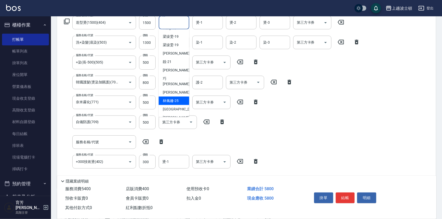
drag, startPoint x: 179, startPoint y: 94, endPoint x: 192, endPoint y: 44, distance: 52.3
click at [178, 97] on div "[PERSON_NAME]-25" at bounding box center [174, 101] width 31 height 8
type input "[PERSON_NAME]-25"
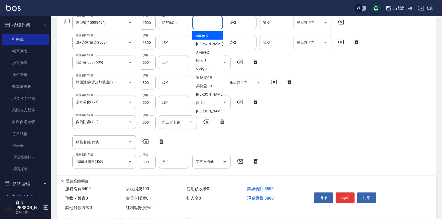
click at [203, 24] on input "燙-1" at bounding box center [208, 22] width 26 height 9
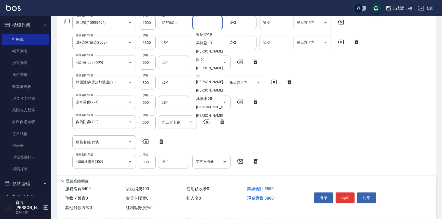
scroll to position [46, 0]
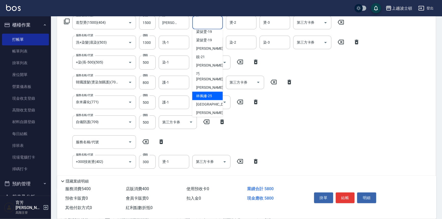
drag, startPoint x: 204, startPoint y: 90, endPoint x: 210, endPoint y: 72, distance: 18.6
click at [203, 93] on span "[PERSON_NAME]-25" at bounding box center [205, 95] width 16 height 5
type input "[PERSON_NAME]-25"
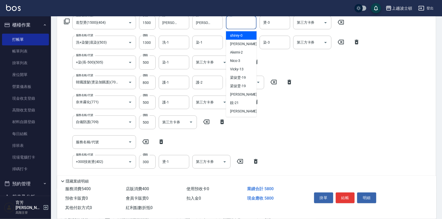
drag, startPoint x: 240, startPoint y: 21, endPoint x: 244, endPoint y: 30, distance: 10.0
click at [239, 20] on input "燙-2" at bounding box center [241, 22] width 26 height 9
drag, startPoint x: 243, startPoint y: 44, endPoint x: 250, endPoint y: 29, distance: 16.4
click at [243, 44] on div "[PERSON_NAME] -1" at bounding box center [241, 44] width 31 height 8
type input "[PERSON_NAME]-1"
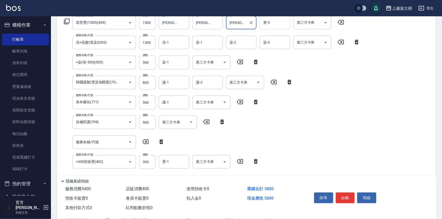
click at [266, 23] on div "燙-3 燙-3" at bounding box center [275, 23] width 31 height 14
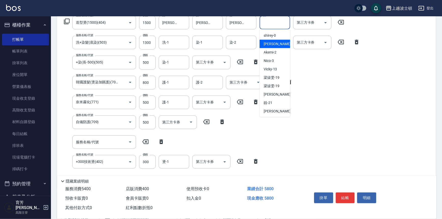
drag, startPoint x: 275, startPoint y: 48, endPoint x: 273, endPoint y: 42, distance: 6.1
click at [275, 47] on div "[PERSON_NAME] -1" at bounding box center [275, 44] width 31 height 8
type input "[PERSON_NAME]-1"
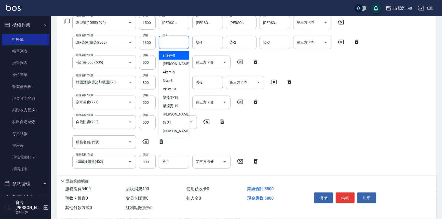
click at [176, 38] on input "洗-1" at bounding box center [174, 42] width 26 height 9
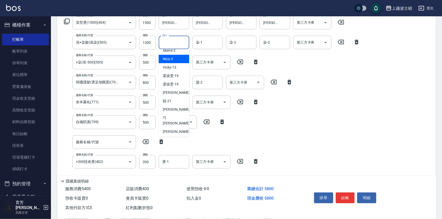
scroll to position [42, 0]
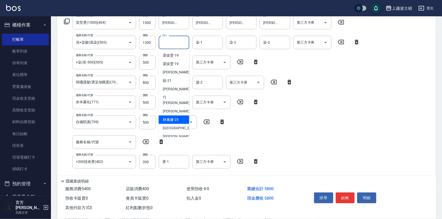
drag, startPoint x: 175, startPoint y: 116, endPoint x: 188, endPoint y: 99, distance: 20.9
click at [175, 117] on span "[PERSON_NAME]-25" at bounding box center [171, 119] width 16 height 5
type input "[PERSON_NAME]-25"
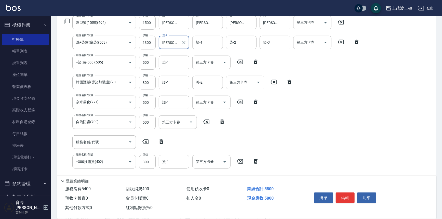
click at [209, 42] on input "染-1" at bounding box center [208, 42] width 26 height 9
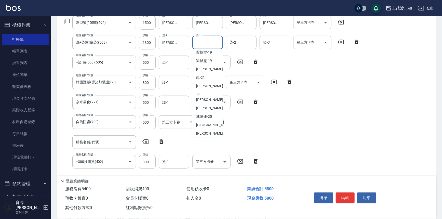
scroll to position [45, 0]
drag, startPoint x: 204, startPoint y: 109, endPoint x: 222, endPoint y: 74, distance: 39.6
click at [204, 114] on span "[PERSON_NAME]-25" at bounding box center [205, 116] width 16 height 5
type input "[PERSON_NAME]-25"
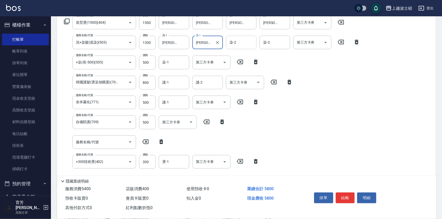
drag, startPoint x: 238, startPoint y: 42, endPoint x: 242, endPoint y: 48, distance: 7.8
click at [238, 41] on input "染-2" at bounding box center [241, 42] width 26 height 9
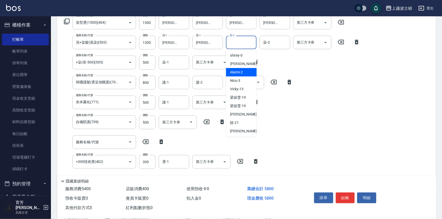
drag, startPoint x: 254, startPoint y: 73, endPoint x: 256, endPoint y: 89, distance: 16.2
click at [256, 89] on ul "shirey -0 [PERSON_NAME] -1 Akemi -2 Nico -3 Vicky -13 [PERSON_NAME]-19 [PERSON_…" at bounding box center [241, 93] width 31 height 88
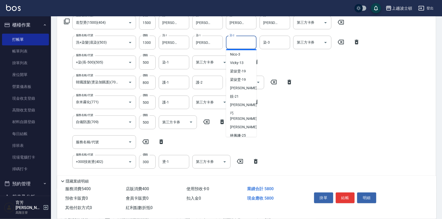
scroll to position [28, 0]
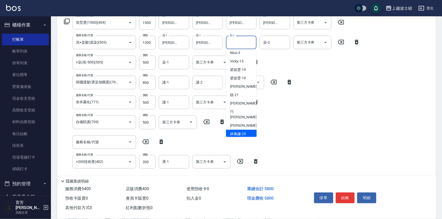
drag, startPoint x: 240, startPoint y: 126, endPoint x: 245, endPoint y: 114, distance: 13.1
click at [240, 131] on span "[PERSON_NAME]-25" at bounding box center [238, 133] width 16 height 5
type input "[PERSON_NAME]-25"
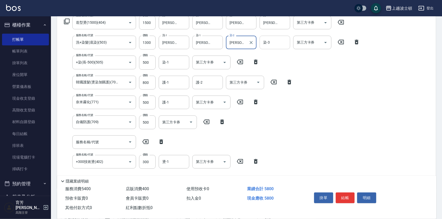
click at [271, 41] on input "染-3" at bounding box center [275, 42] width 26 height 9
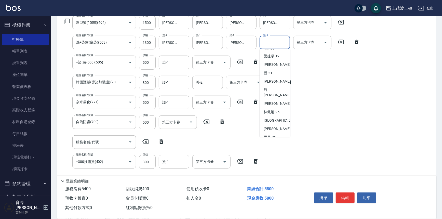
scroll to position [73, 0]
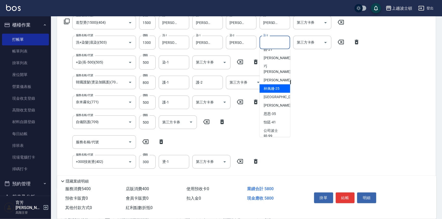
click at [276, 86] on span "[PERSON_NAME]-25" at bounding box center [272, 88] width 16 height 5
type input "[PERSON_NAME]-25"
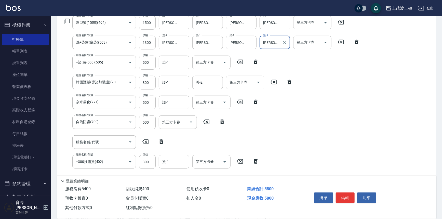
click at [171, 62] on input "染-1" at bounding box center [174, 62] width 26 height 9
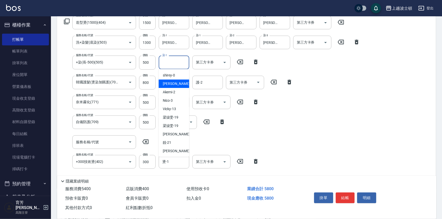
scroll to position [28, 0]
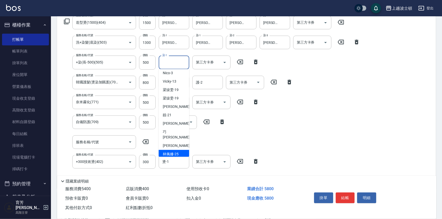
click at [176, 151] on span "[PERSON_NAME]-25" at bounding box center [171, 153] width 16 height 5
type input "[PERSON_NAME]-25"
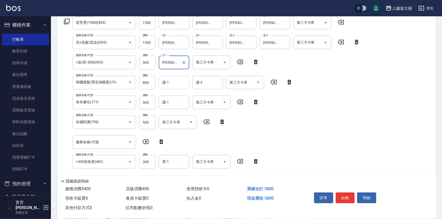
click at [174, 83] on input "護-1" at bounding box center [174, 82] width 26 height 9
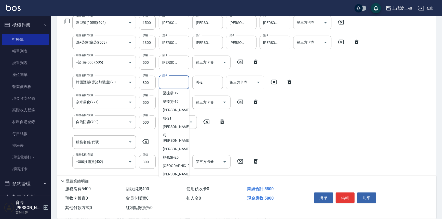
scroll to position [45, 0]
drag, startPoint x: 174, startPoint y: 153, endPoint x: 176, endPoint y: 148, distance: 5.7
click at [174, 154] on span "[PERSON_NAME]-25" at bounding box center [171, 156] width 16 height 5
type input "[PERSON_NAME]-25"
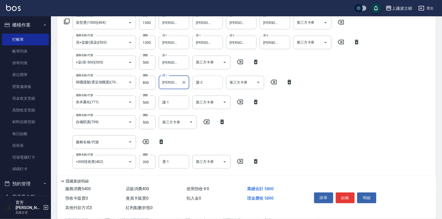
click at [214, 85] on input "護-2" at bounding box center [208, 82] width 26 height 9
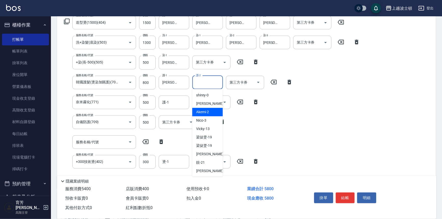
scroll to position [52, 0]
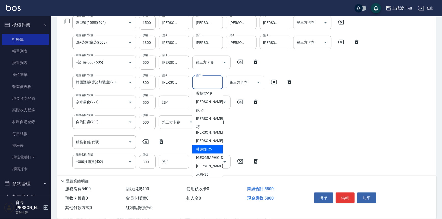
click at [212, 145] on div "[PERSON_NAME]-25" at bounding box center [208, 149] width 31 height 8
type input "[PERSON_NAME]-25"
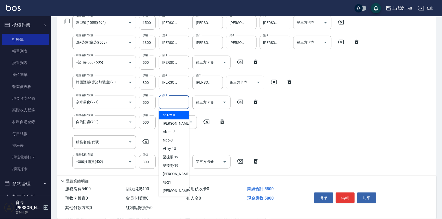
click at [169, 104] on input "護-1" at bounding box center [174, 102] width 26 height 9
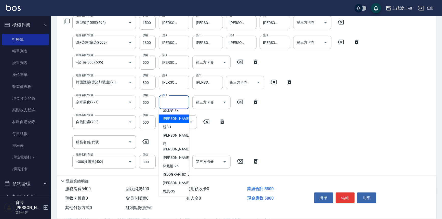
scroll to position [60, 0]
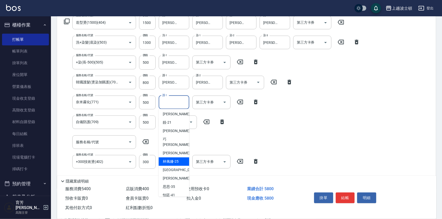
click at [182, 158] on div "[PERSON_NAME]-25" at bounding box center [174, 161] width 31 height 8
type input "[PERSON_NAME]-25"
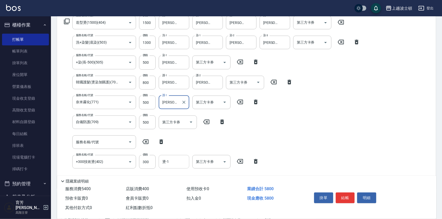
click at [171, 160] on input "燙-1" at bounding box center [174, 161] width 26 height 9
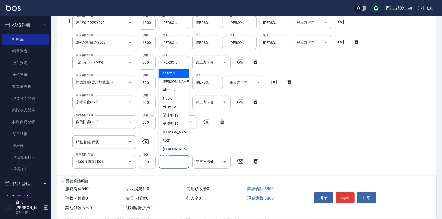
click at [165, 165] on input "燙-1" at bounding box center [174, 161] width 26 height 9
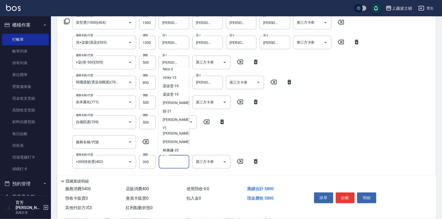
scroll to position [30, 0]
click at [176, 147] on span "[PERSON_NAME]-25" at bounding box center [171, 149] width 16 height 5
type input "[PERSON_NAME]-25"
click at [351, 196] on button "結帳" at bounding box center [345, 198] width 19 height 11
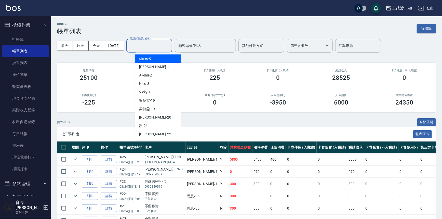
click at [152, 49] on input "設計師編號/姓名" at bounding box center [149, 45] width 41 height 9
click at [153, 70] on div "[PERSON_NAME] -1" at bounding box center [158, 67] width 46 height 8
type input "[PERSON_NAME]-1"
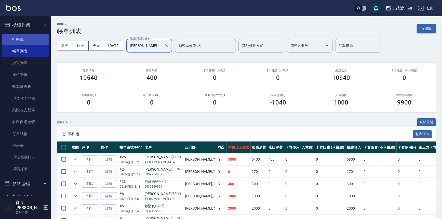
click at [27, 40] on link "打帳單" at bounding box center [25, 40] width 47 height 12
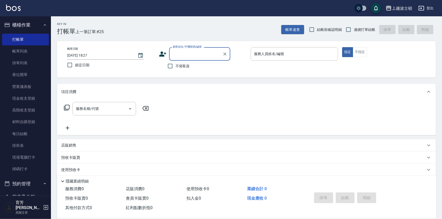
scroll to position [74, 0]
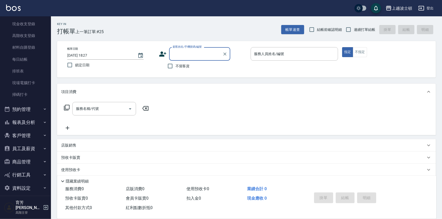
click at [189, 52] on input "顧客姓名/手機號碼/編號" at bounding box center [196, 53] width 49 height 9
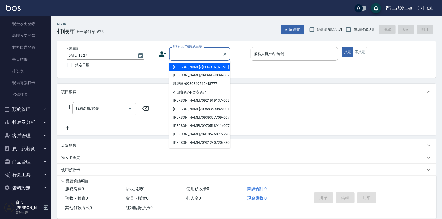
click at [182, 56] on input "顧客姓名/手機號碼/編號" at bounding box center [196, 53] width 49 height 9
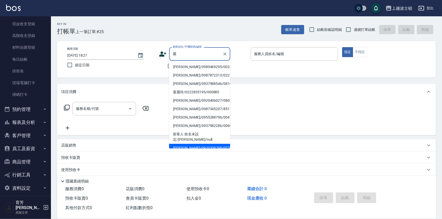
click at [180, 144] on li "[PERSON_NAME]/0920339798/00790" at bounding box center [199, 148] width 61 height 8
type input "[PERSON_NAME]/0920339798/00790"
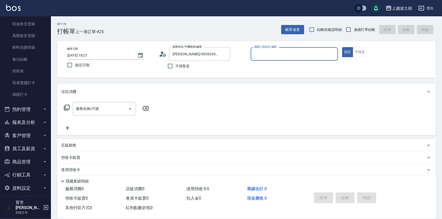
type input "[PERSON_NAME]-1"
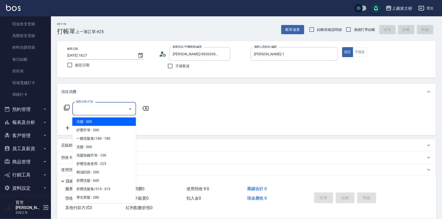
click at [98, 107] on input "服務名稱/代號" at bounding box center [101, 108] width 52 height 9
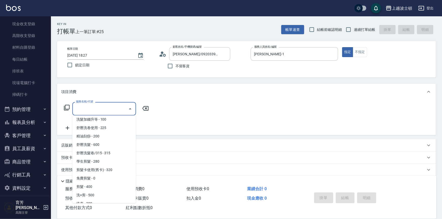
scroll to position [41, 0]
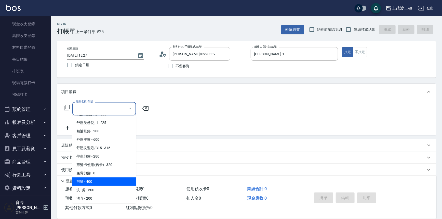
click at [105, 181] on span "剪髮 - 400" at bounding box center [104, 181] width 64 height 8
type input "剪髮(305)"
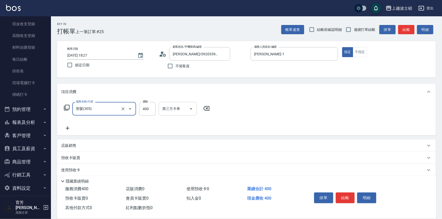
drag, startPoint x: 150, startPoint y: 106, endPoint x: 159, endPoint y: 114, distance: 12.1
click at [150, 106] on input "400" at bounding box center [147, 109] width 17 height 14
type input "350"
click at [68, 129] on icon at bounding box center [68, 128] width 4 height 4
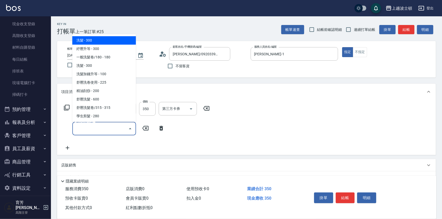
click at [93, 130] on input "服務名稱/代號" at bounding box center [101, 128] width 52 height 9
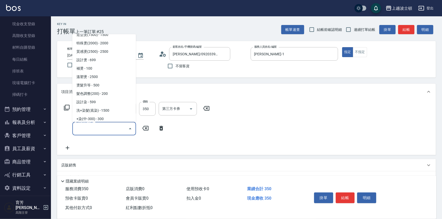
scroll to position [184, 0]
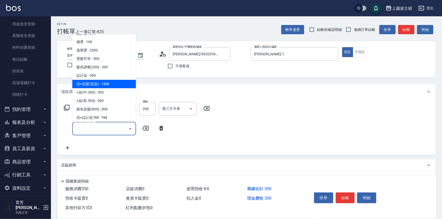
click at [107, 84] on span "洗+染髮(底染) - 1500" at bounding box center [104, 84] width 64 height 8
type input "洗+染髮(底染)(503)"
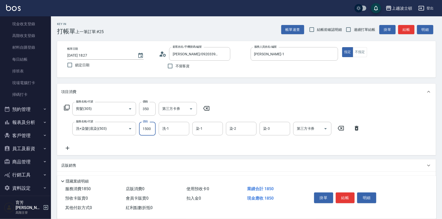
click at [145, 126] on input "1500" at bounding box center [147, 129] width 17 height 14
type input "1000"
click at [69, 149] on icon at bounding box center [67, 148] width 13 height 6
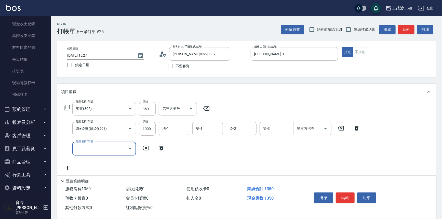
drag, startPoint x: 95, startPoint y: 149, endPoint x: 93, endPoint y: 144, distance: 5.3
click at [94, 146] on input "服務名稱/代號" at bounding box center [101, 148] width 52 height 9
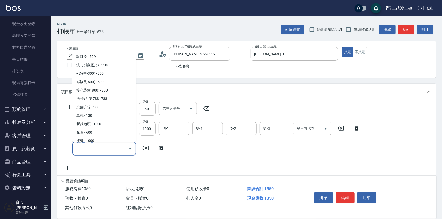
scroll to position [225, 0]
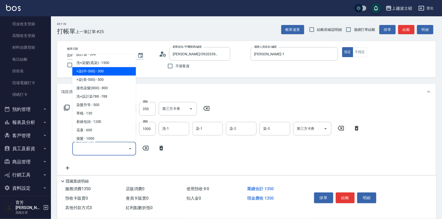
click at [122, 73] on span "+染(中-300) - 300" at bounding box center [104, 71] width 64 height 8
type input "+染(中-300)(504)"
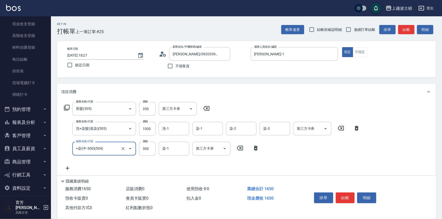
scroll to position [69, 0]
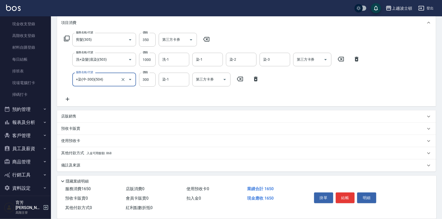
click at [67, 98] on icon at bounding box center [67, 99] width 13 height 6
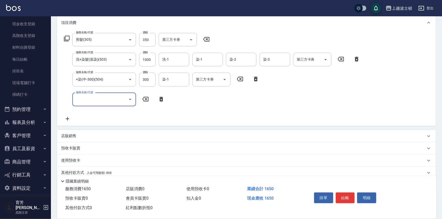
click at [131, 100] on icon "Open" at bounding box center [130, 99] width 6 height 6
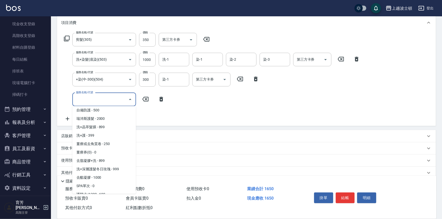
scroll to position [370, 0]
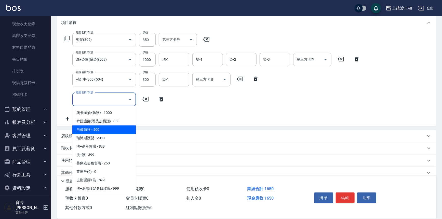
click at [111, 127] on span "自備防護 - 500" at bounding box center [104, 129] width 64 height 8
type input "自備防護(709)"
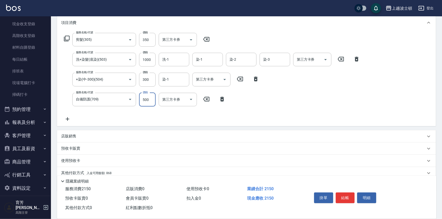
click at [142, 98] on input "500" at bounding box center [147, 100] width 17 height 14
type input "300"
click at [148, 58] on input "1000" at bounding box center [147, 60] width 17 height 14
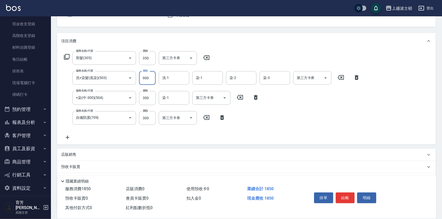
scroll to position [50, 0]
type input "900"
click at [67, 137] on icon at bounding box center [67, 138] width 13 height 6
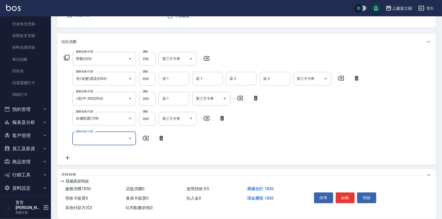
click at [131, 138] on icon "Open" at bounding box center [130, 138] width 6 height 6
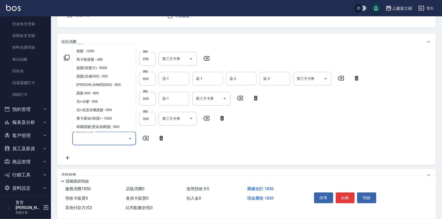
scroll to position [297, 0]
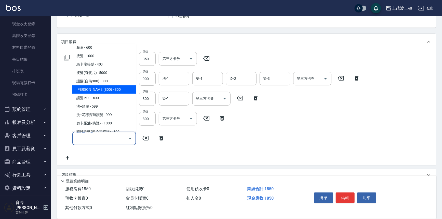
click at [118, 88] on span "[PERSON_NAME](800) - 800" at bounding box center [104, 89] width 64 height 8
type input "[PERSON_NAME](800)(702)"
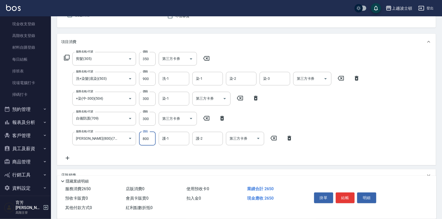
click at [150, 138] on input "800" at bounding box center [147, 139] width 17 height 14
type input "400"
click at [147, 79] on input "900" at bounding box center [147, 79] width 17 height 14
type input "800"
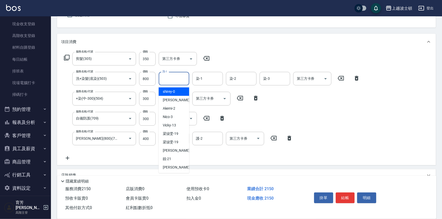
click at [170, 79] on input "洗-1" at bounding box center [174, 78] width 26 height 9
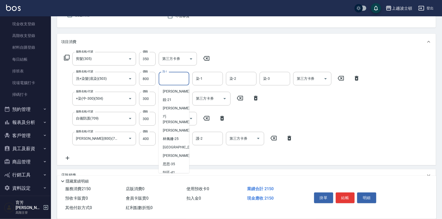
scroll to position [61, 0]
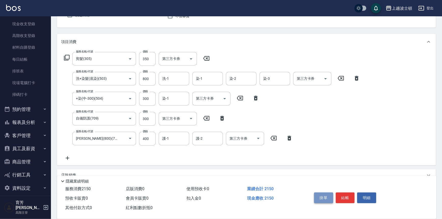
click at [320, 196] on button "掛單" at bounding box center [323, 198] width 19 height 11
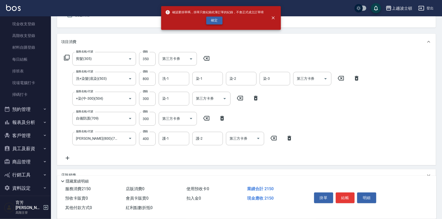
click at [207, 18] on button "確定" at bounding box center [215, 21] width 16 height 8
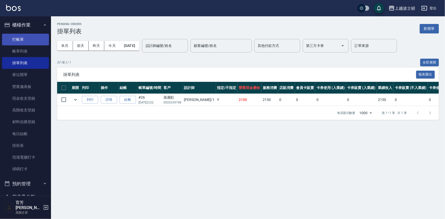
click at [30, 37] on link "打帳單" at bounding box center [25, 40] width 47 height 12
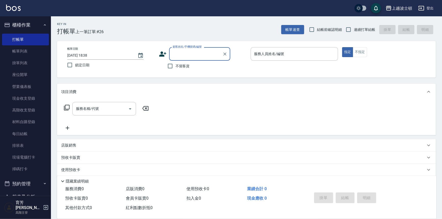
click at [192, 54] on input "顧客姓名/手機號碼/編號" at bounding box center [196, 53] width 49 height 9
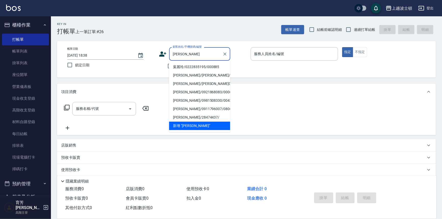
click at [189, 65] on li "葉麗玲/0222835195/000885" at bounding box center [199, 67] width 61 height 8
type input "葉麗玲/0222835195/000885"
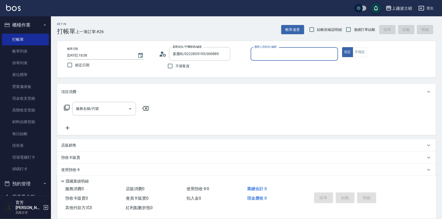
type input "shirey-0"
click at [67, 109] on icon at bounding box center [67, 108] width 6 height 6
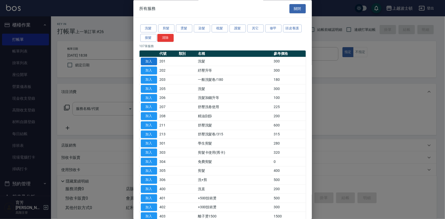
click at [145, 59] on button "加入" at bounding box center [149, 62] width 16 height 8
type input "洗髮(201)"
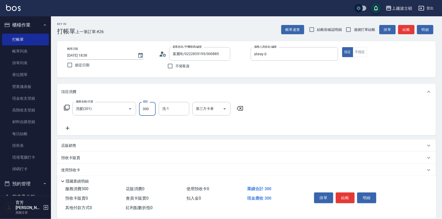
click at [148, 106] on input "300" at bounding box center [147, 109] width 17 height 14
type input "270"
click at [176, 109] on input "洗-1" at bounding box center [174, 108] width 26 height 9
drag, startPoint x: 172, startPoint y: 128, endPoint x: 184, endPoint y: 128, distance: 11.2
click at [173, 128] on span "[PERSON_NAME]-25" at bounding box center [171, 129] width 16 height 5
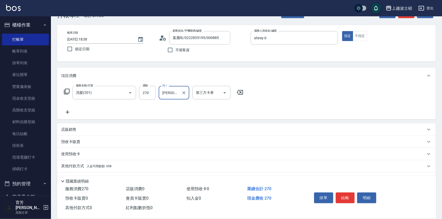
scroll to position [30, 0]
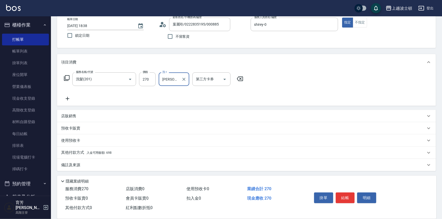
type input "[PERSON_NAME]-25"
click at [108, 153] on span "入金可用餘額: 698" at bounding box center [99, 153] width 25 height 4
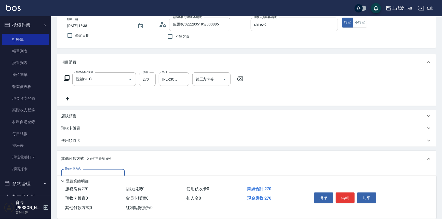
scroll to position [89, 0]
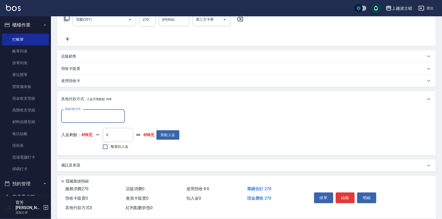
click at [106, 145] on input "整筆扣入金" at bounding box center [105, 147] width 11 height 11
checkbox input "true"
type input "270"
click at [344, 196] on button "結帳" at bounding box center [345, 198] width 19 height 11
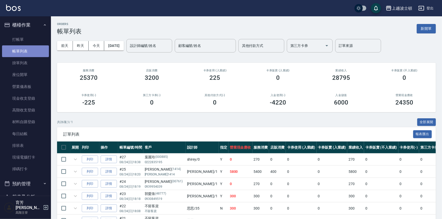
click at [30, 53] on link "帳單列表" at bounding box center [25, 51] width 47 height 12
click at [158, 47] on input "設計師編號/姓名" at bounding box center [149, 45] width 41 height 9
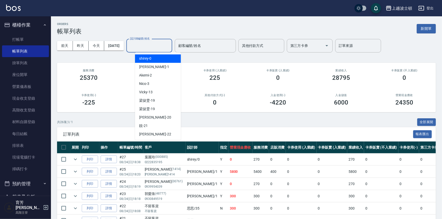
click at [159, 57] on div "shirey -0" at bounding box center [158, 58] width 46 height 8
type input "shirey-0"
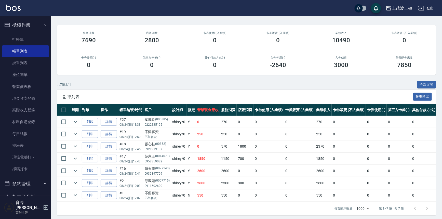
scroll to position [38, 0]
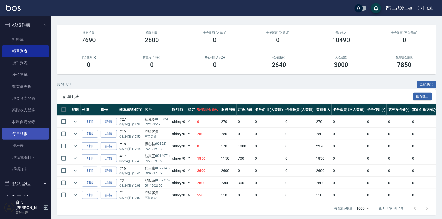
drag, startPoint x: 48, startPoint y: 76, endPoint x: 45, endPoint y: 135, distance: 59.0
click at [45, 135] on nav "櫃檯作業 打帳單 帳單列表 掛單列表 座位開單 營業儀表板 現金收支登錄 高階收支登錄 材料自購登錄 每日結帳 排班表 現場電腦打卡 掃碼打卡 預約管理 預約…" at bounding box center [25, 106] width 51 height 180
drag, startPoint x: 48, startPoint y: 140, endPoint x: 48, endPoint y: 170, distance: 29.8
click at [48, 170] on nav "櫃檯作業 打帳單 帳單列表 掛單列表 座位開單 營業儀表板 現金收支登錄 高階收支登錄 材料自購登錄 每日結帳 排班表 現場電腦打卡 掃碼打卡 預約管理 預約…" at bounding box center [25, 106] width 51 height 180
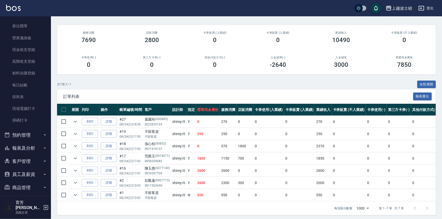
scroll to position [49, 0]
click at [43, 145] on icon "button" at bounding box center [45, 147] width 4 height 4
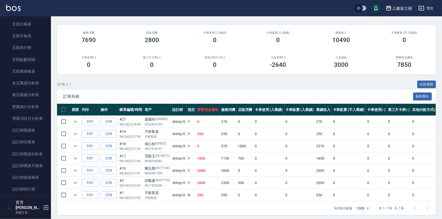
scroll to position [255, 0]
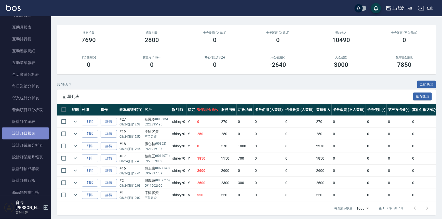
click at [39, 130] on link "設計師日報表" at bounding box center [25, 133] width 47 height 12
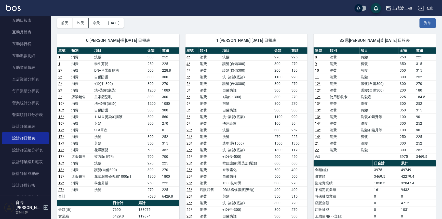
scroll to position [246, 0]
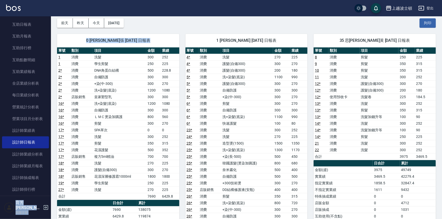
drag, startPoint x: 51, startPoint y: 75, endPoint x: 52, endPoint y: 63, distance: 12.0
drag, startPoint x: 47, startPoint y: 78, endPoint x: 48, endPoint y: 71, distance: 6.9
click at [48, 71] on nav "櫃檯作業 打帳單 帳單列表 掛單列表 座位開單 營業儀表板 現金收支登錄 高階收支登錄 材料自購登錄 每日結帳 排班表 現場電腦打卡 掃碼打卡 預約管理 預約…" at bounding box center [25, 106] width 51 height 180
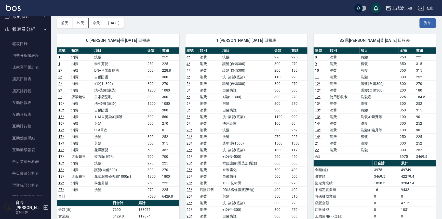
scroll to position [166, 0]
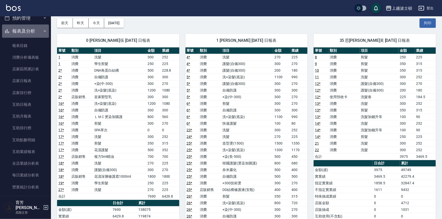
drag, startPoint x: 41, startPoint y: 33, endPoint x: 43, endPoint y: 39, distance: 6.0
click at [42, 33] on button "報表及分析" at bounding box center [25, 30] width 47 height 13
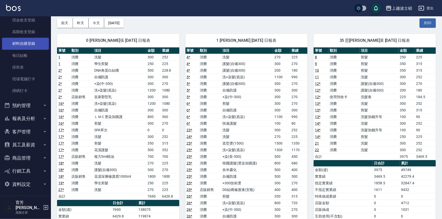
scroll to position [74, 0]
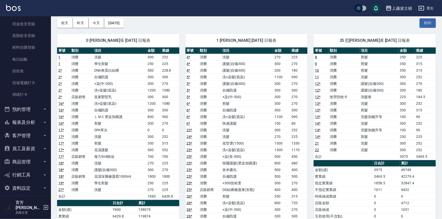
drag, startPoint x: 47, startPoint y: 73, endPoint x: 47, endPoint y: 23, distance: 49.5
click at [46, 20] on nav "櫃檯作業 打帳單 帳單列表 掛單列表 座位開單 營業儀表板 現金收支登錄 高階收支登錄 材料自購登錄 每日結帳 排班表 現場電腦打卡 掃碼打卡 預約管理 預約…" at bounding box center [25, 106] width 51 height 180
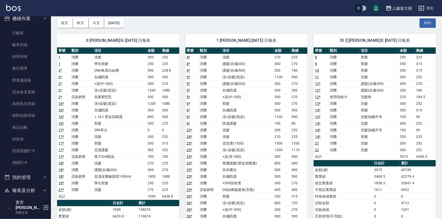
scroll to position [5, 0]
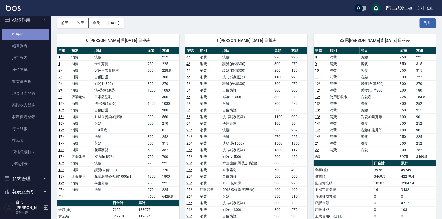
click at [36, 31] on link "打帳單" at bounding box center [25, 35] width 47 height 12
